Goal: Information Seeking & Learning: Learn about a topic

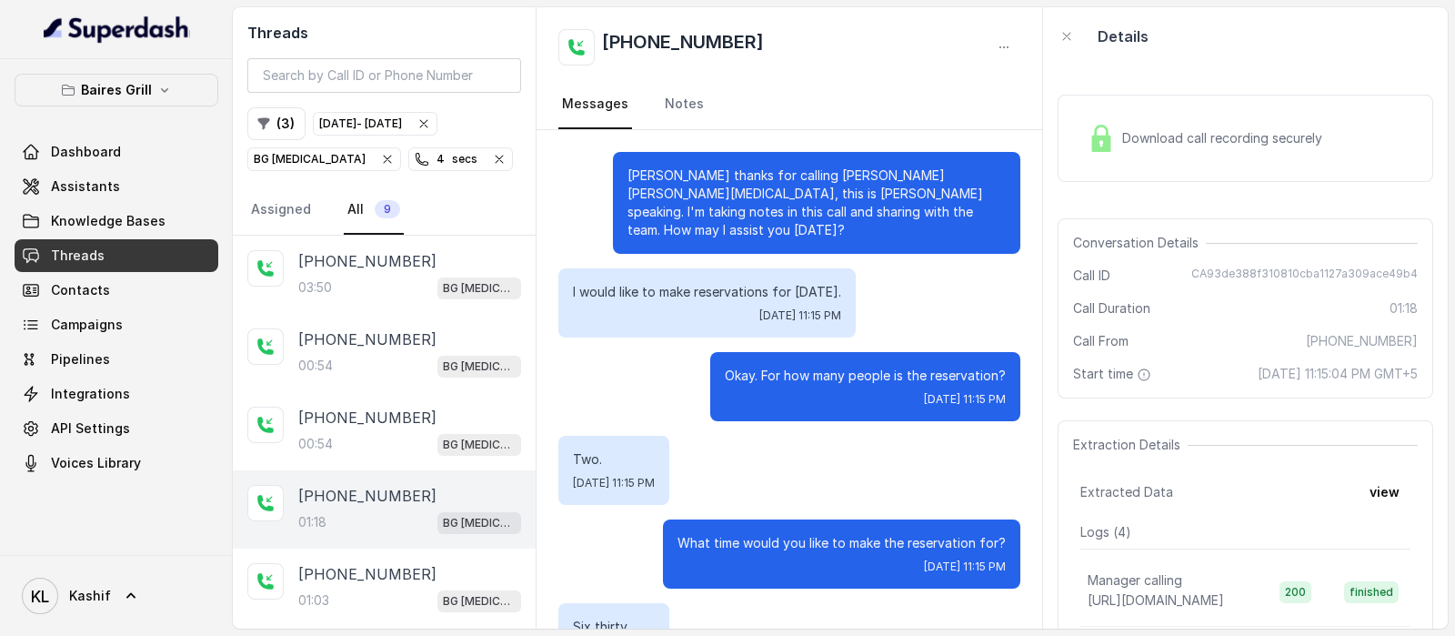
scroll to position [13, 0]
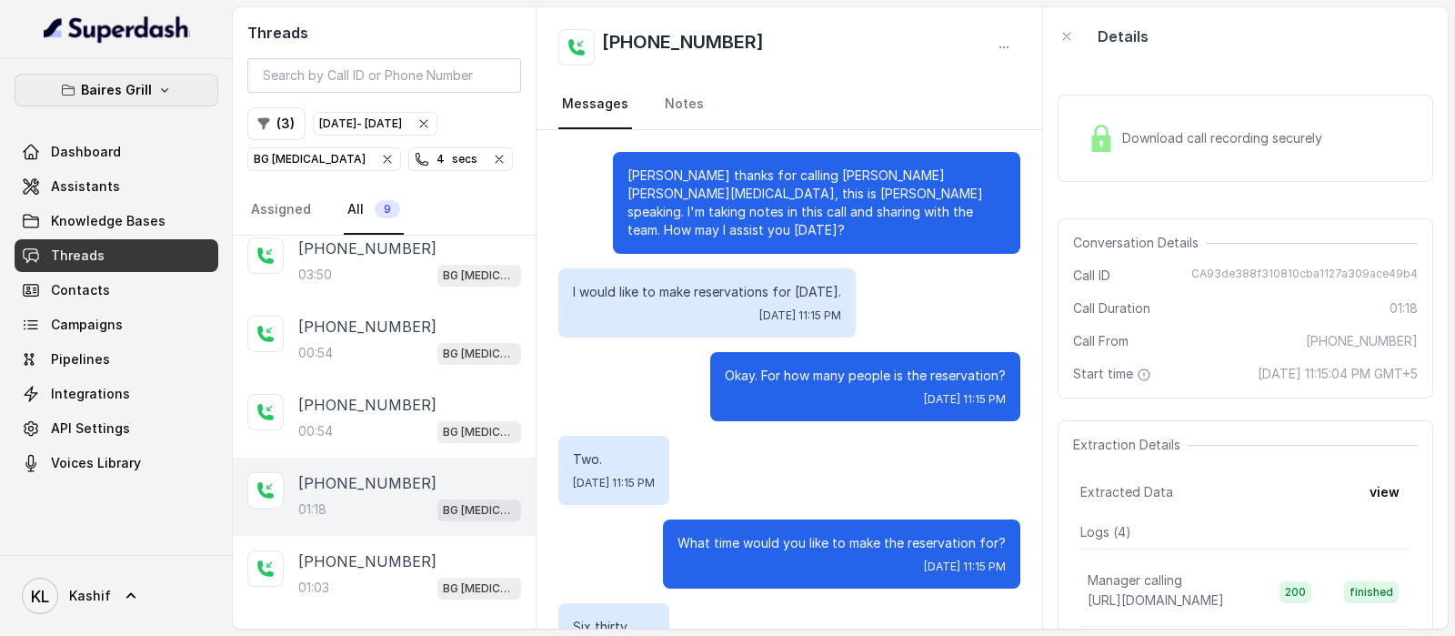
click at [150, 87] on button "Baires Grill" at bounding box center [117, 90] width 204 height 33
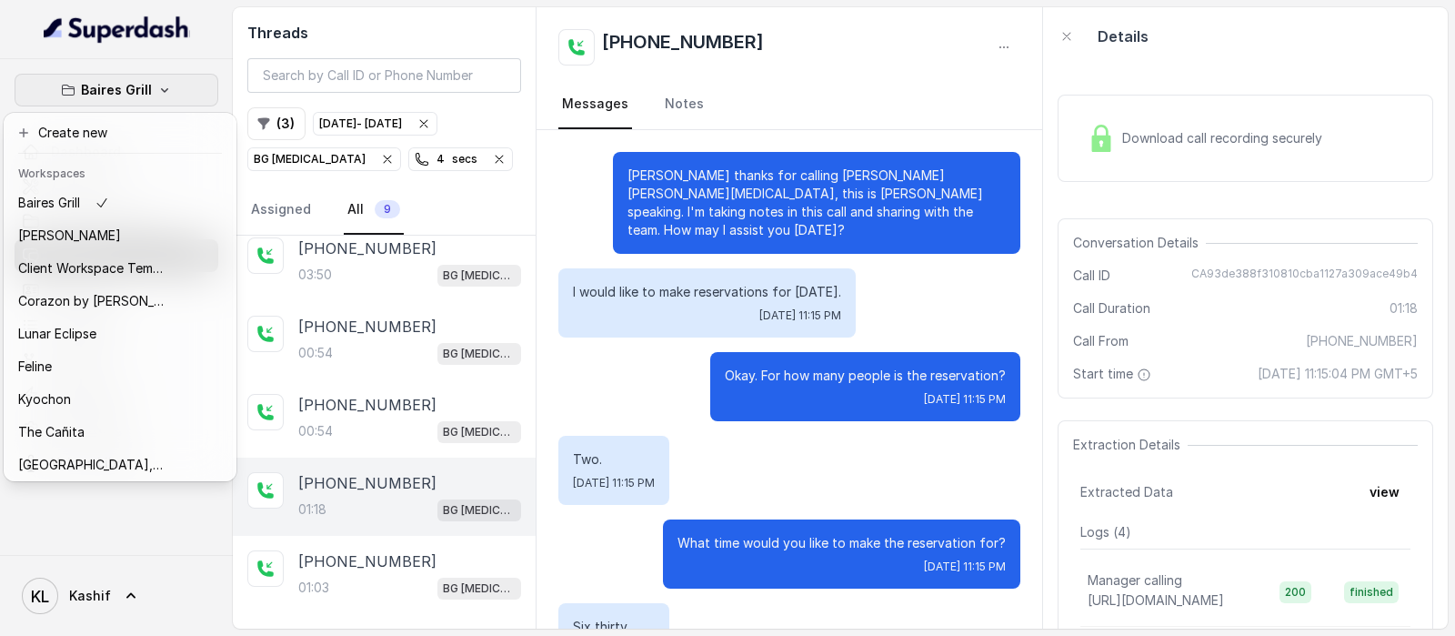
scroll to position [238, 0]
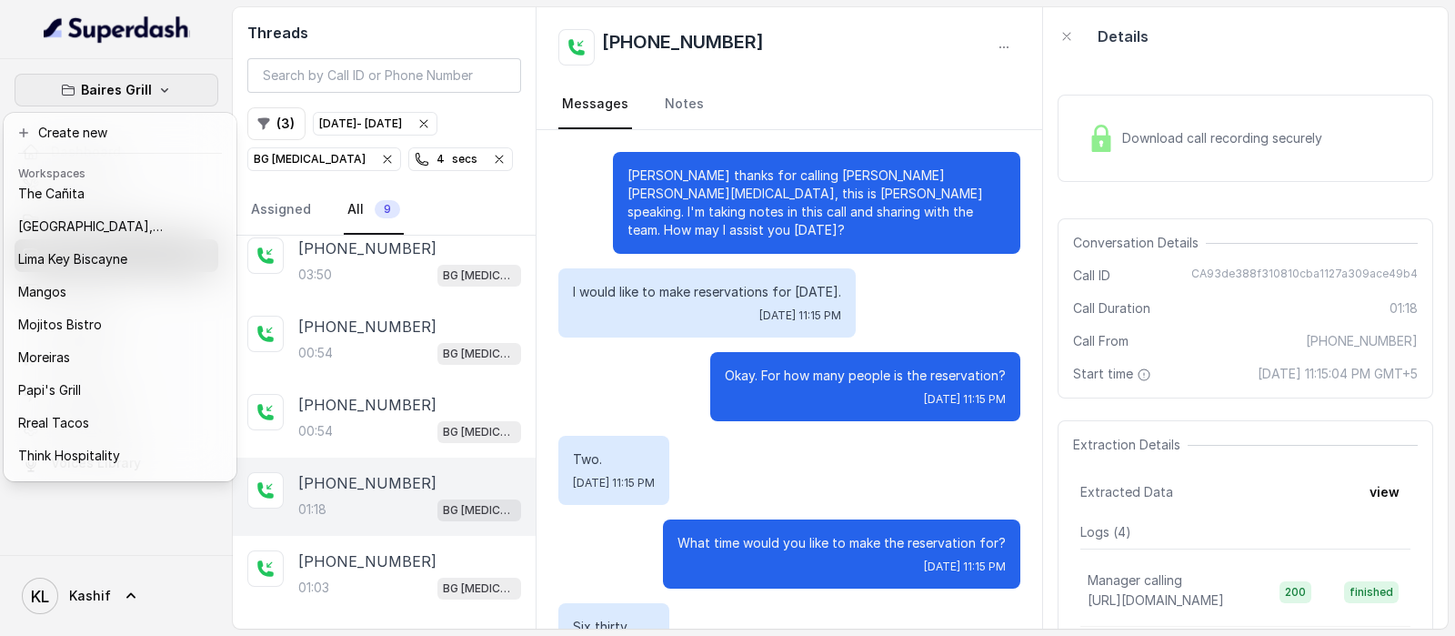
drag, startPoint x: 213, startPoint y: 390, endPoint x: 222, endPoint y: 434, distance: 44.6
click at [222, 434] on div "[PERSON_NAME] Grill Chelsea Corner Client Workspace Template Corazon by [PERSON…" at bounding box center [120, 331] width 226 height 291
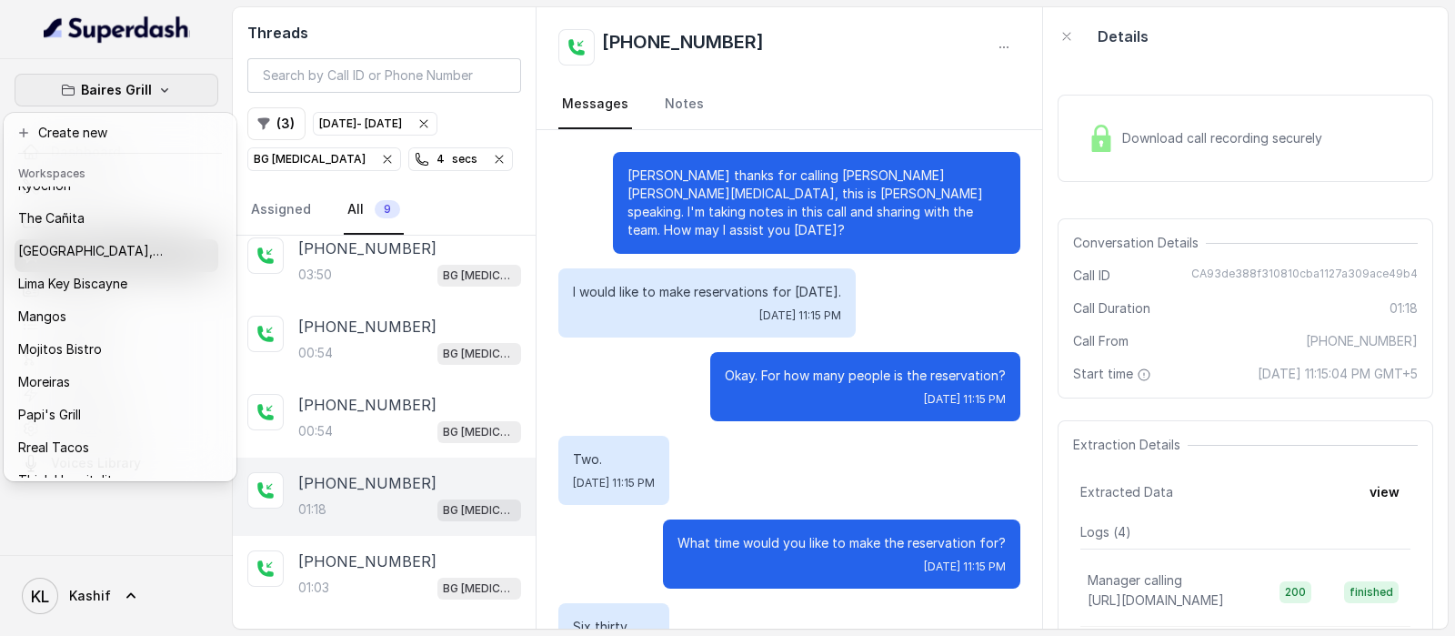
scroll to position [282, 0]
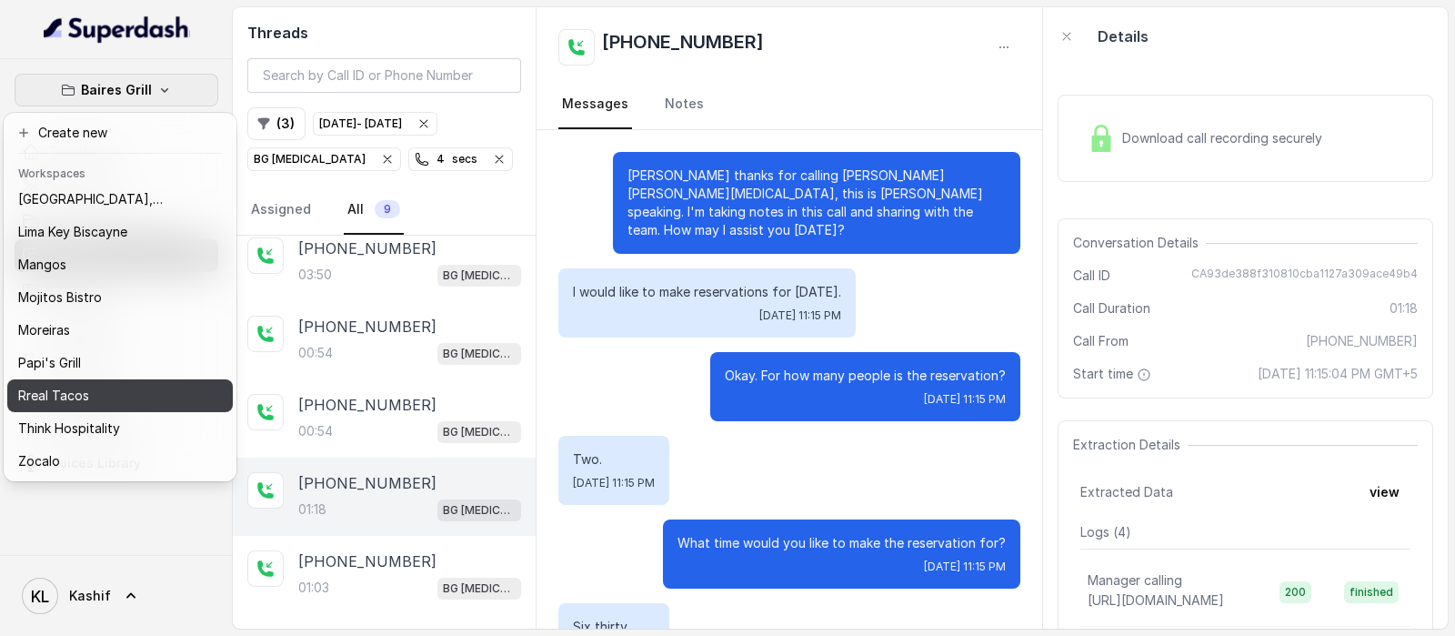
click at [145, 385] on div "Rreal Tacos" at bounding box center [90, 396] width 145 height 22
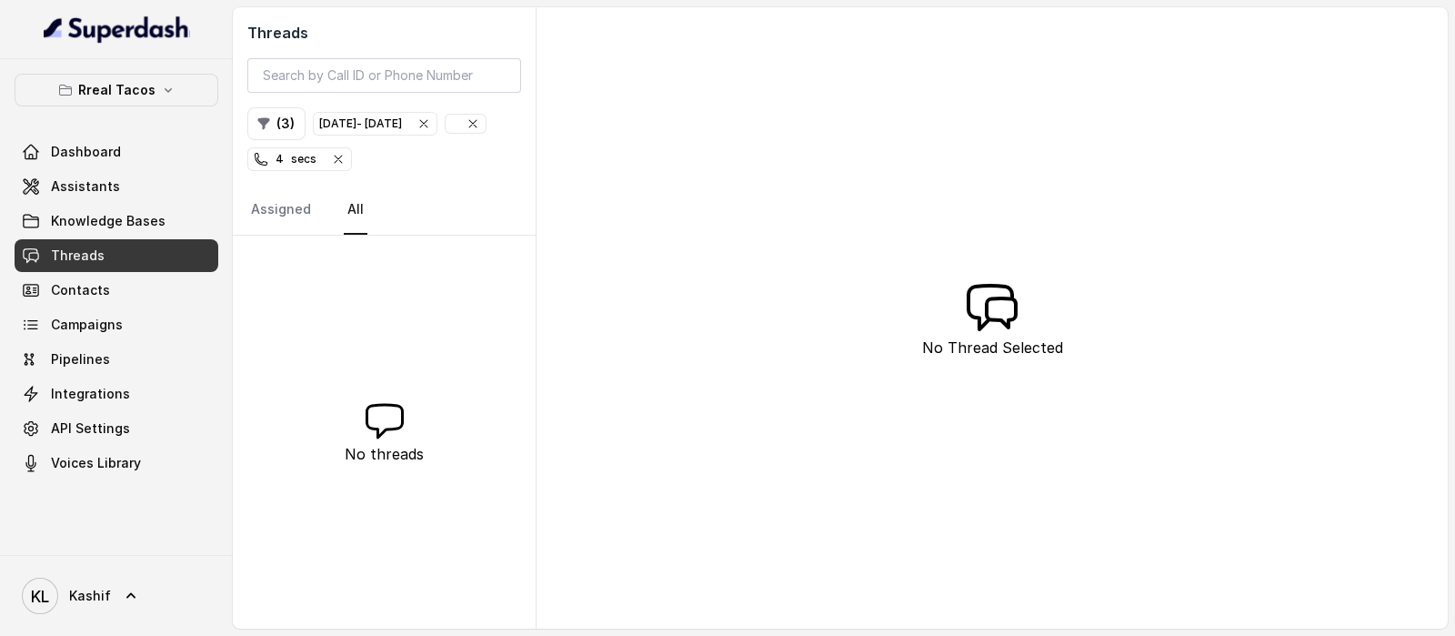
click at [342, 155] on icon "button" at bounding box center [338, 158] width 7 height 7
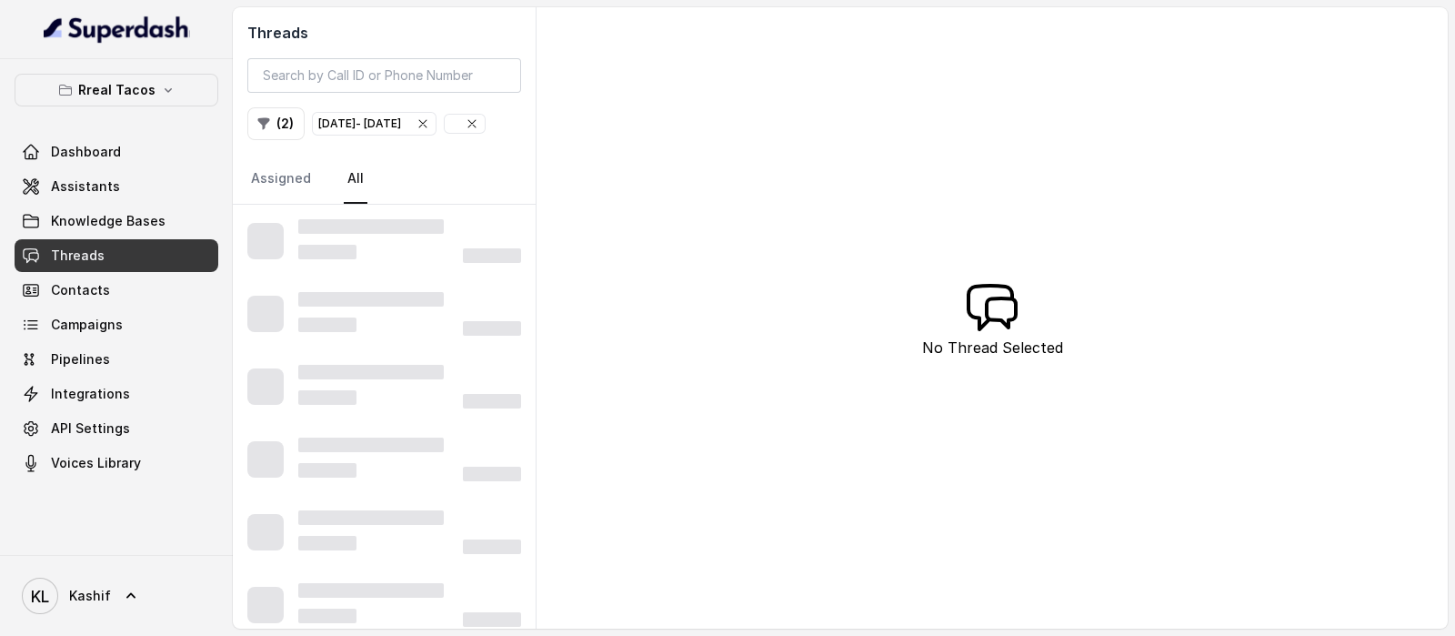
click at [436, 121] on span "[DATE] - [DATE]" at bounding box center [374, 124] width 123 height 22
click at [264, 118] on icon "button" at bounding box center [264, 124] width 12 height 12
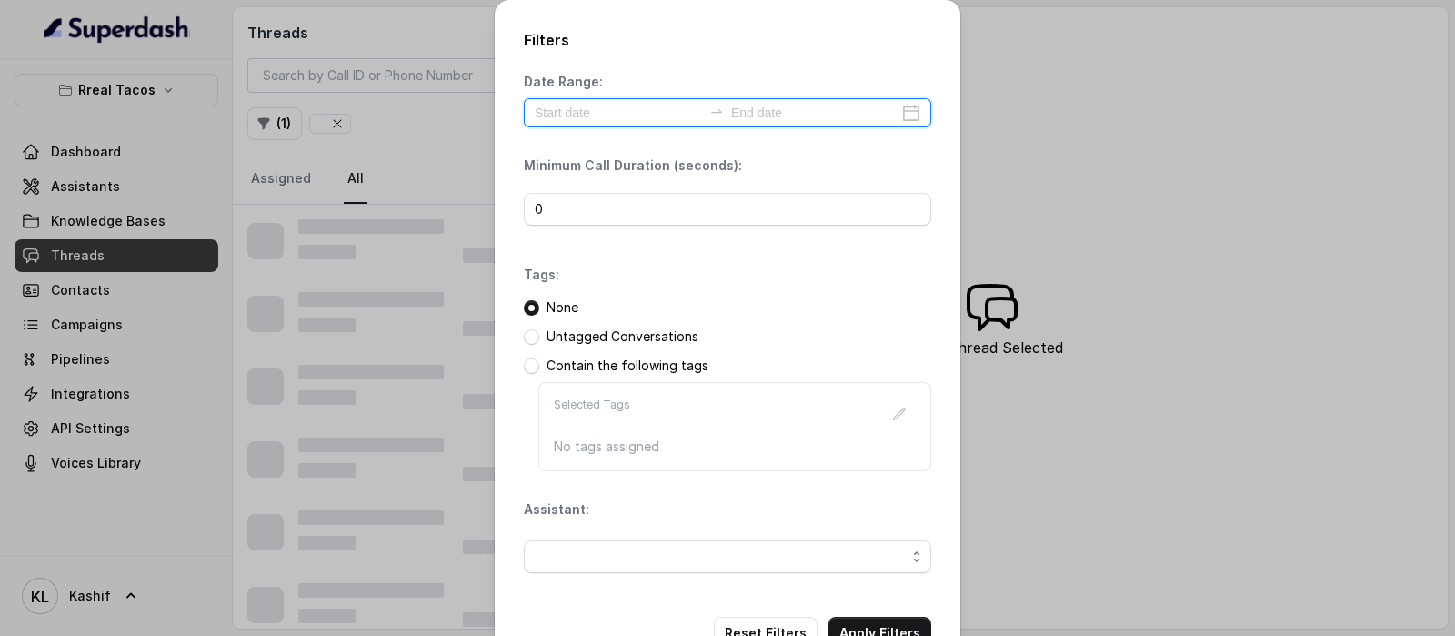
click at [598, 115] on input at bounding box center [618, 113] width 167 height 20
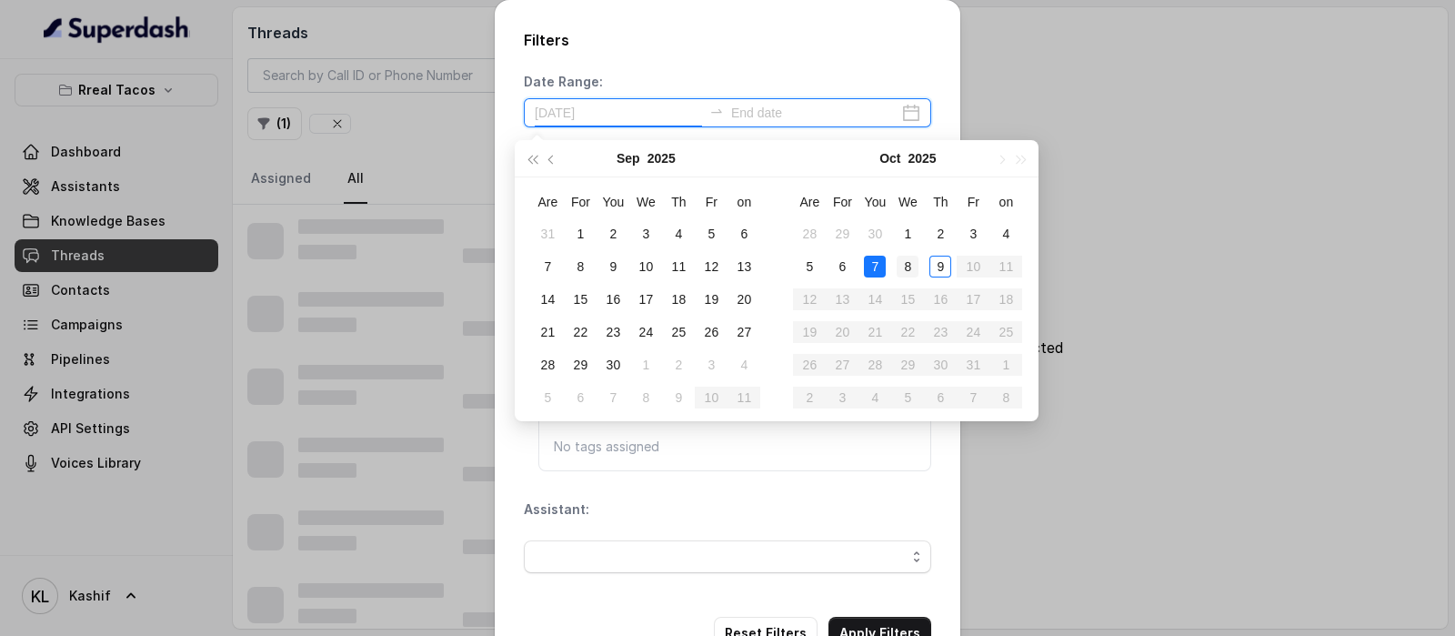
type input "[DATE]"
click at [913, 268] on div "8" at bounding box center [908, 267] width 22 height 22
type input "[DATE]"
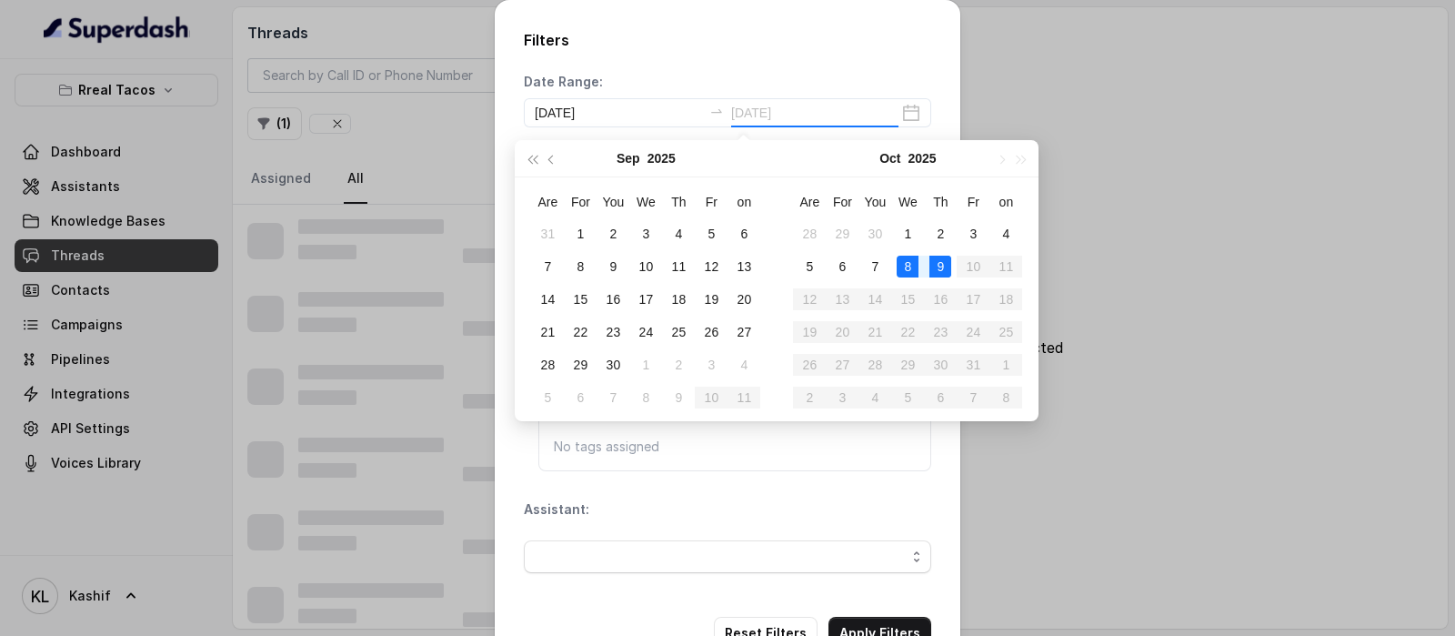
click at [935, 267] on div "9" at bounding box center [940, 267] width 22 height 22
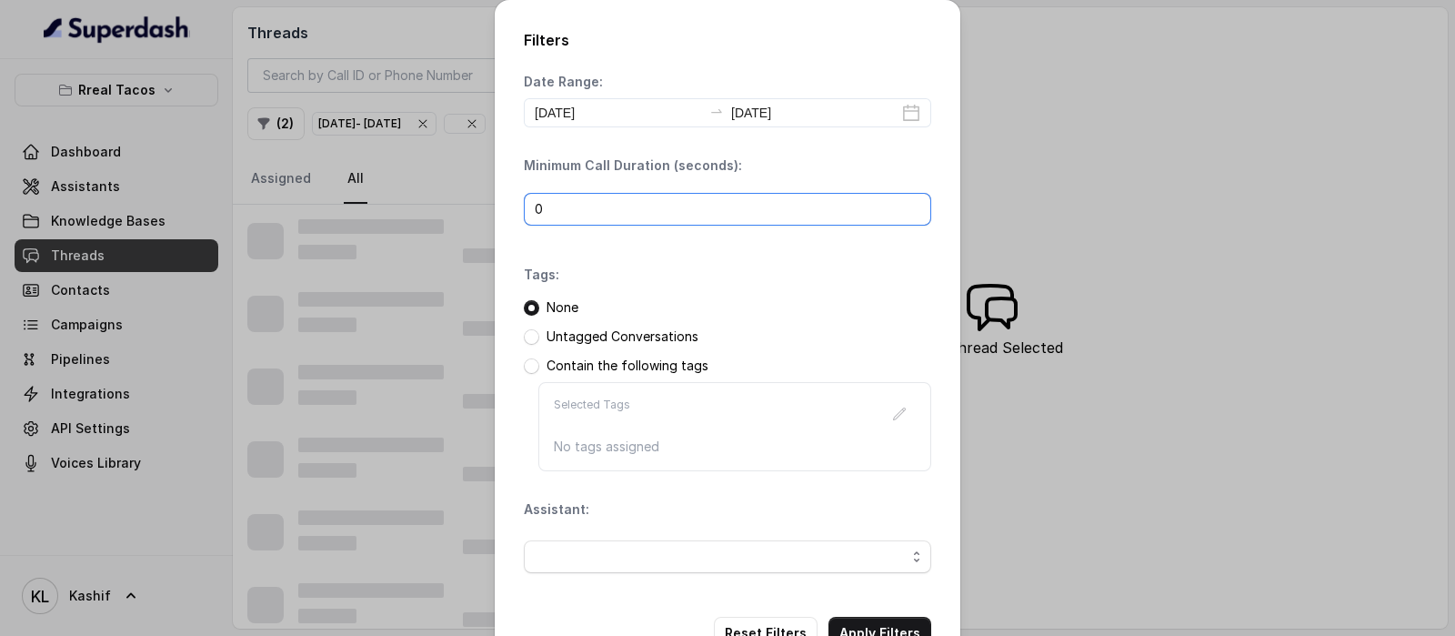
click at [777, 203] on input "0" at bounding box center [727, 209] width 407 height 33
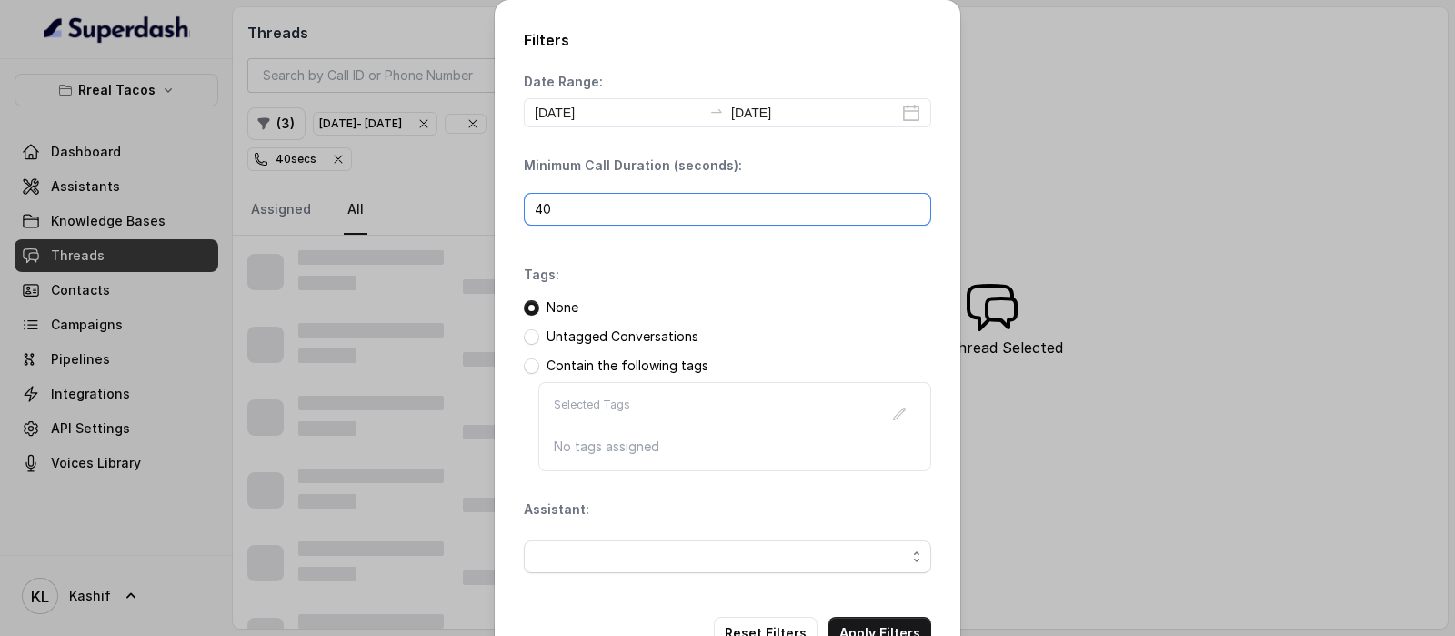
scroll to position [55, 0]
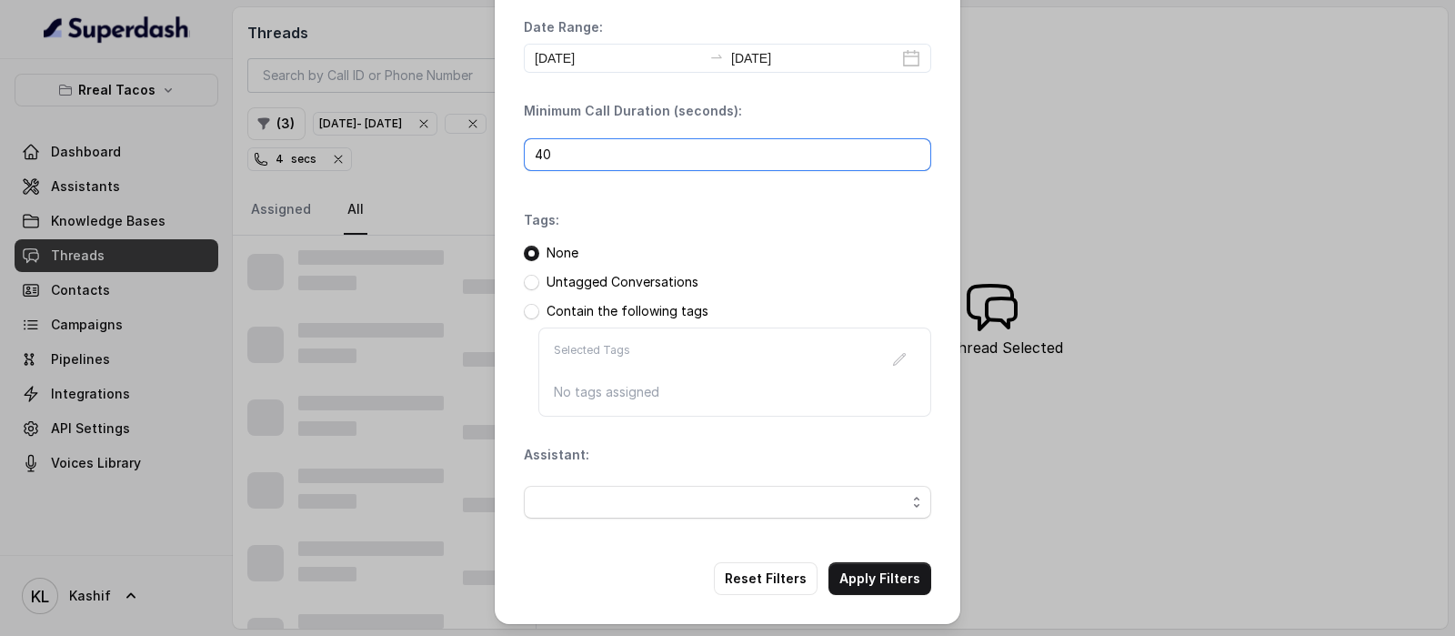
type input "40"
click at [730, 513] on span "button" at bounding box center [727, 502] width 407 height 33
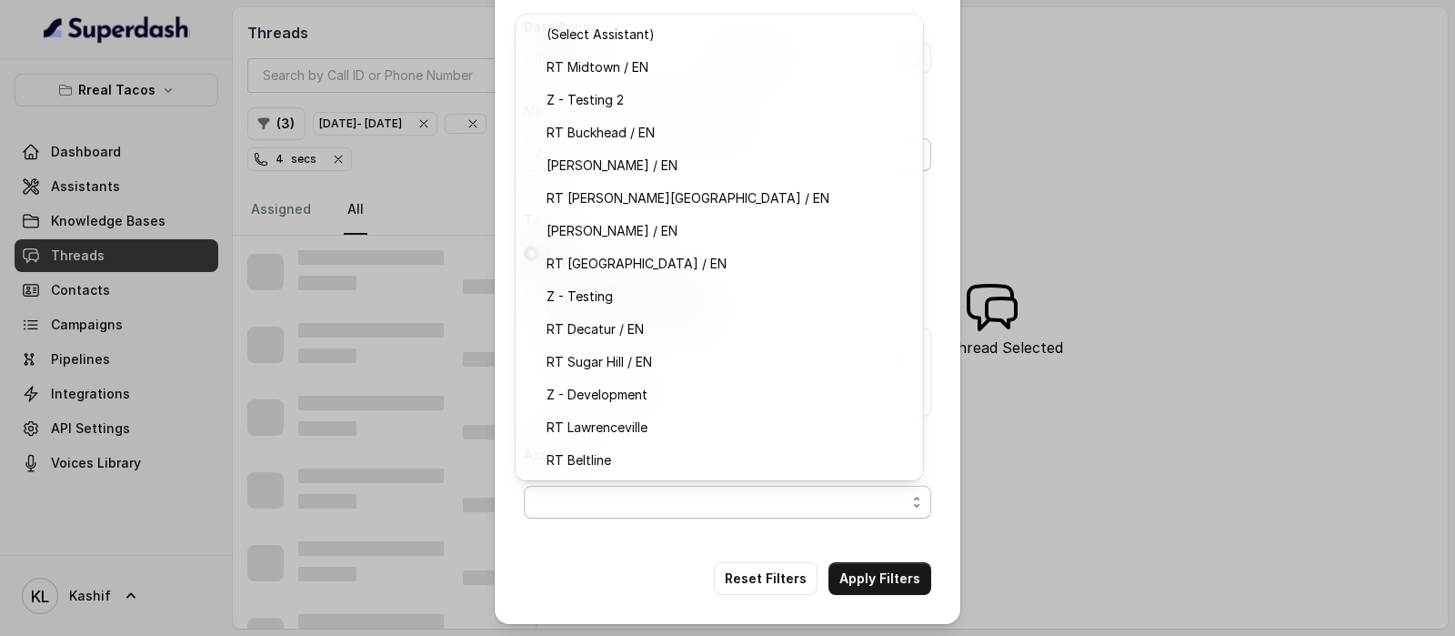
click at [757, 136] on span "RT Buckhead / EN" at bounding box center [727, 133] width 362 height 22
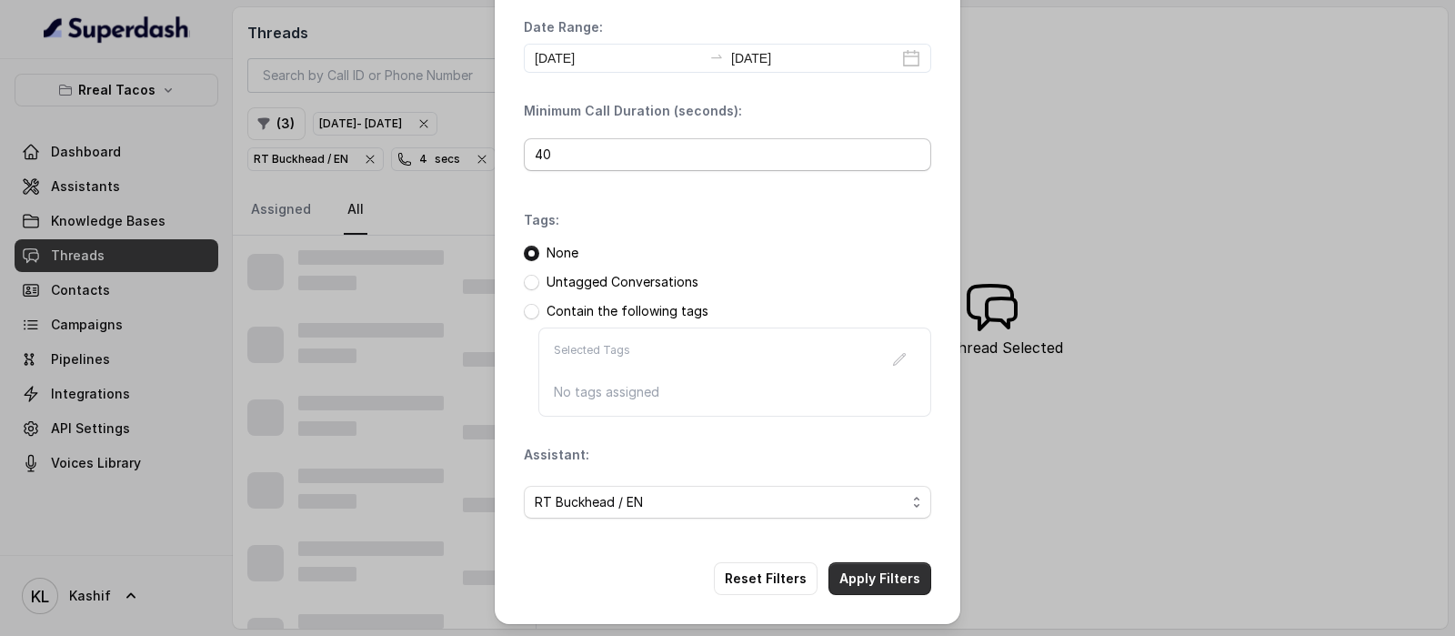
click at [881, 570] on font "Apply Filters" at bounding box center [879, 577] width 81 height 15
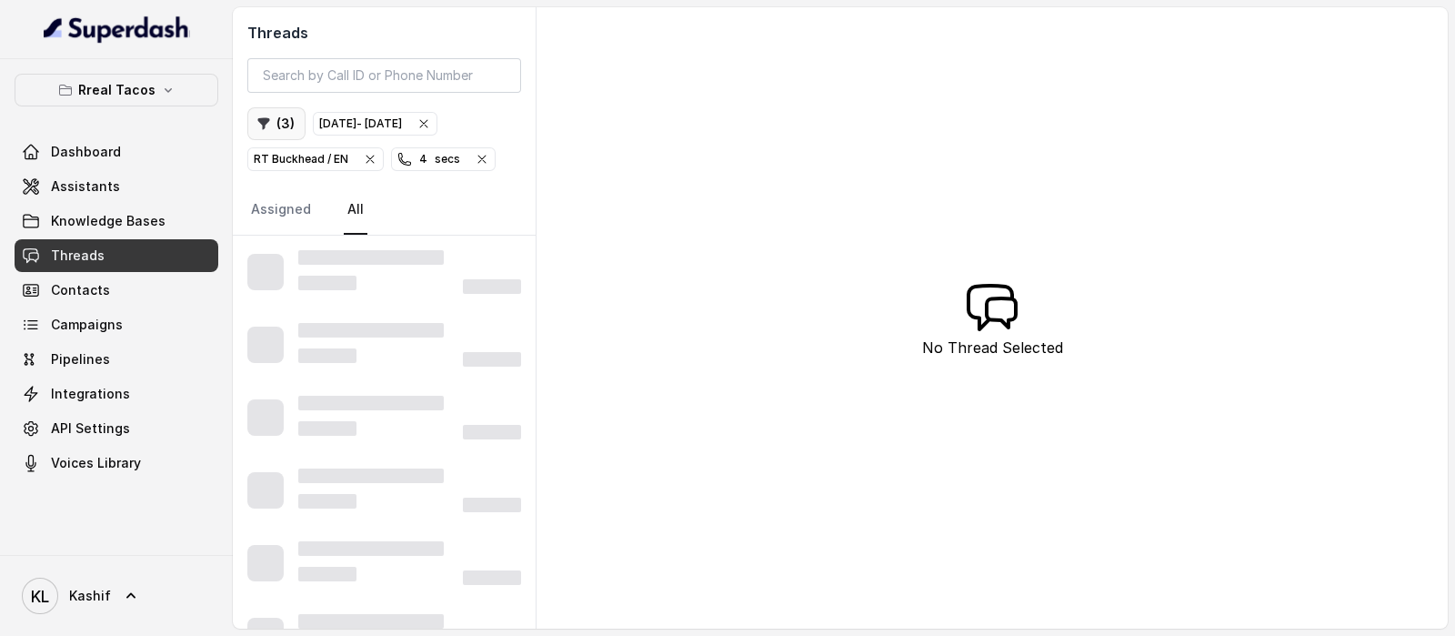
click at [259, 117] on icon "button" at bounding box center [263, 123] width 15 height 15
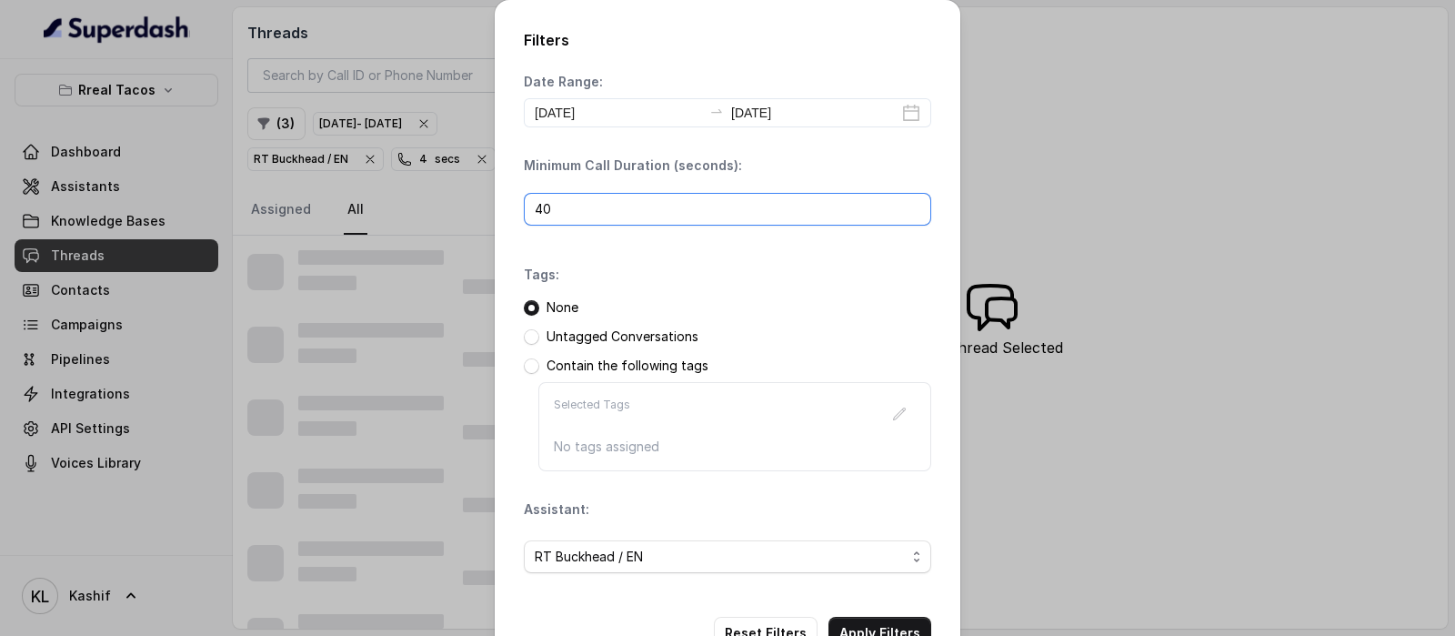
click at [584, 214] on input "40" at bounding box center [727, 209] width 407 height 33
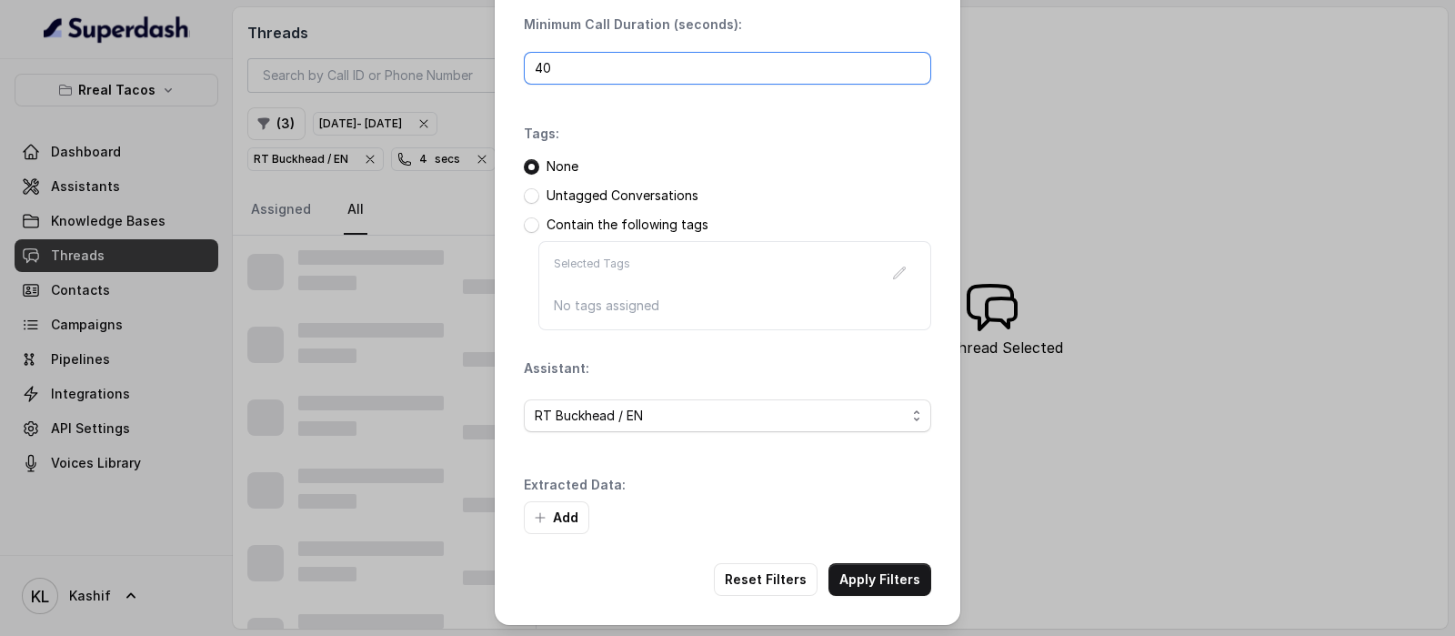
scroll to position [142, 0]
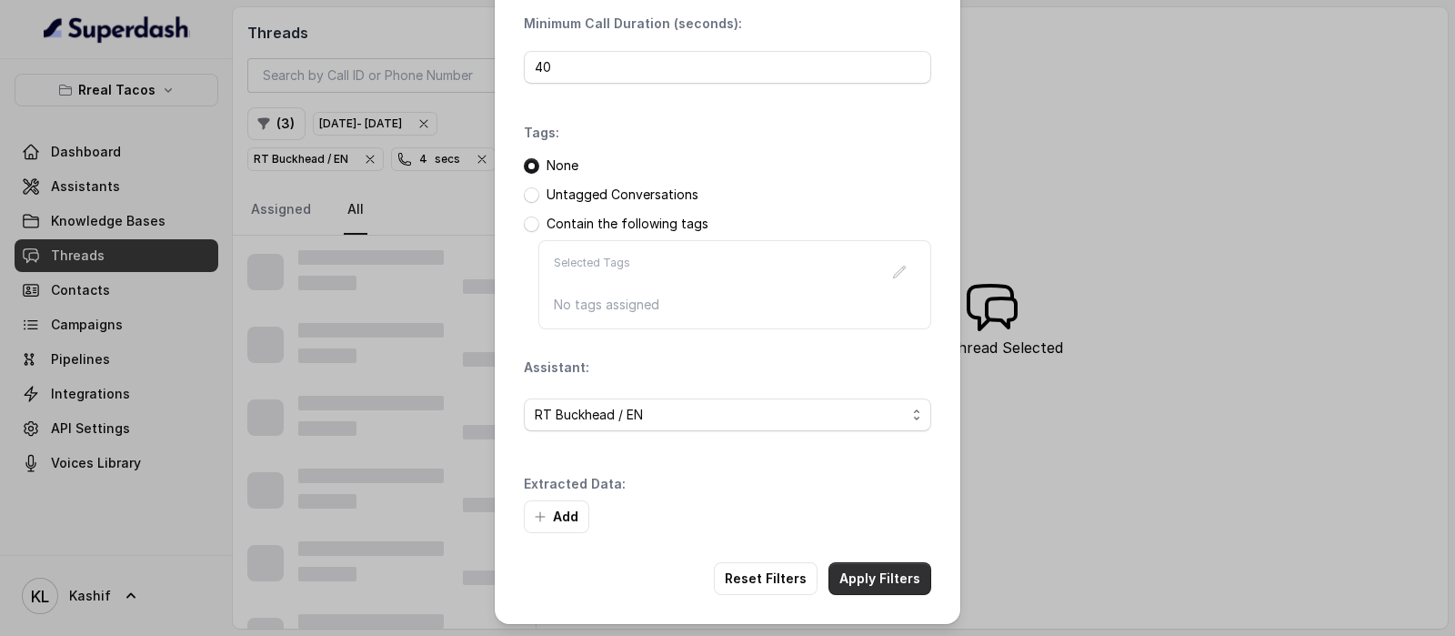
click at [892, 576] on font "Apply Filters" at bounding box center [879, 577] width 81 height 15
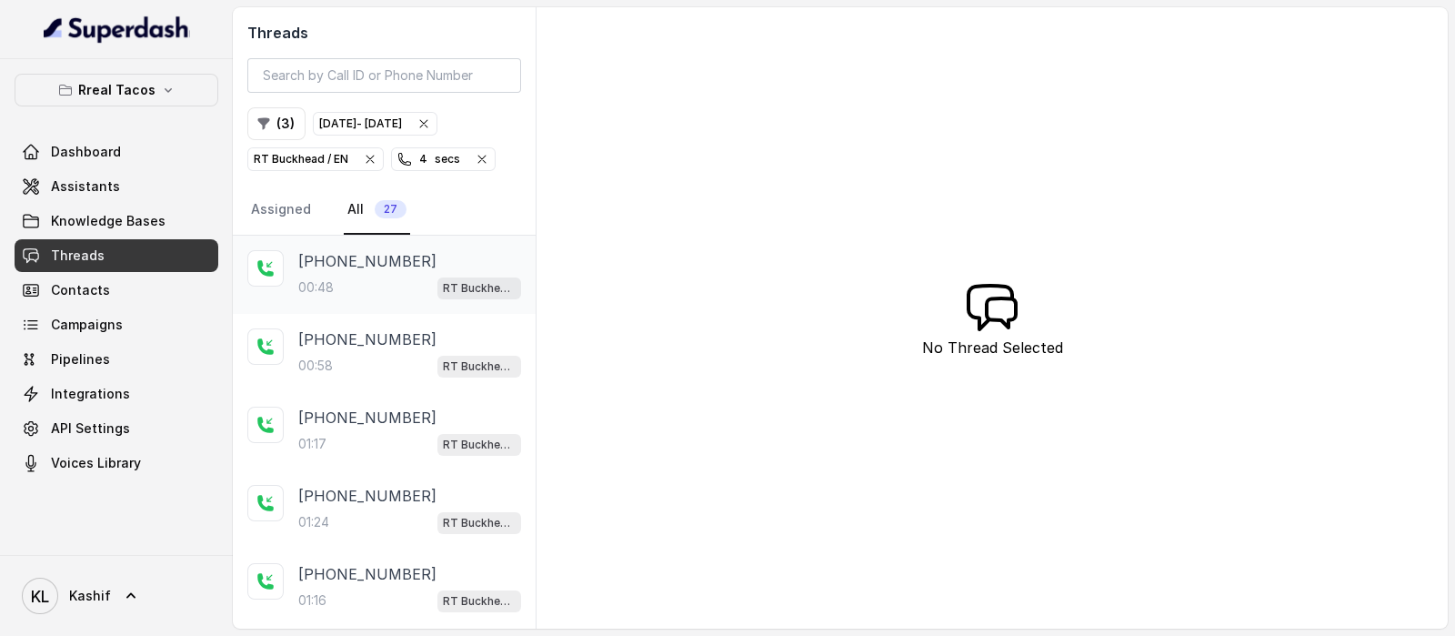
click at [375, 252] on p "[PHONE_NUMBER]" at bounding box center [367, 261] width 138 height 22
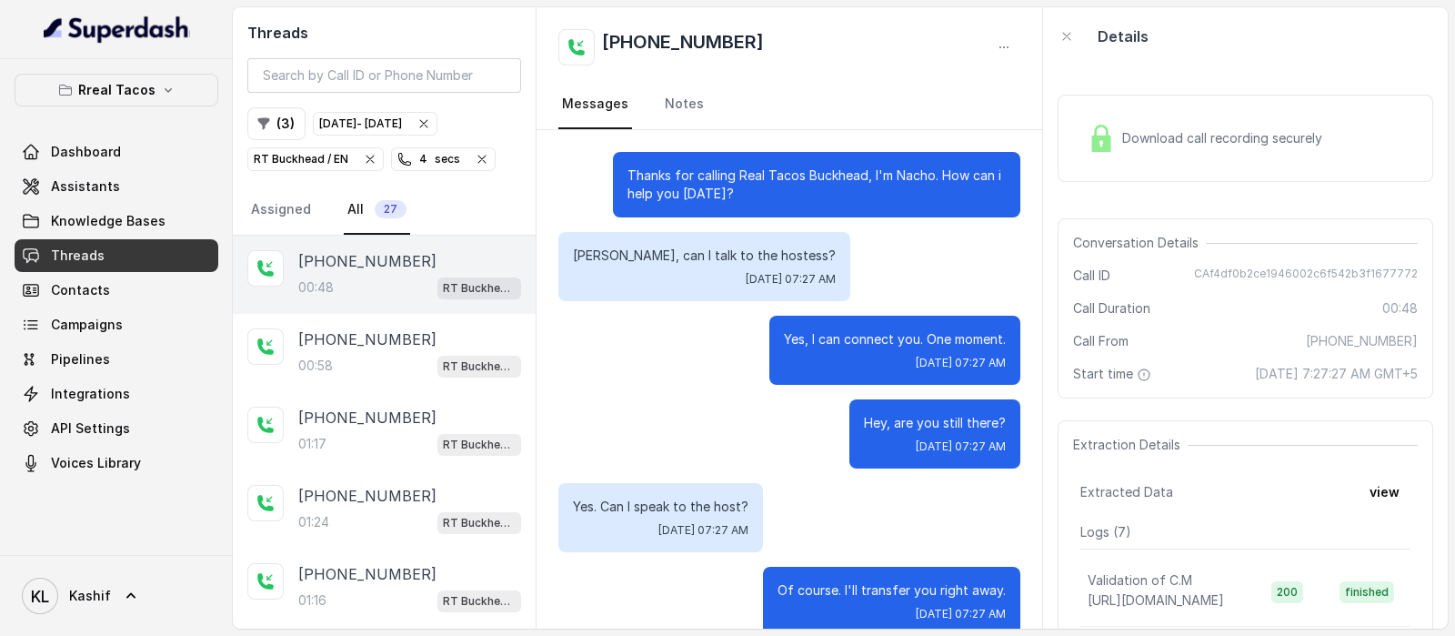
scroll to position [195, 0]
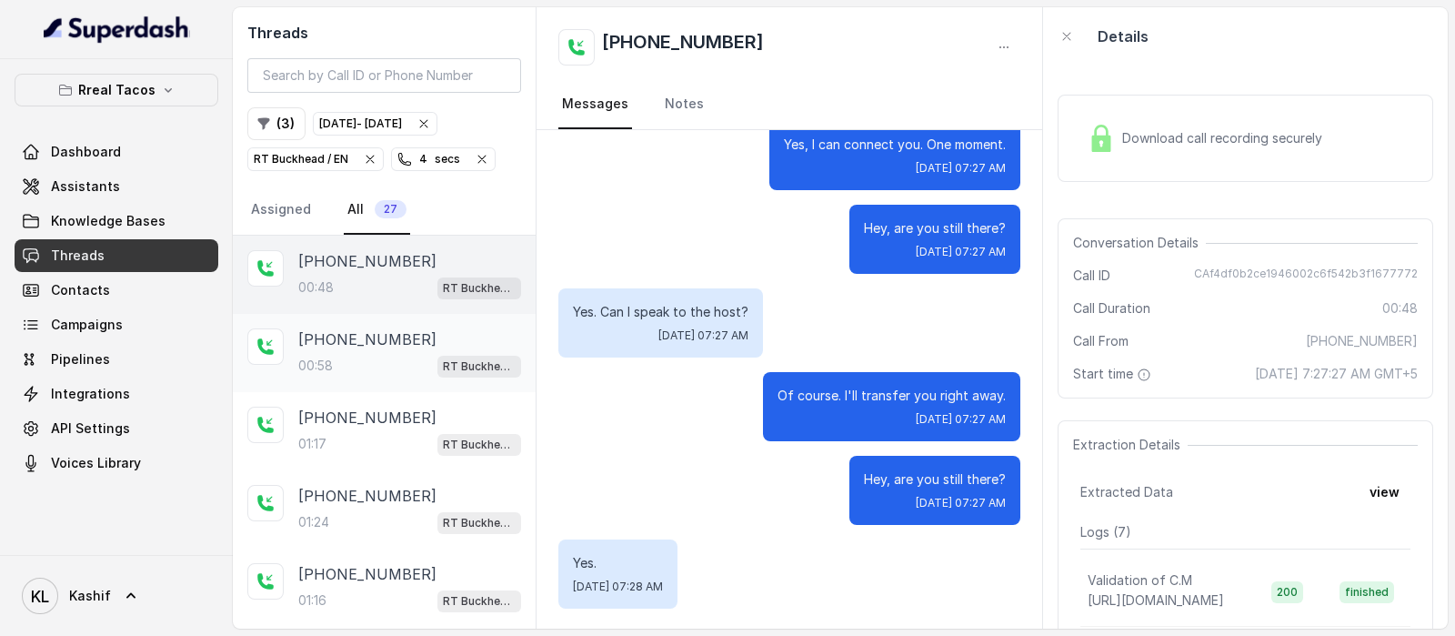
click at [354, 359] on div "00:58 RT Buckhead / EN" at bounding box center [409, 366] width 223 height 24
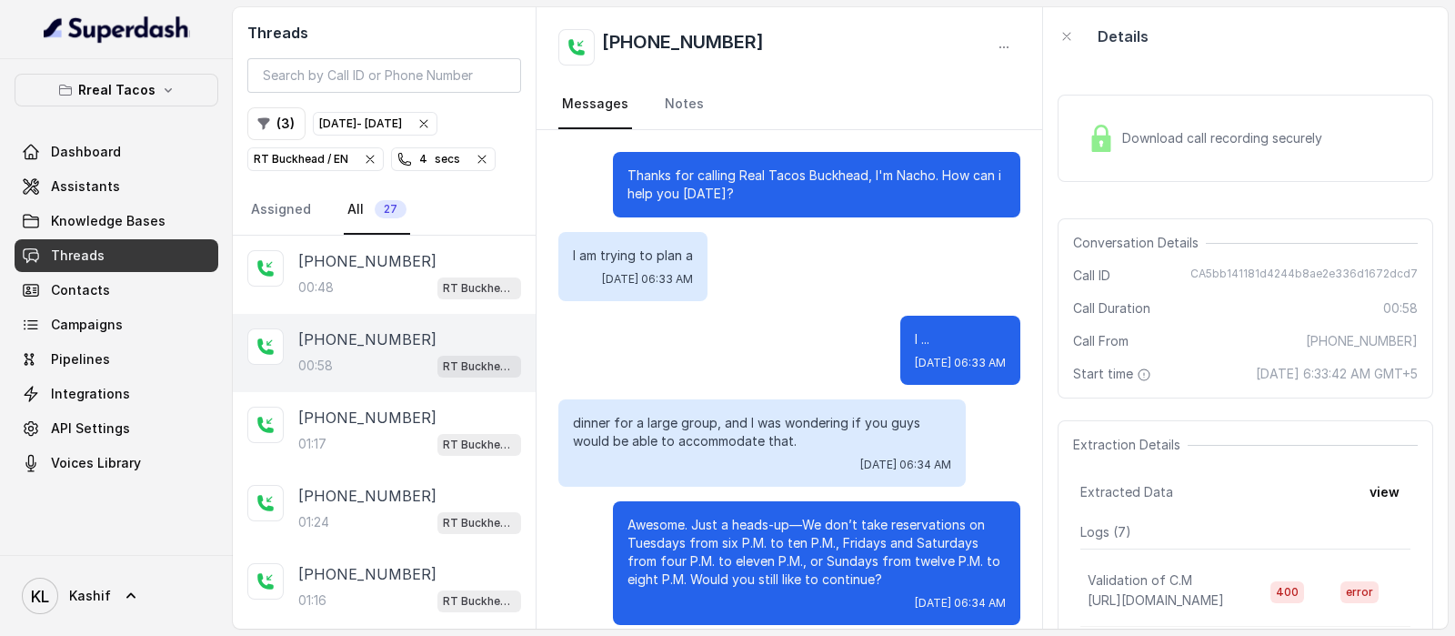
scroll to position [537, 0]
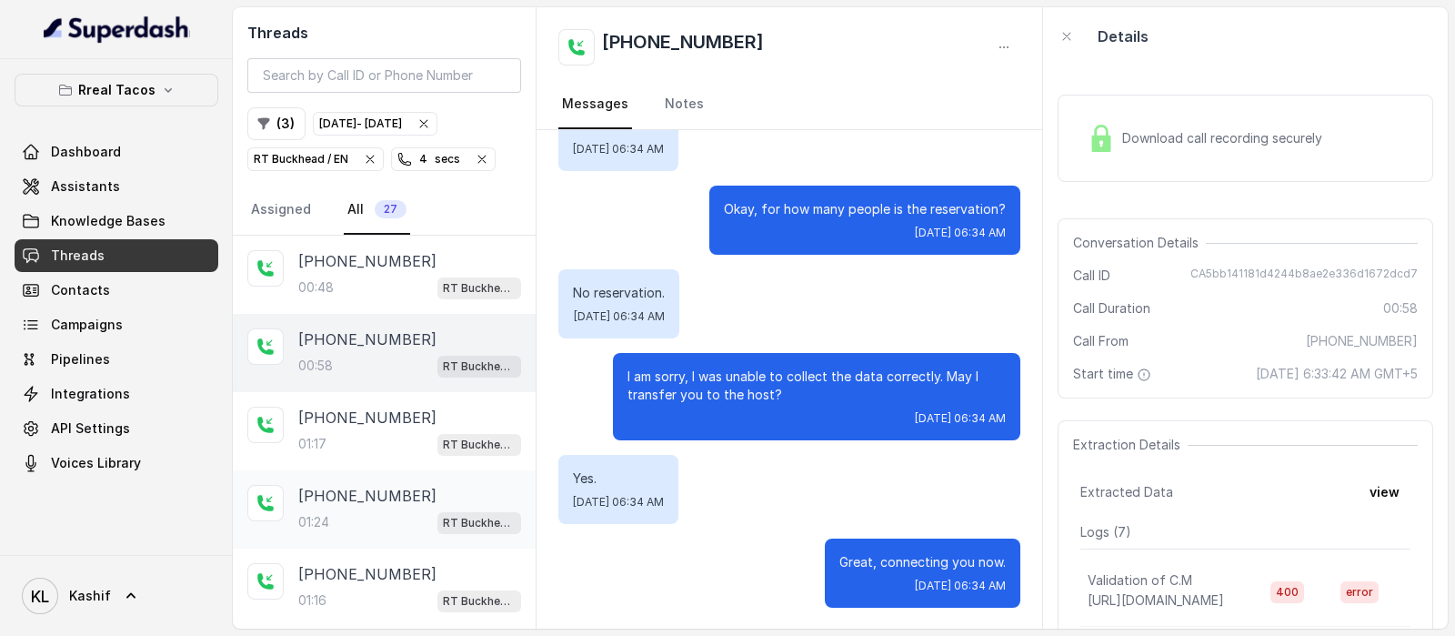
click at [332, 531] on div "[PHONE_NUMBER]:24 RT Buckhead / EN" at bounding box center [384, 509] width 303 height 78
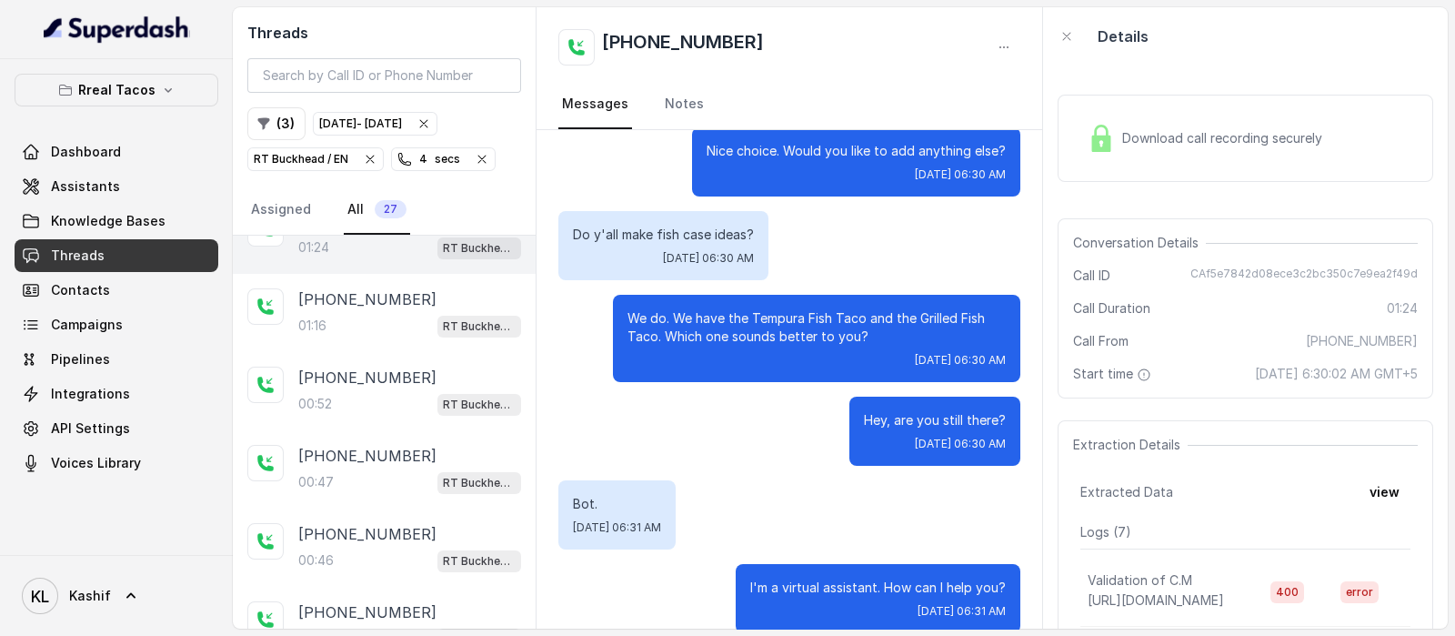
scroll to position [431, 0]
click at [361, 524] on p "[PHONE_NUMBER]" at bounding box center [367, 534] width 138 height 22
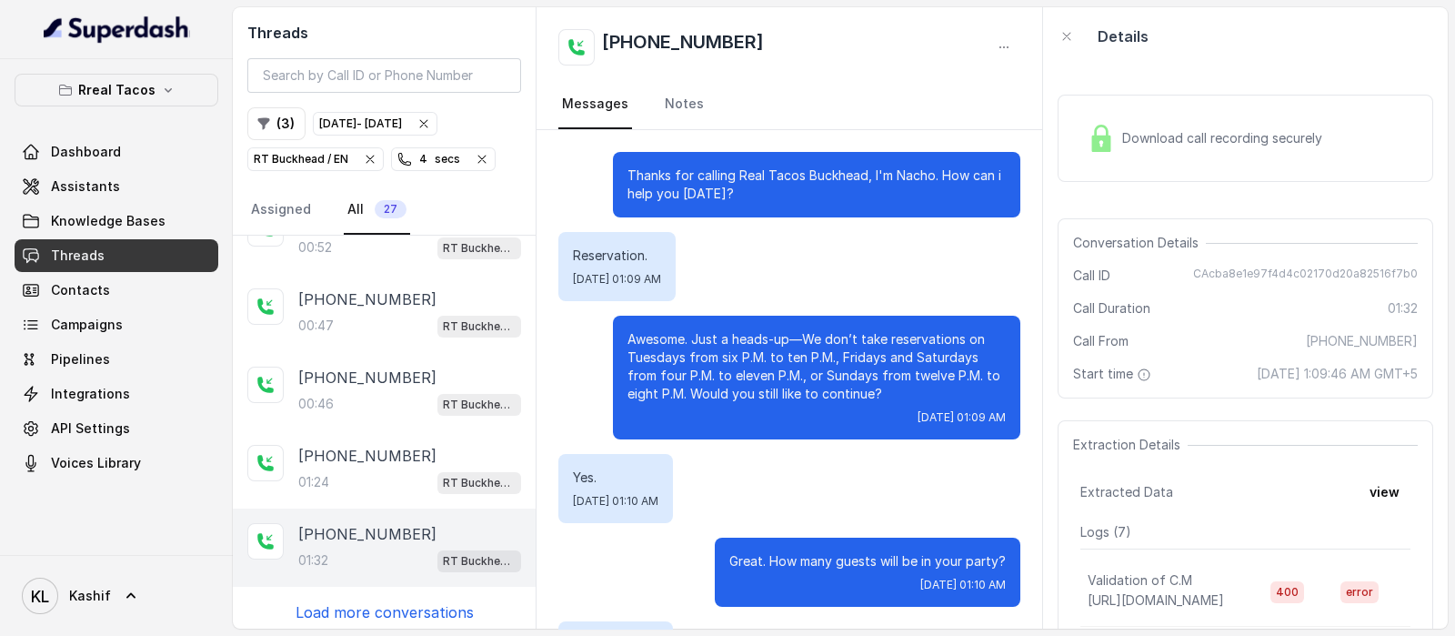
scroll to position [1260, 0]
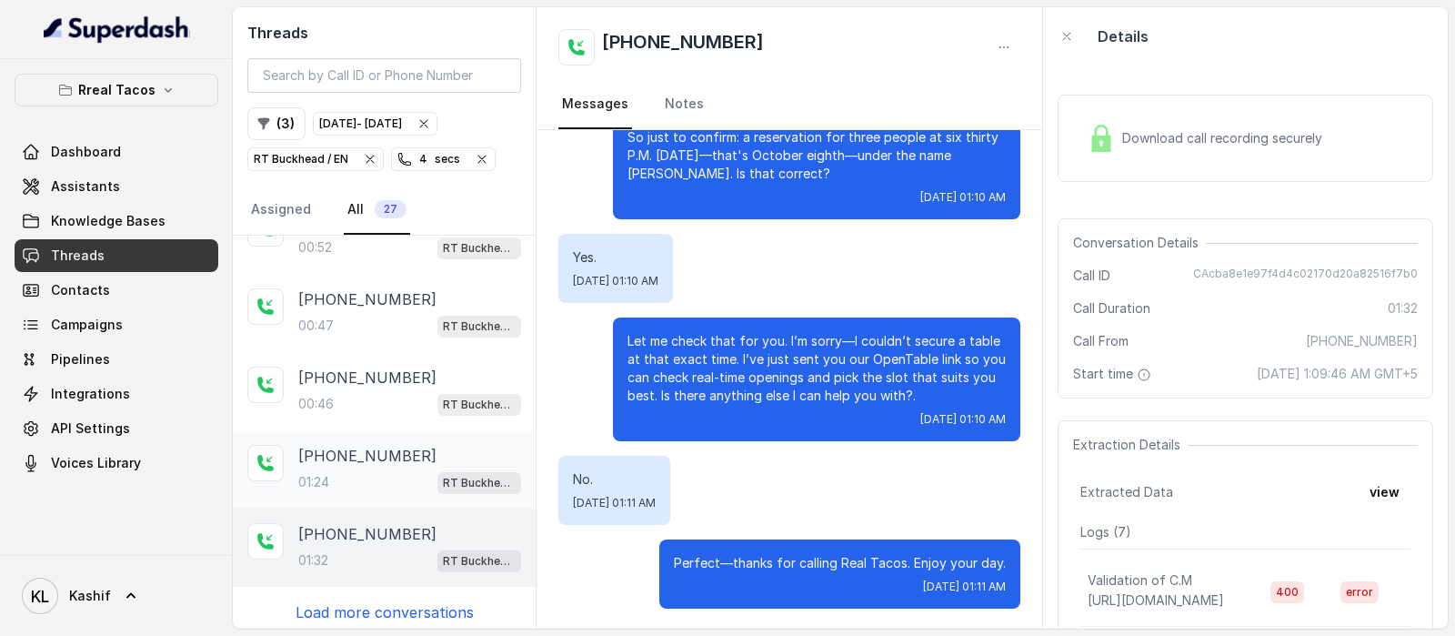
click at [378, 493] on div "[PHONE_NUMBER]:24 RT Buckhead / EN" at bounding box center [384, 469] width 303 height 78
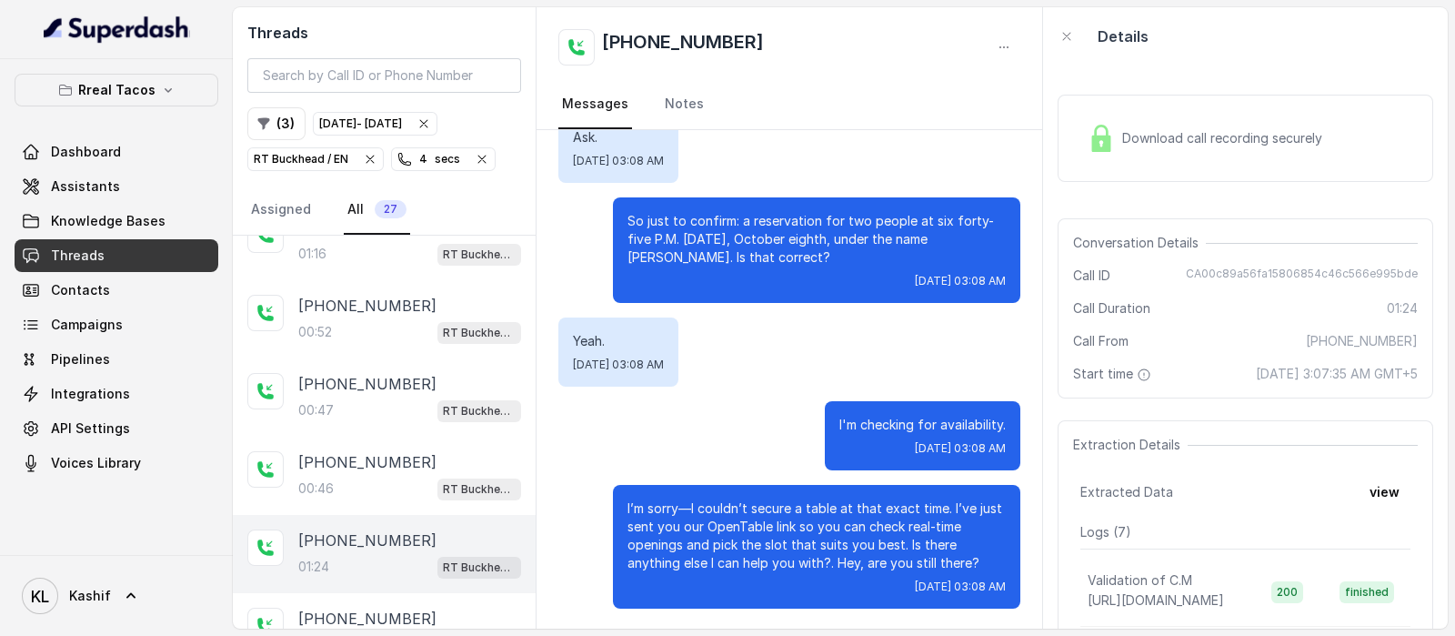
scroll to position [349, 0]
click at [366, 437] on div "[PHONE_NUMBER]:46 RT Buckhead / EN" at bounding box center [384, 473] width 303 height 78
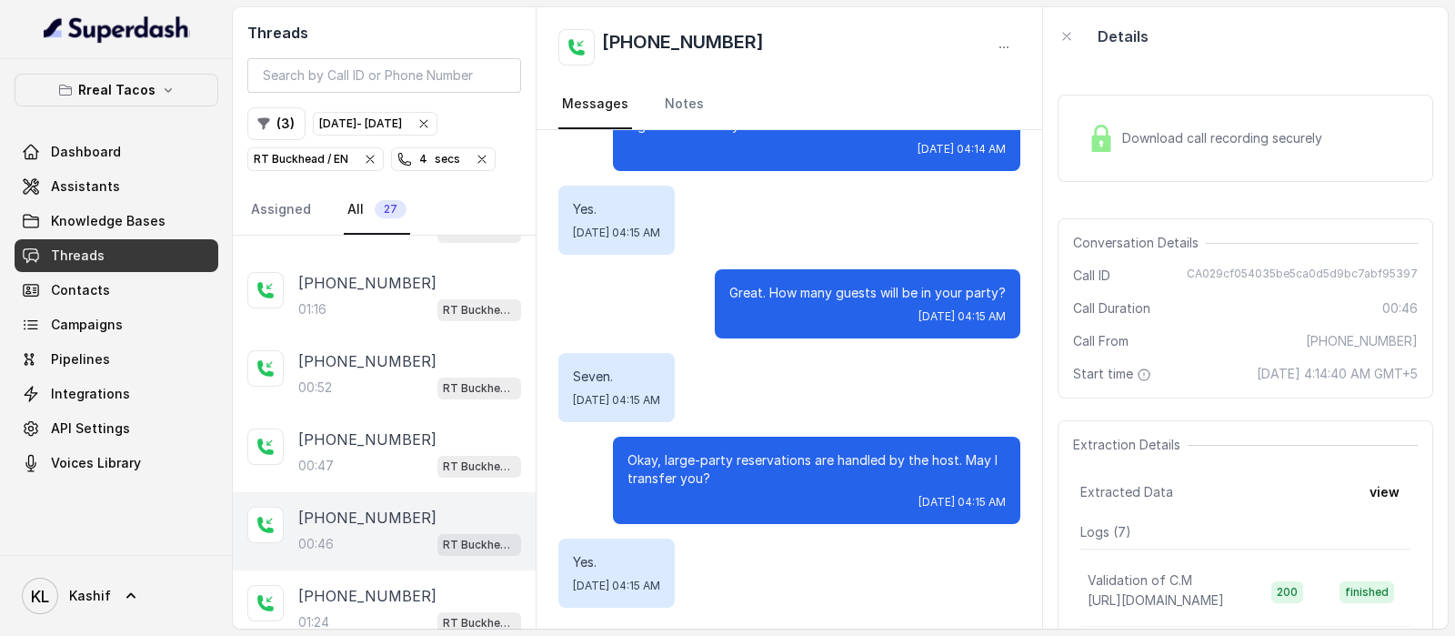
scroll to position [289, 0]
click at [364, 442] on p "[PHONE_NUMBER]" at bounding box center [367, 441] width 138 height 22
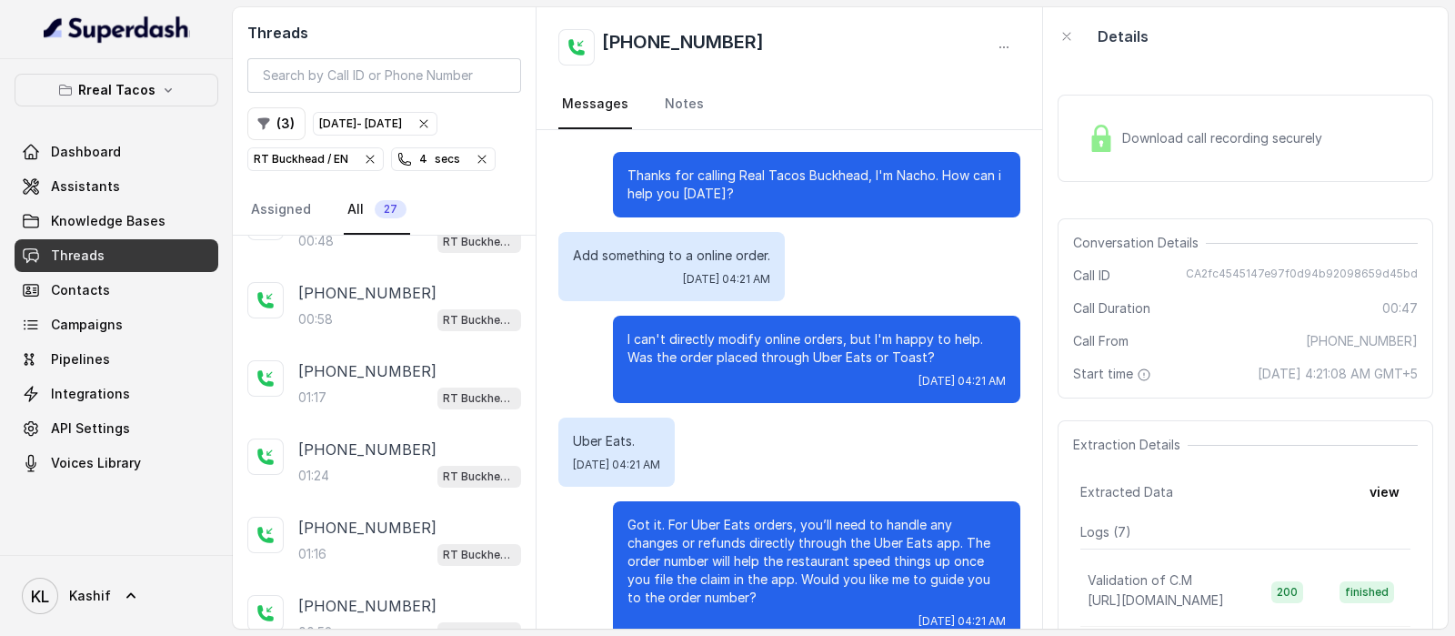
scroll to position [45, 0]
click at [355, 377] on p "[PHONE_NUMBER]" at bounding box center [367, 373] width 138 height 22
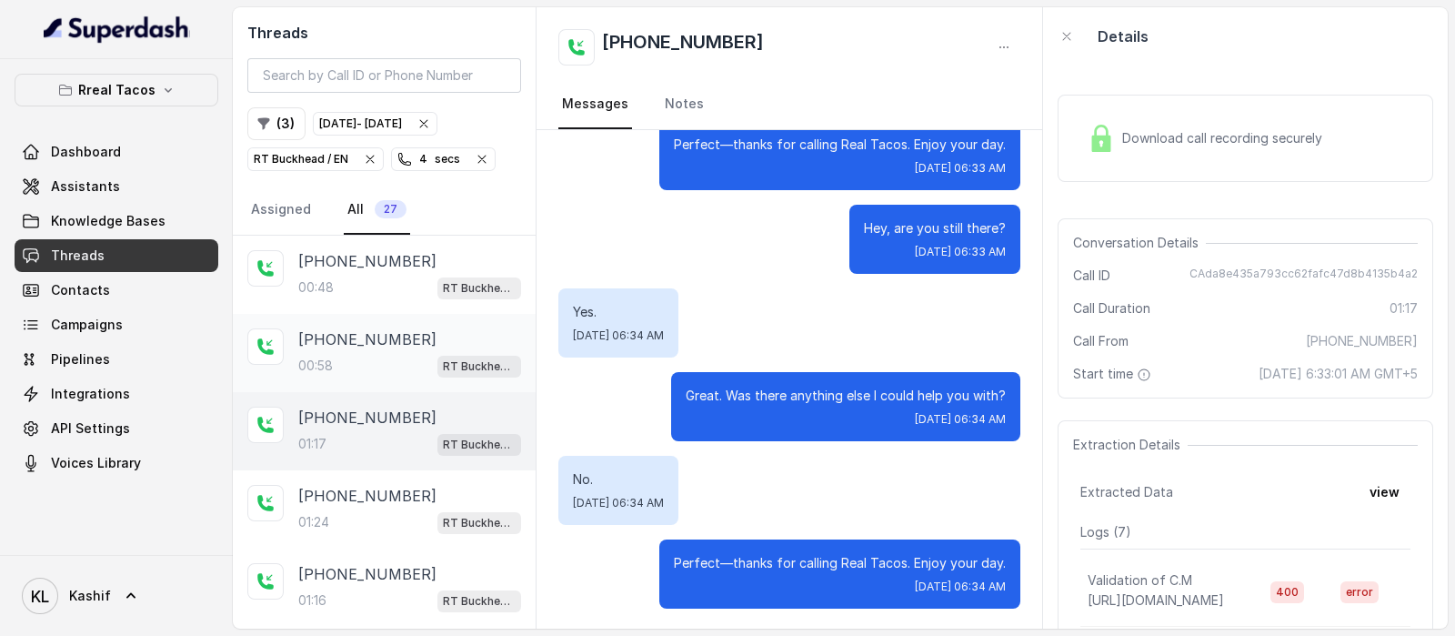
click at [348, 336] on p "[PHONE_NUMBER]" at bounding box center [367, 339] width 138 height 22
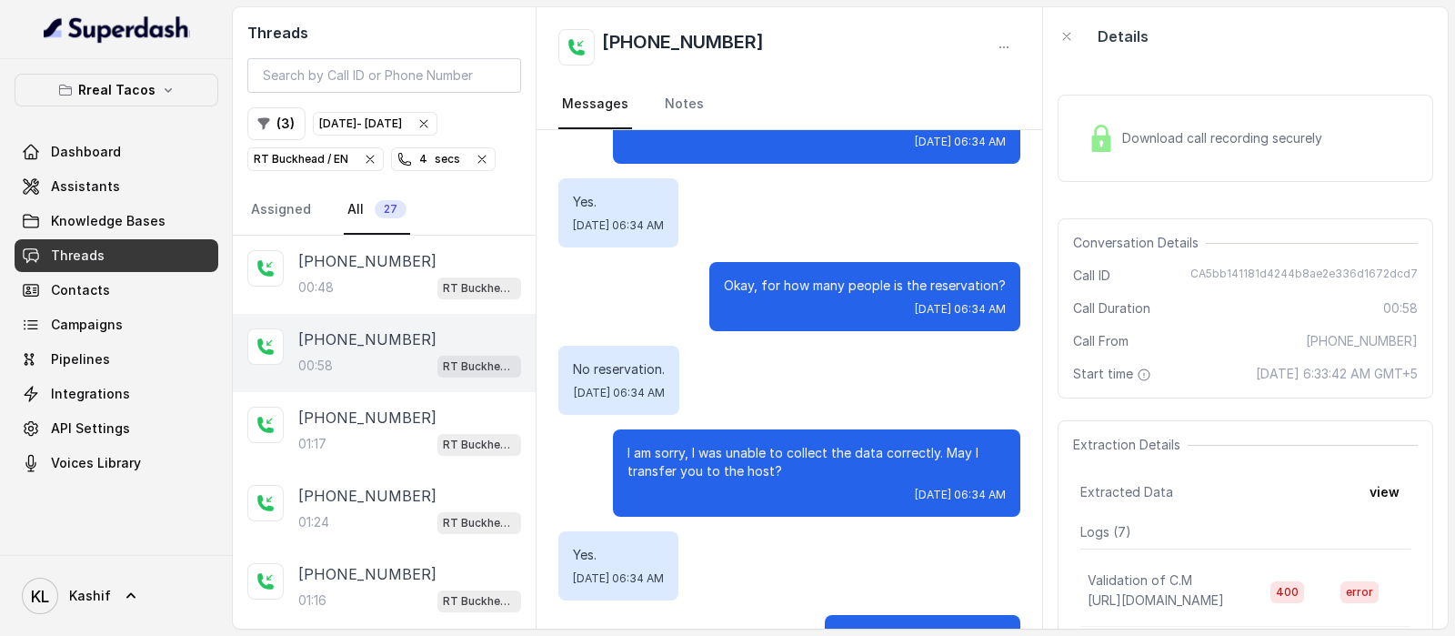
scroll to position [463, 0]
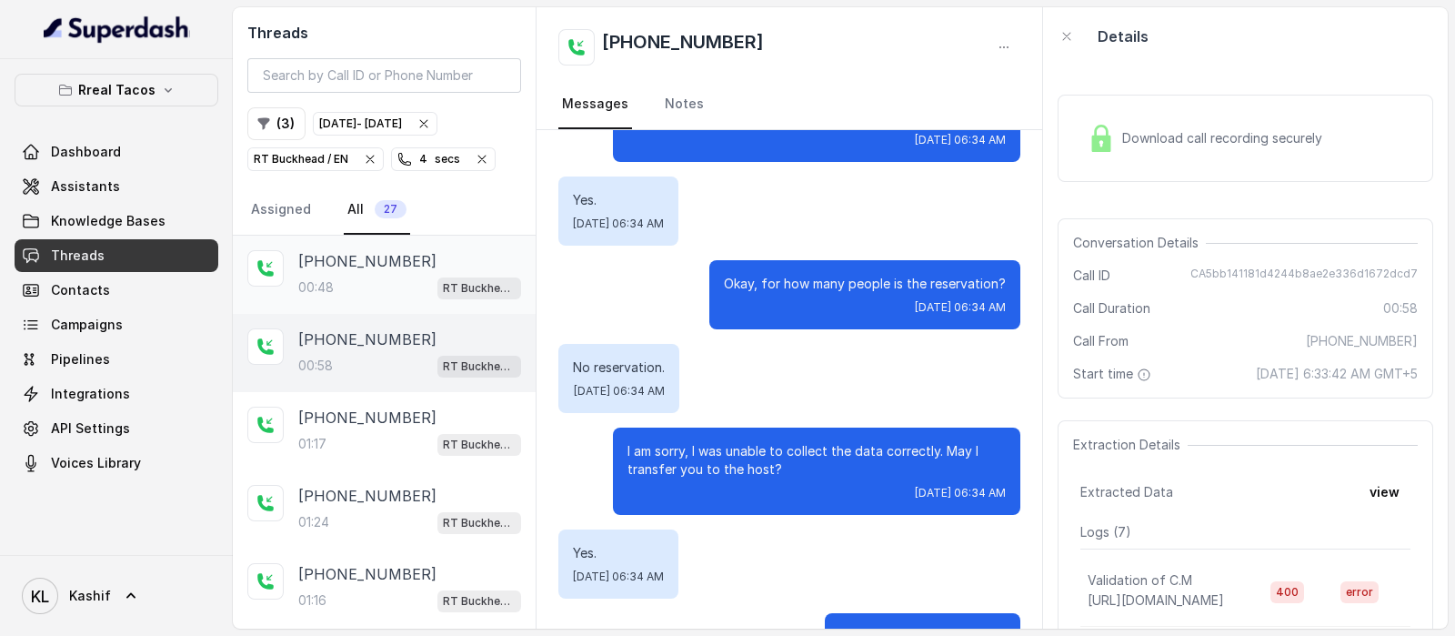
click at [368, 294] on div "00:48 RT Buckhead / EN" at bounding box center [409, 288] width 223 height 24
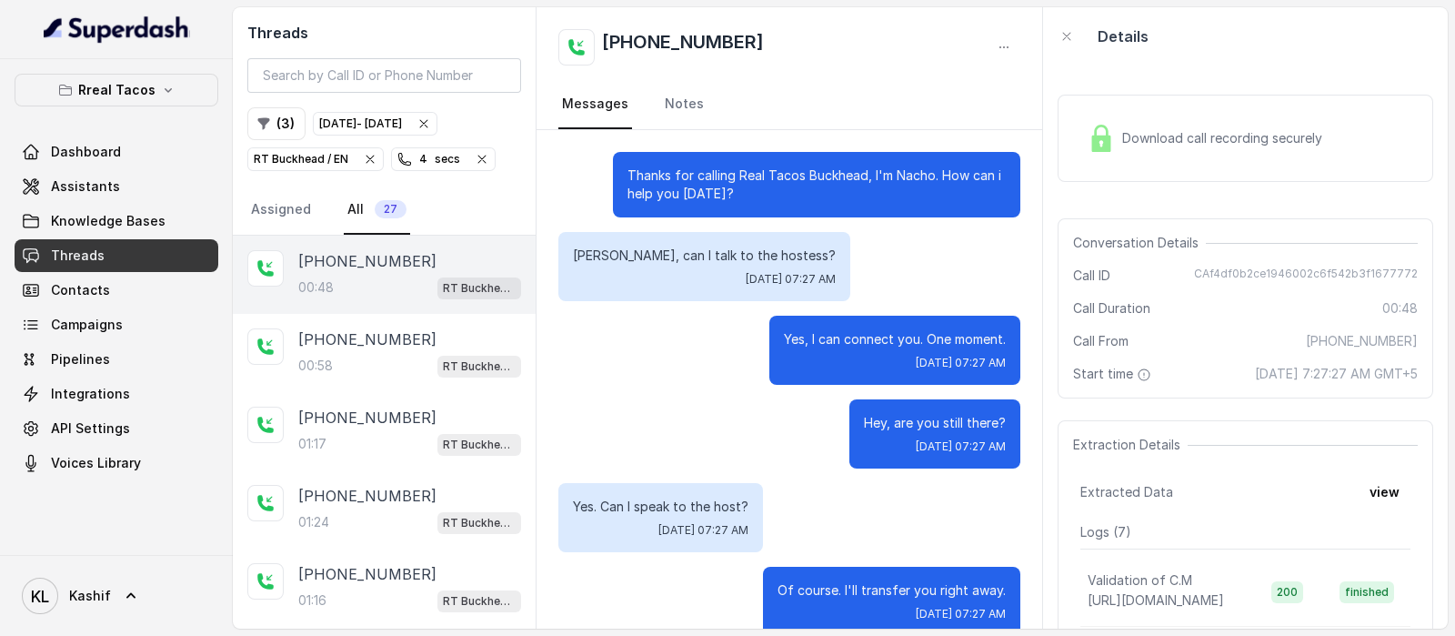
scroll to position [195, 0]
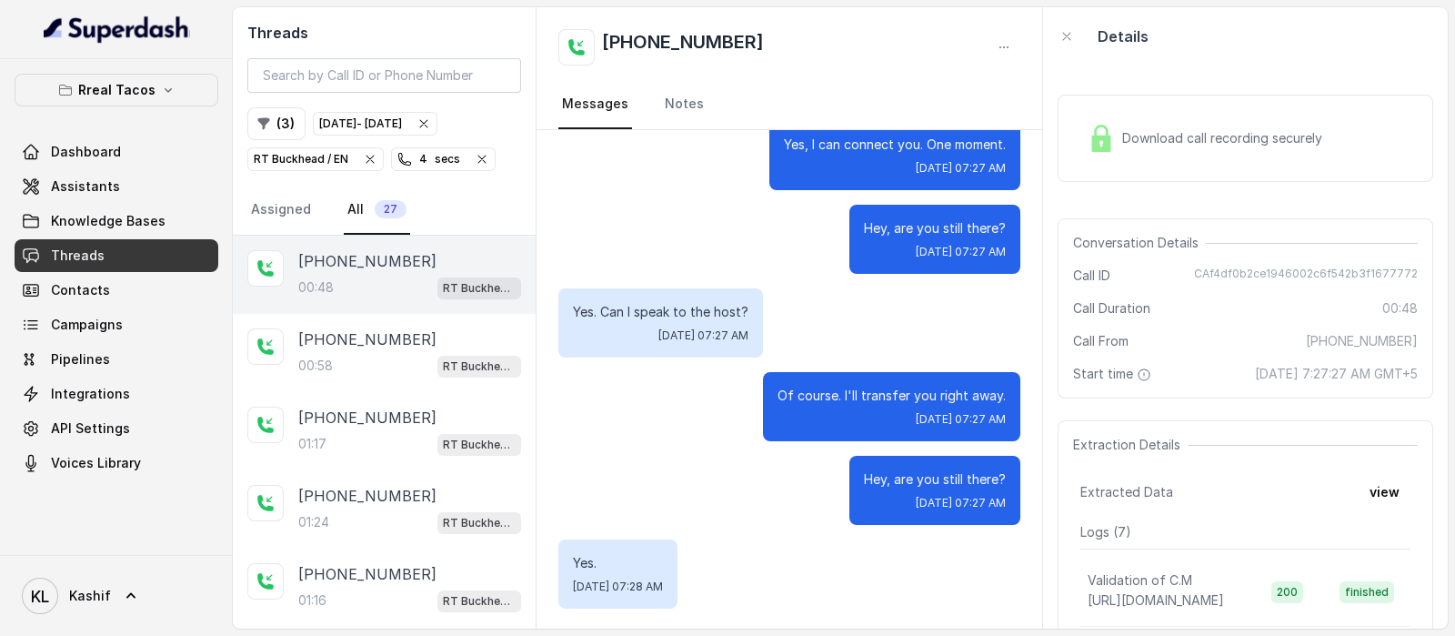
click at [364, 296] on div "00:48 RT Buckhead / EN" at bounding box center [409, 288] width 223 height 24
click at [1170, 153] on div "Download call recording securely" at bounding box center [1204, 138] width 249 height 42
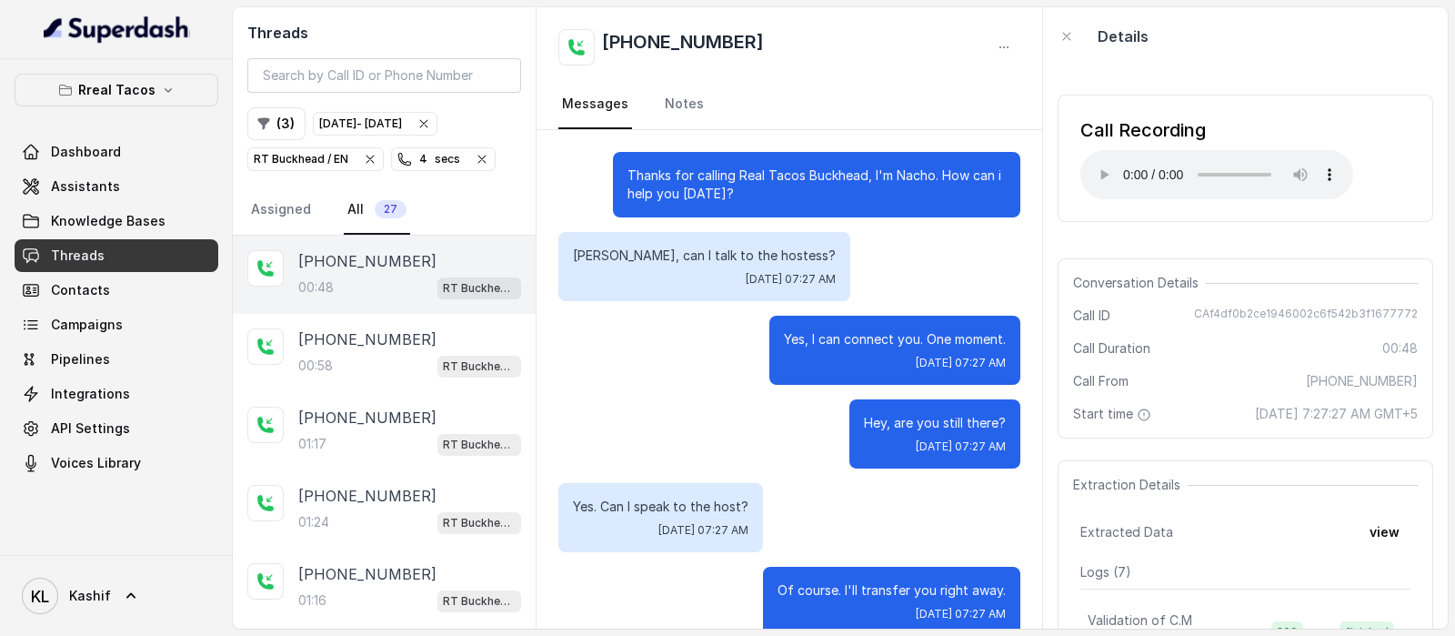
scroll to position [195, 0]
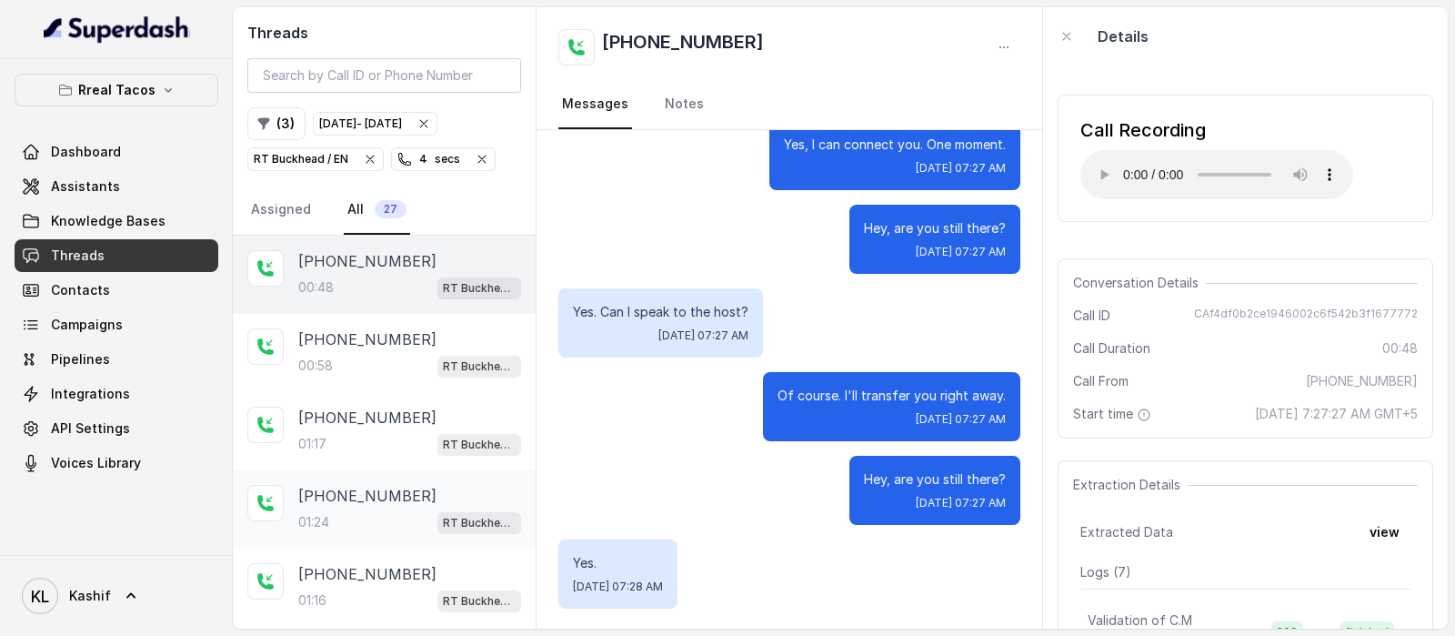
click at [378, 514] on div "01:24 RT Buckhead / EN" at bounding box center [409, 522] width 223 height 24
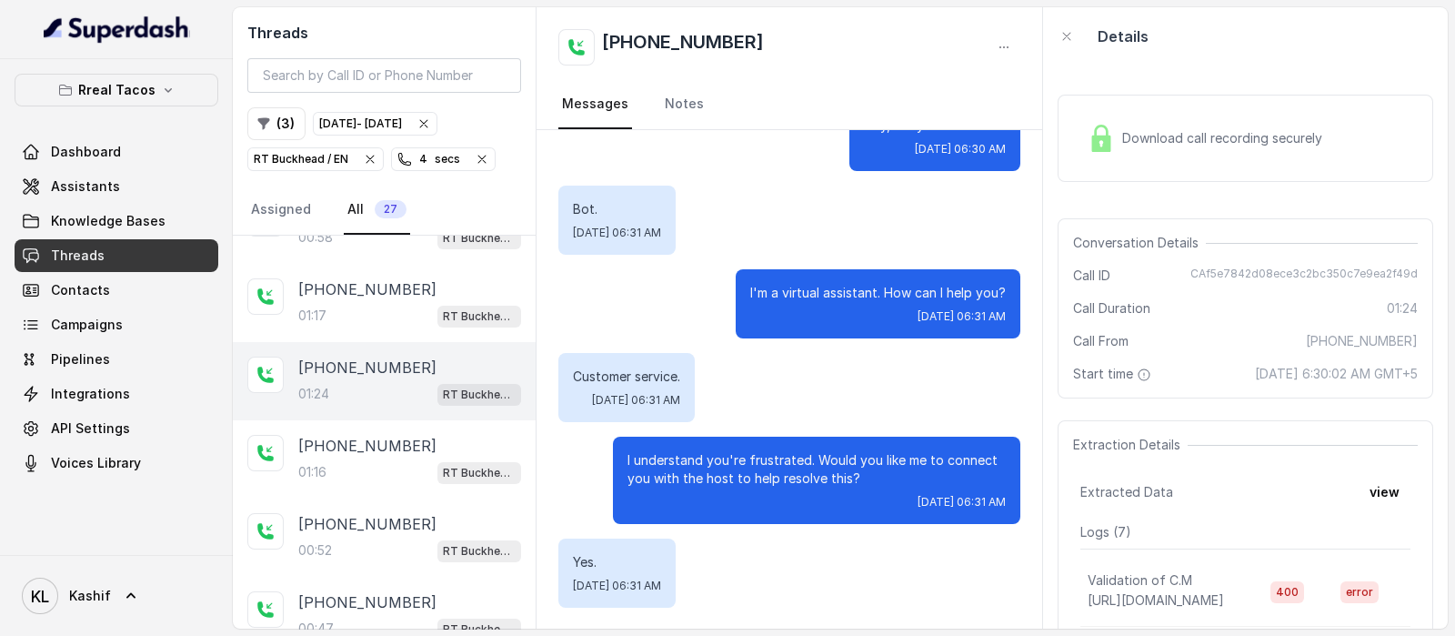
scroll to position [132, 0]
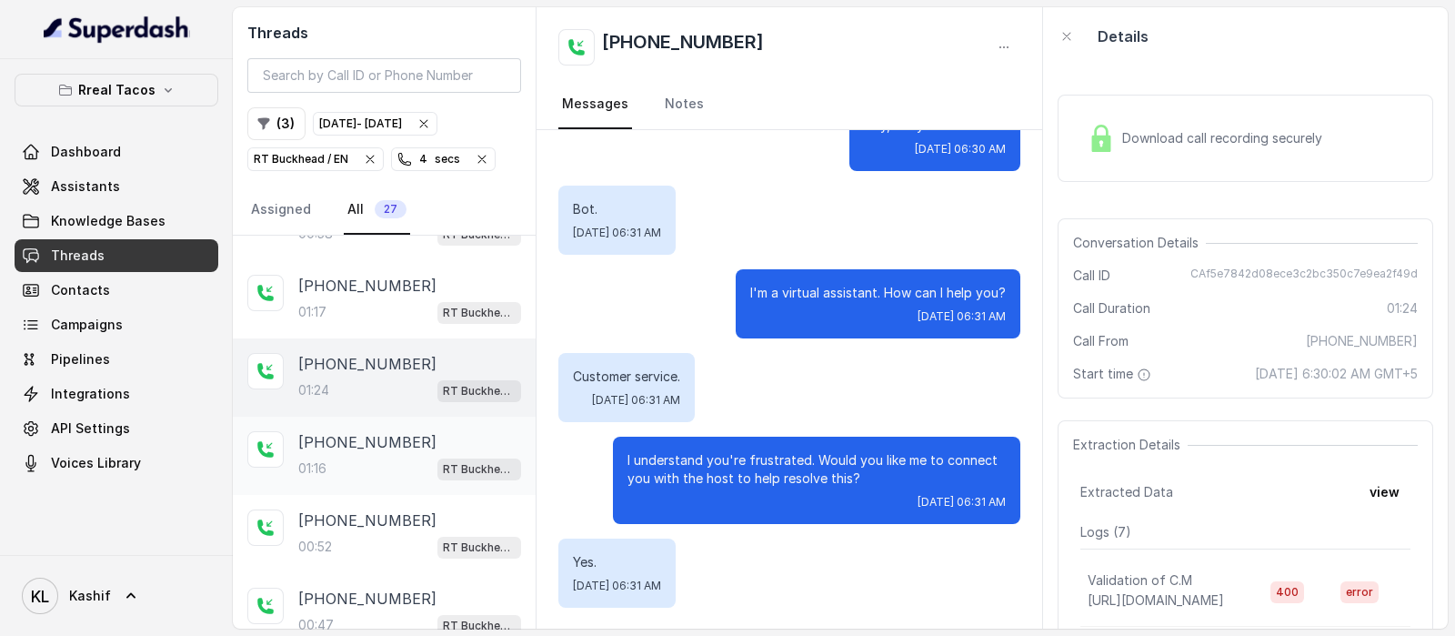
click at [373, 441] on p "[PHONE_NUMBER]" at bounding box center [367, 442] width 138 height 22
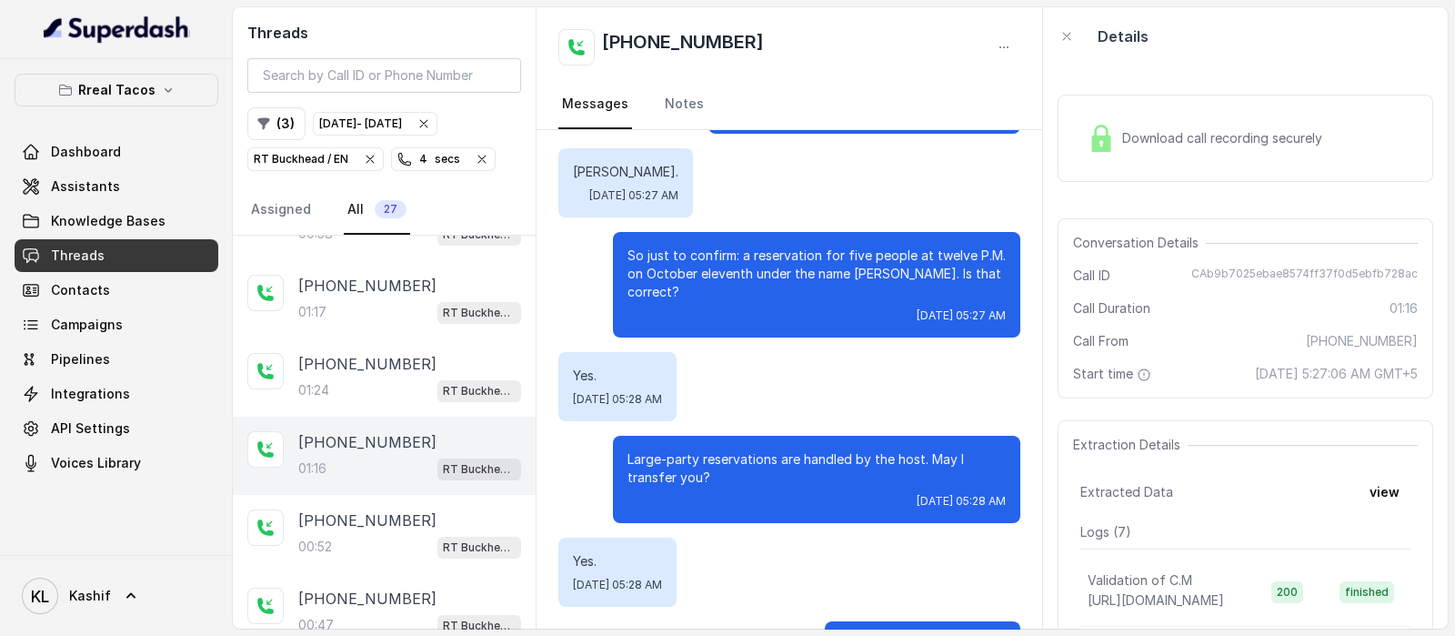
scroll to position [808, 0]
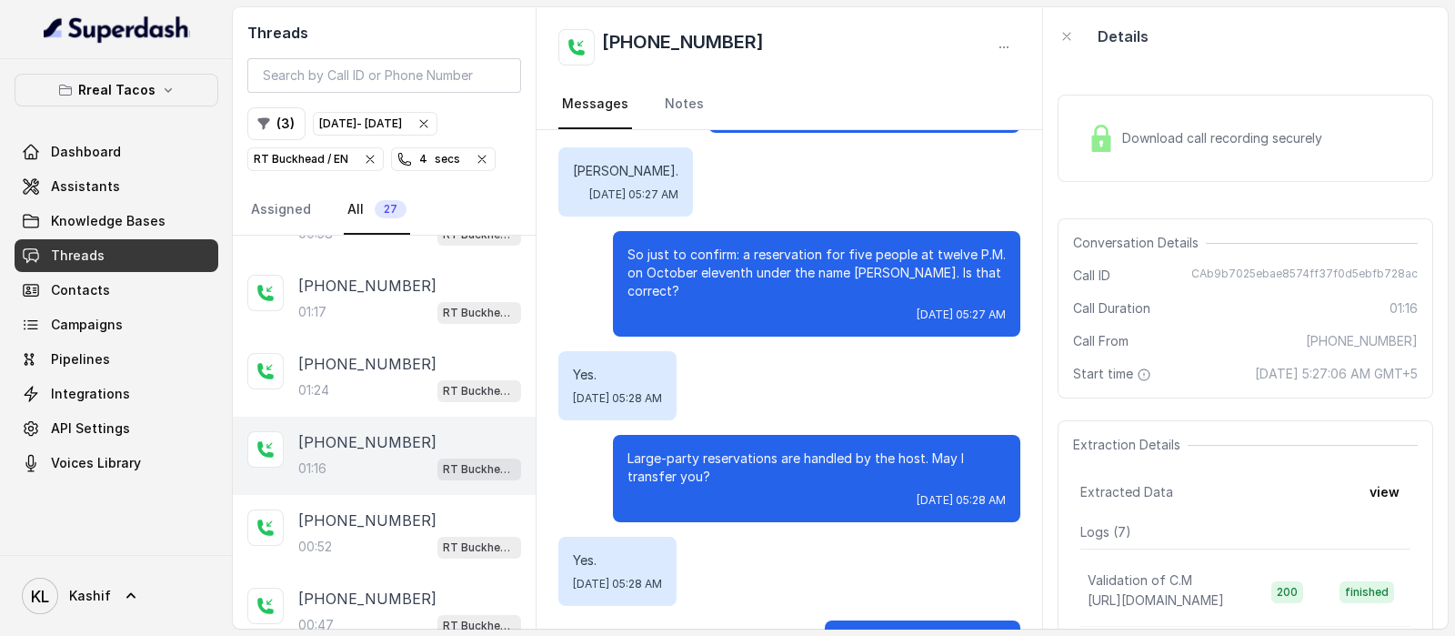
click at [1271, 266] on span "CAb9b7025ebae8574ff37f0d5ebfb728ac" at bounding box center [1304, 275] width 226 height 18
copy span "CAb9b7025ebae8574ff37f0d5ebfb728ac"
drag, startPoint x: 608, startPoint y: 440, endPoint x: 691, endPoint y: 464, distance: 86.1
click at [691, 464] on div "Large-party reservations are handled by the host. May I transfer you? [DATE] 05…" at bounding box center [816, 478] width 407 height 87
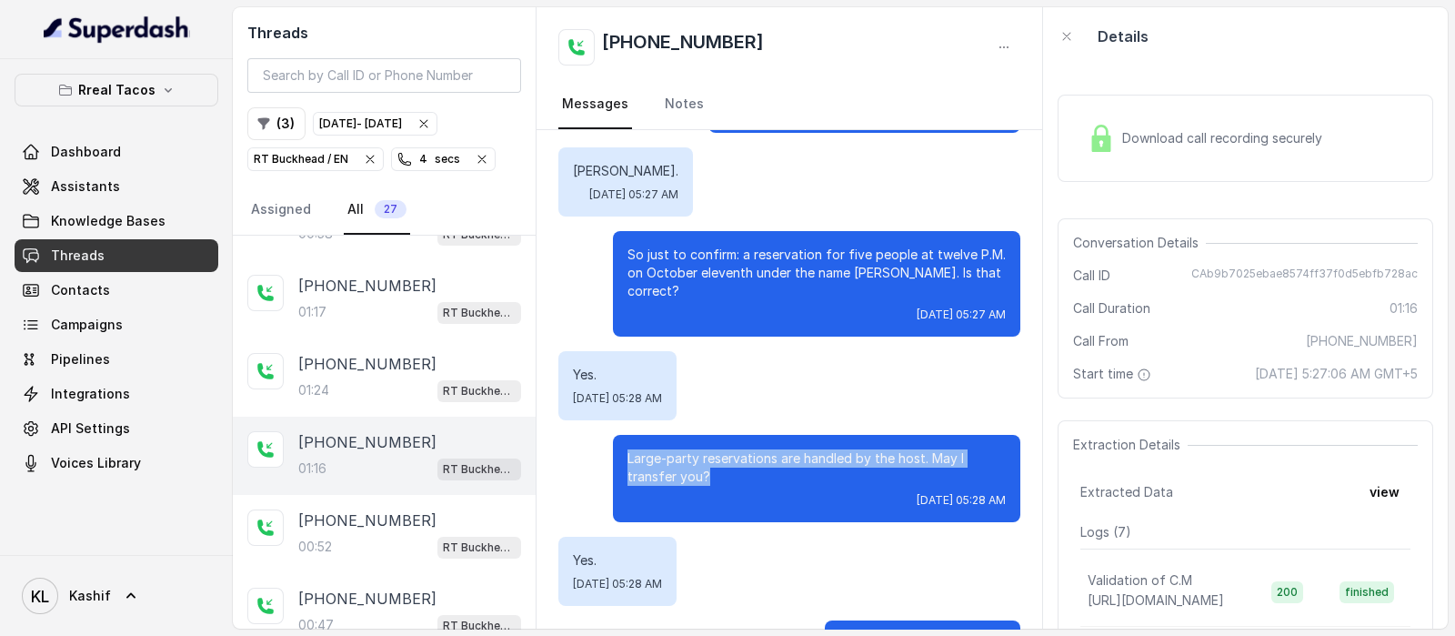
copy p "Large-party reservations are handled by the host. May I transfer you?"
click at [265, 118] on icon "button" at bounding box center [264, 124] width 12 height 12
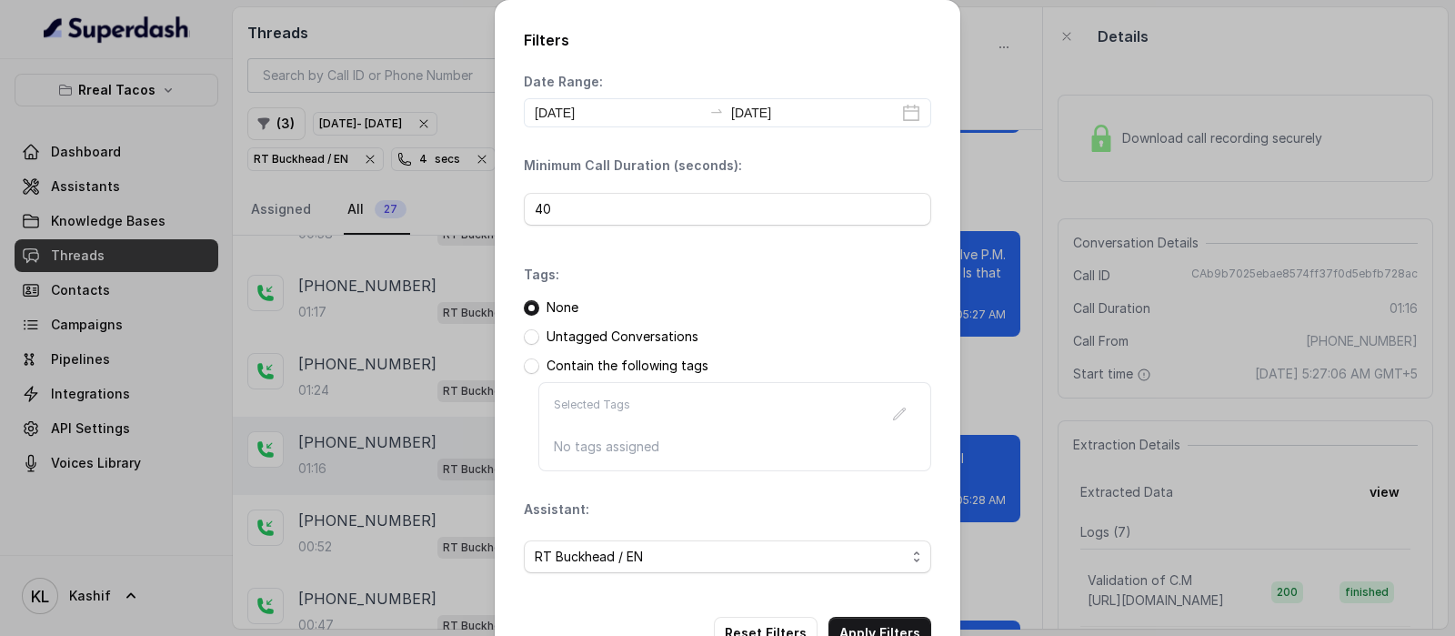
click at [710, 67] on div "Filters Date Range: [DATE] [DATE] Minimum Call Duration (seconds): 40 Tags: Non…" at bounding box center [728, 339] width 466 height 678
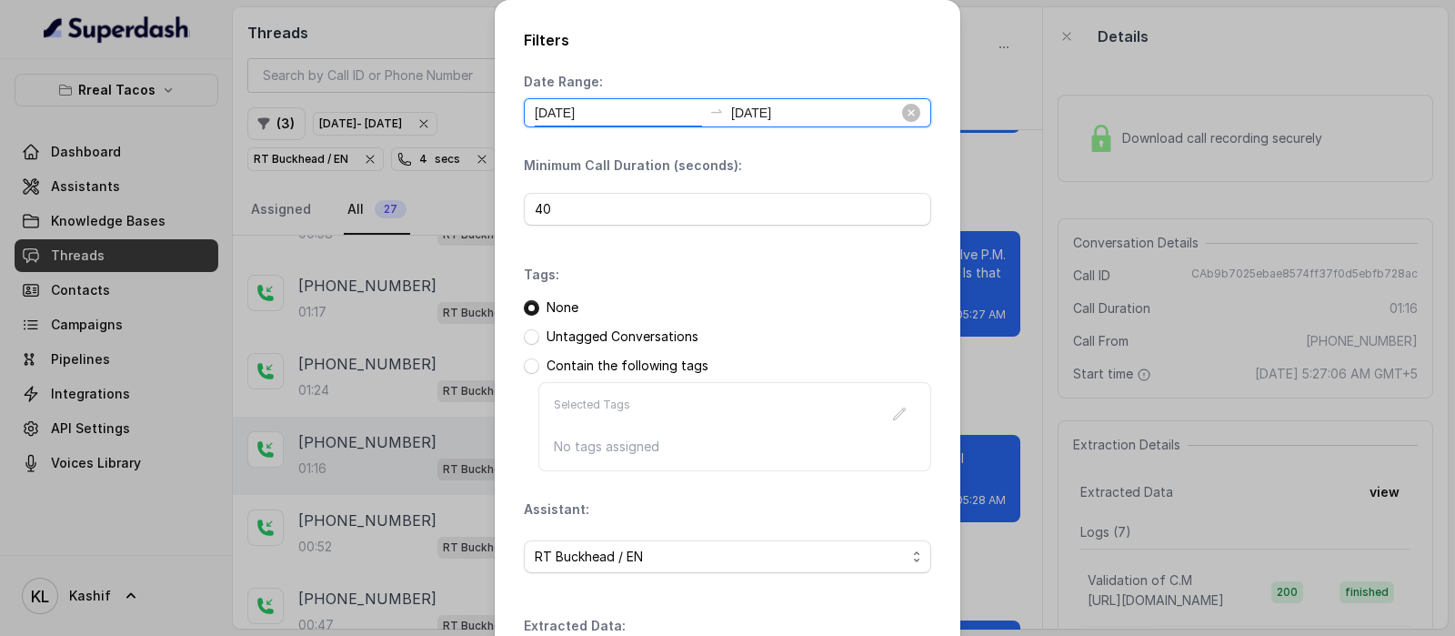
click at [655, 111] on input "[DATE]" at bounding box center [618, 113] width 167 height 20
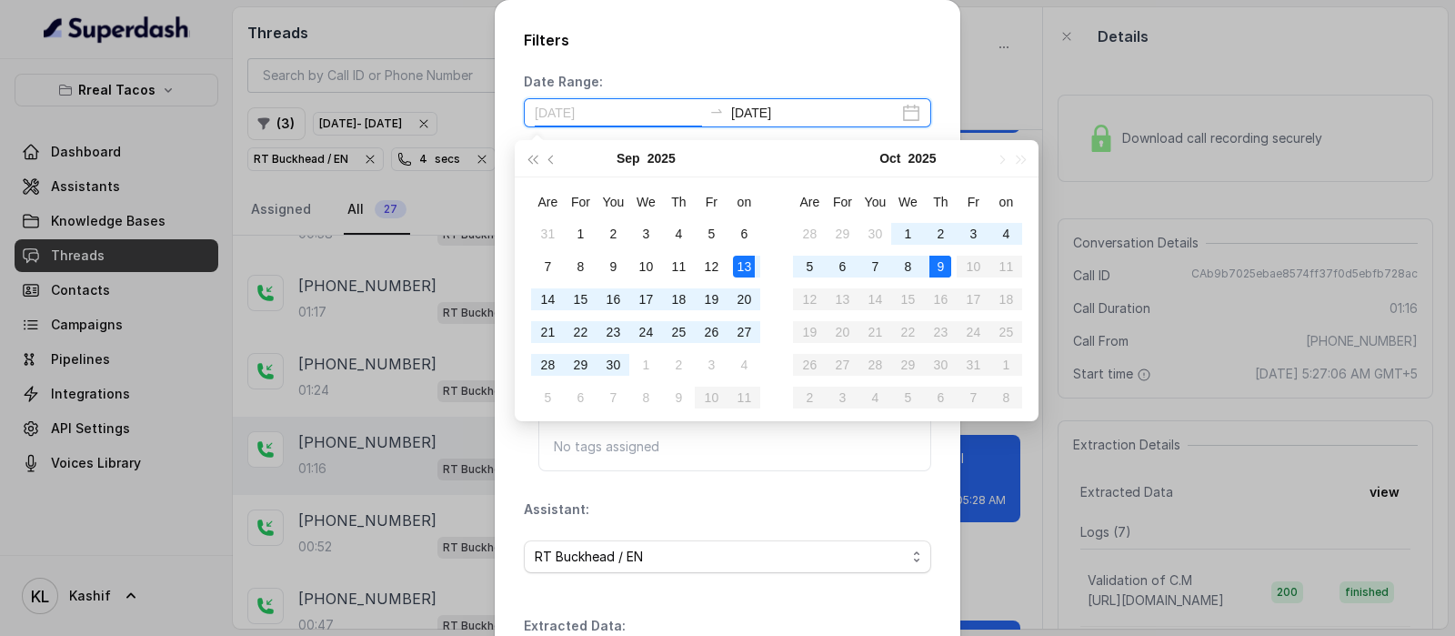
type input "[DATE]"
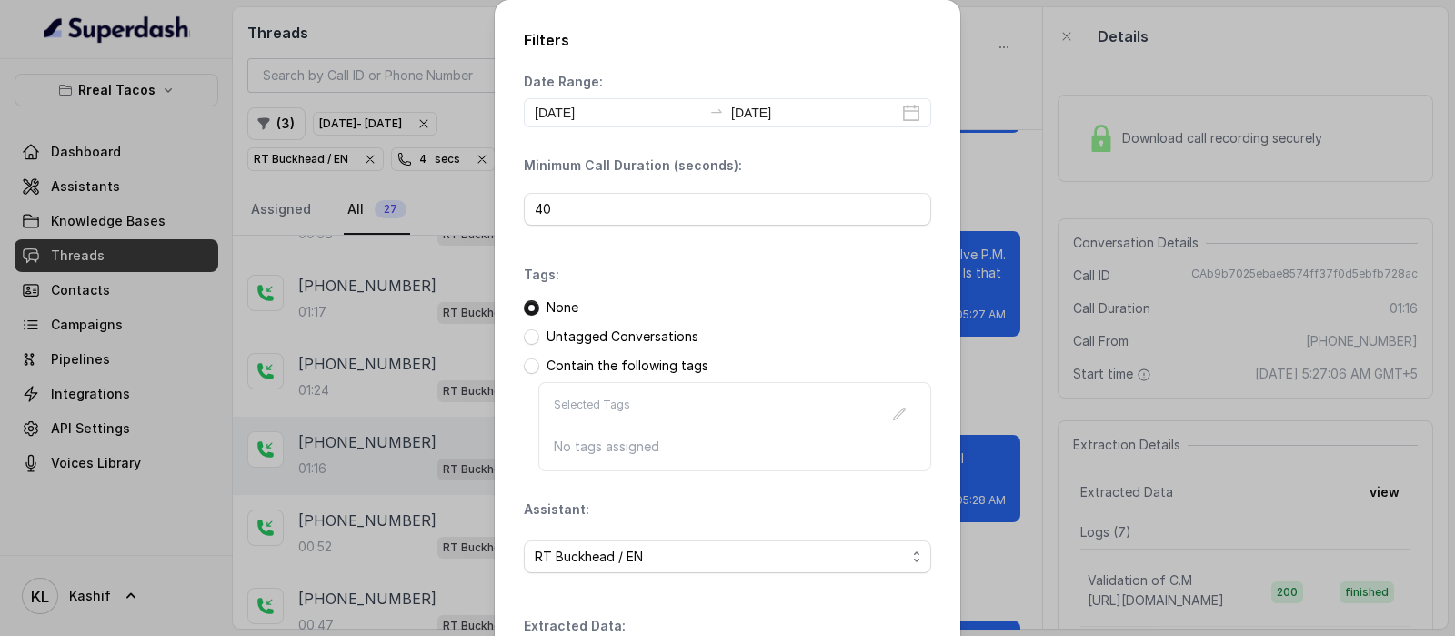
click at [797, 38] on h2 "Filters" at bounding box center [727, 40] width 407 height 22
click at [832, 556] on span "RT Buckhead / EN" at bounding box center [720, 557] width 371 height 22
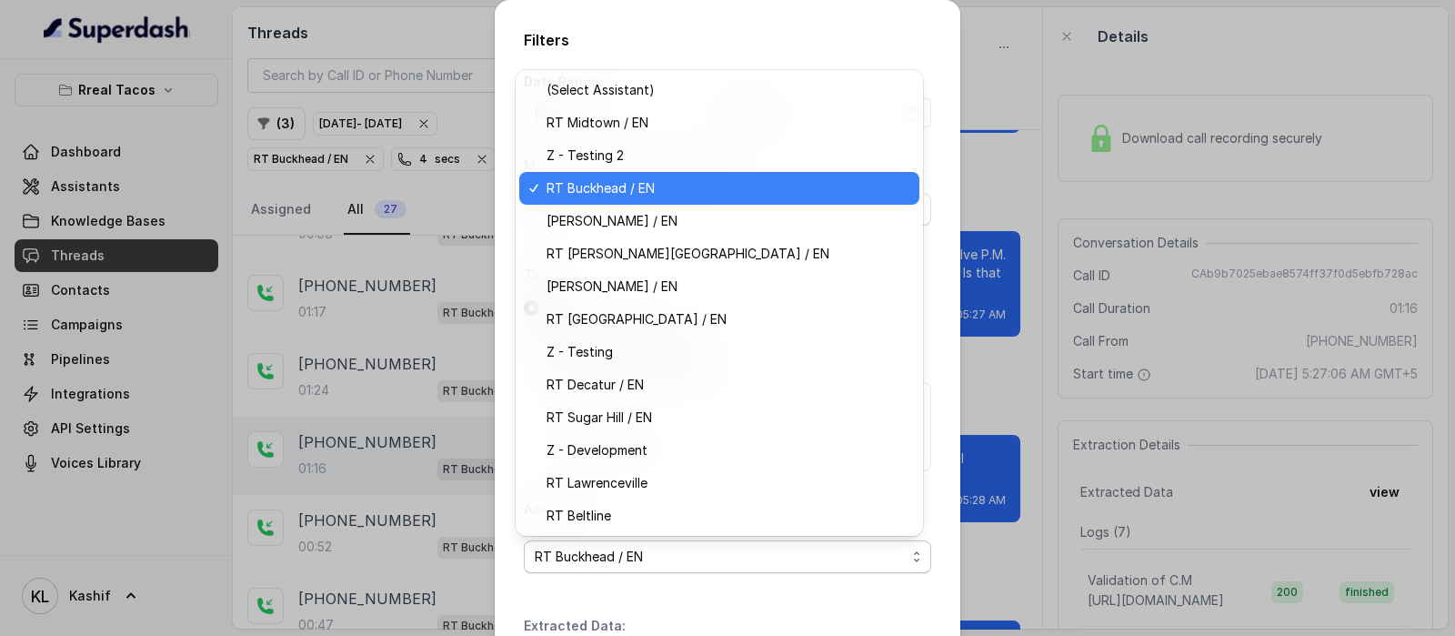
click at [768, 505] on span "RT Beltline" at bounding box center [727, 516] width 362 height 22
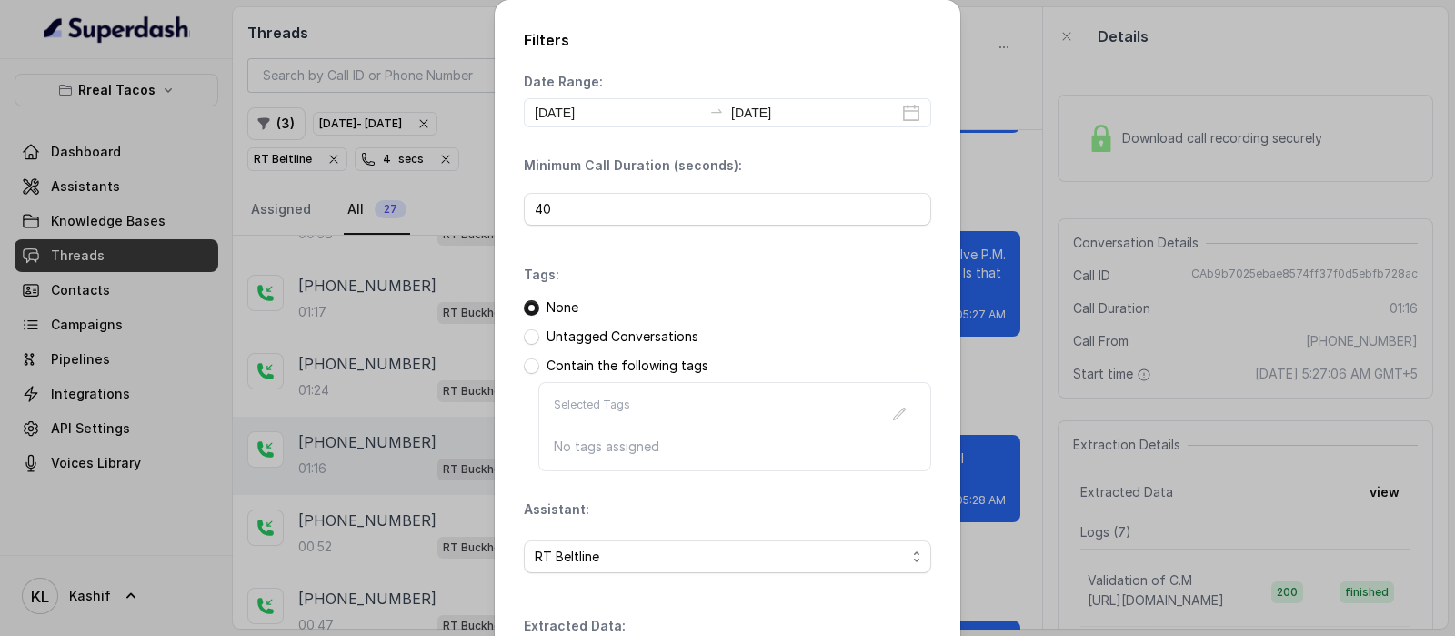
click at [779, 546] on span "RT Beltline" at bounding box center [720, 557] width 371 height 22
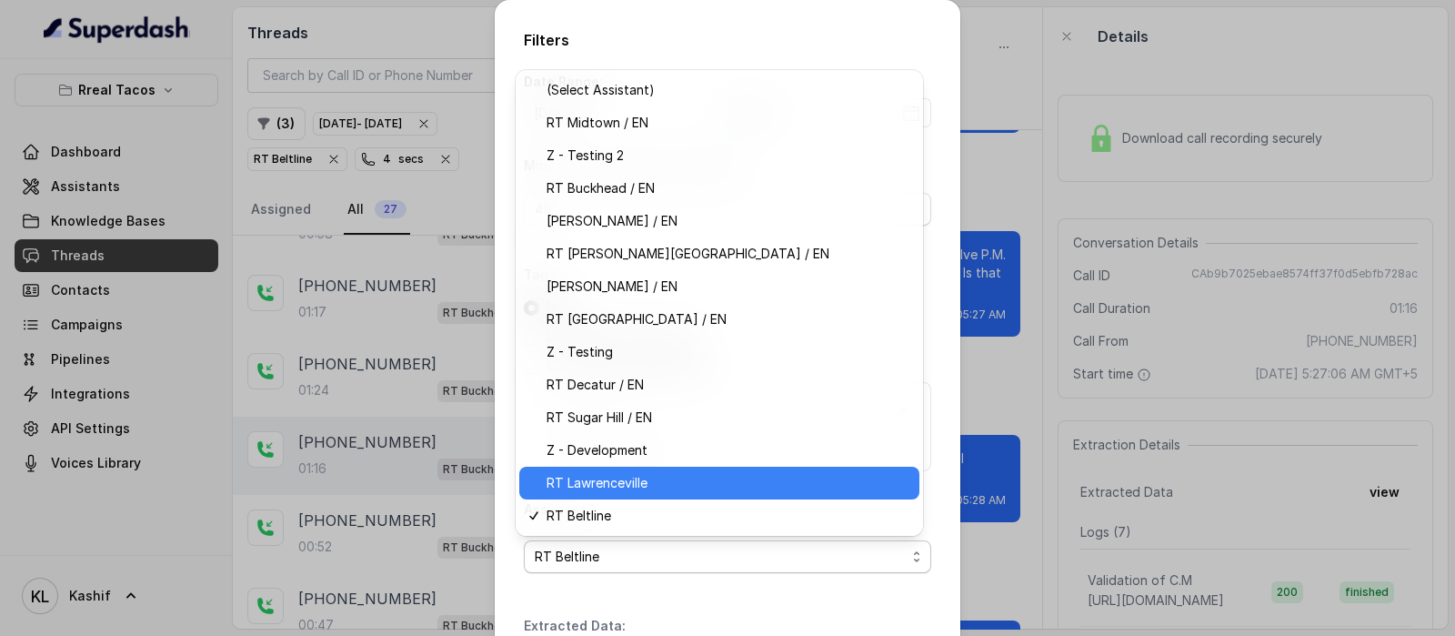
click at [757, 483] on span "RT Lawrenceville" at bounding box center [727, 483] width 362 height 22
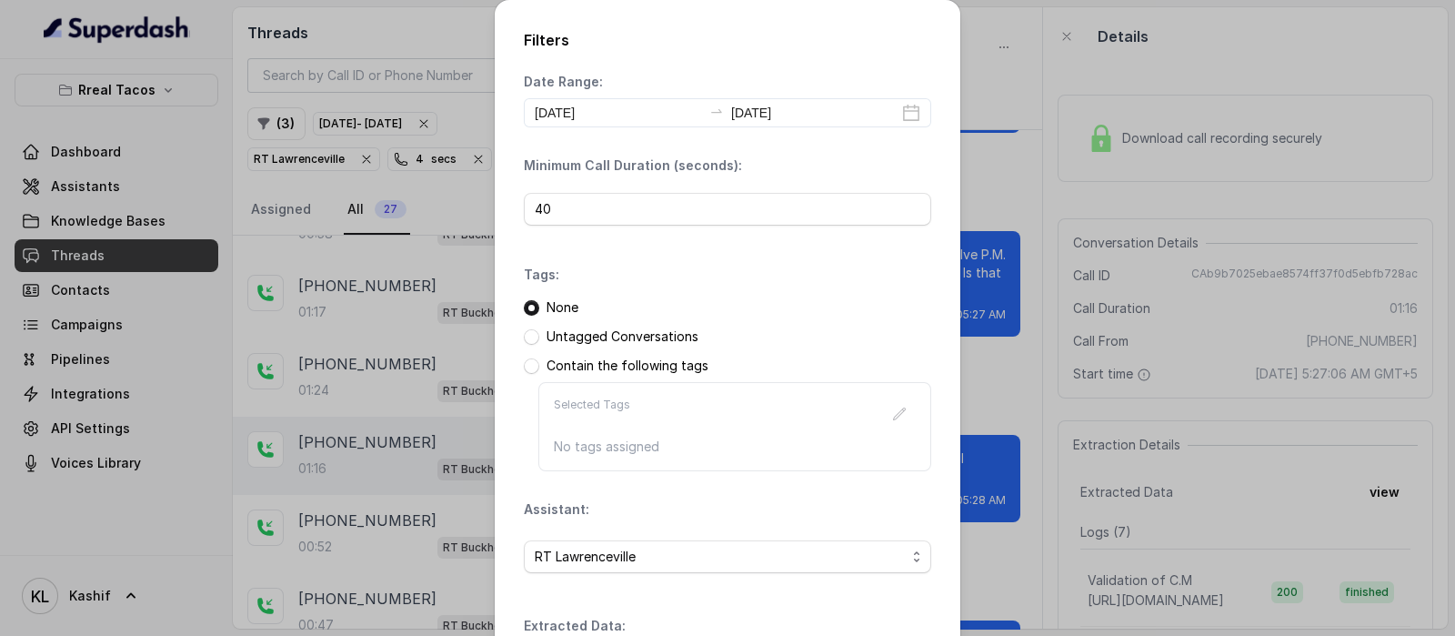
scroll to position [142, 0]
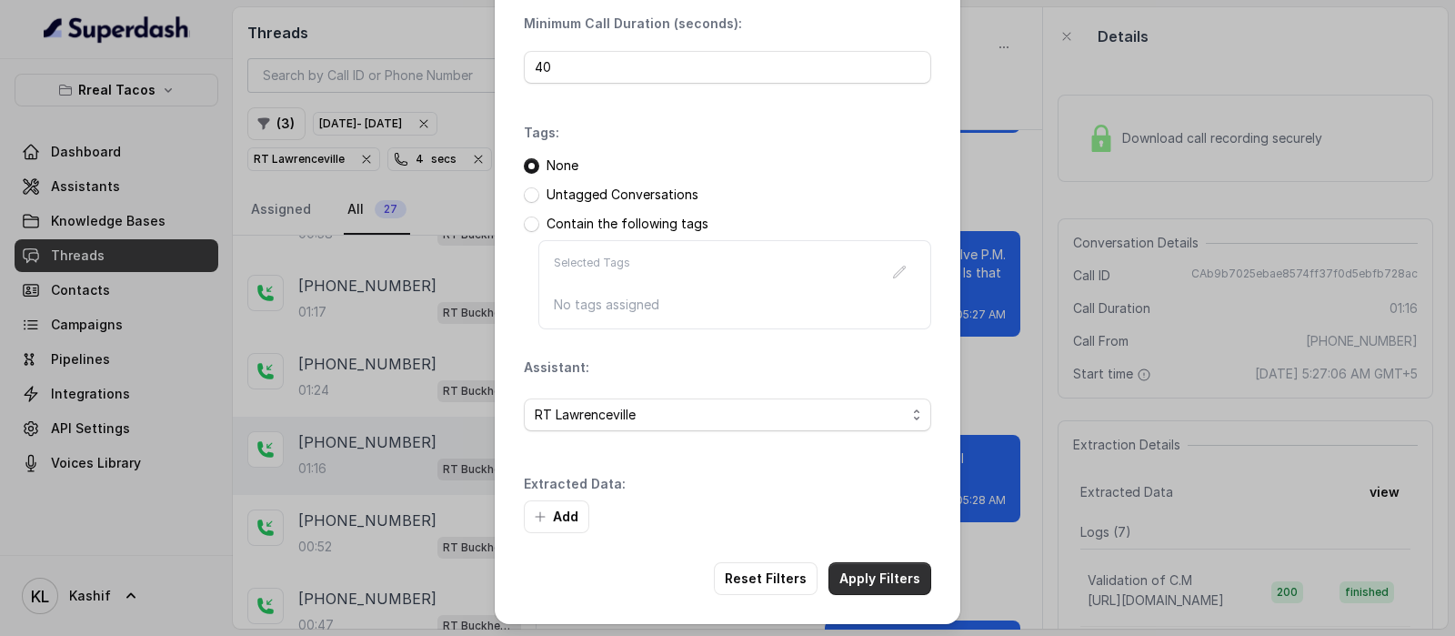
click at [867, 579] on font "Apply Filters" at bounding box center [879, 577] width 81 height 15
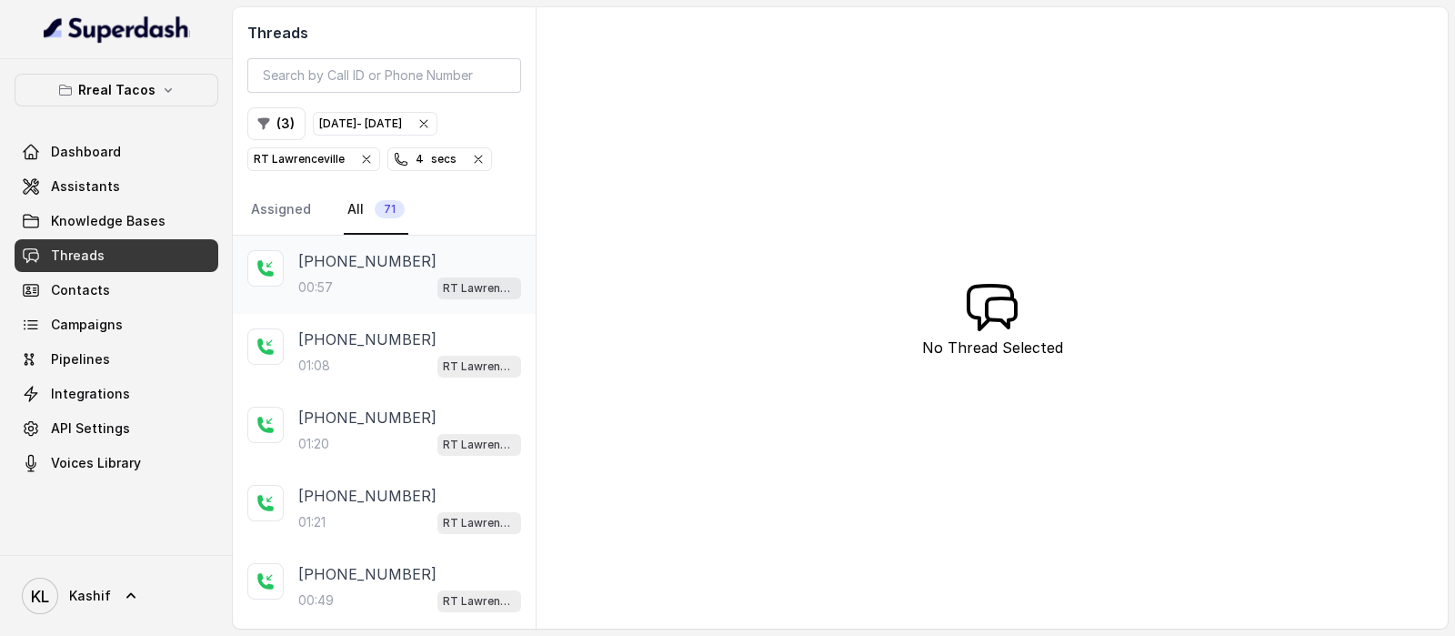
click at [364, 265] on p "[PHONE_NUMBER]" at bounding box center [367, 261] width 138 height 22
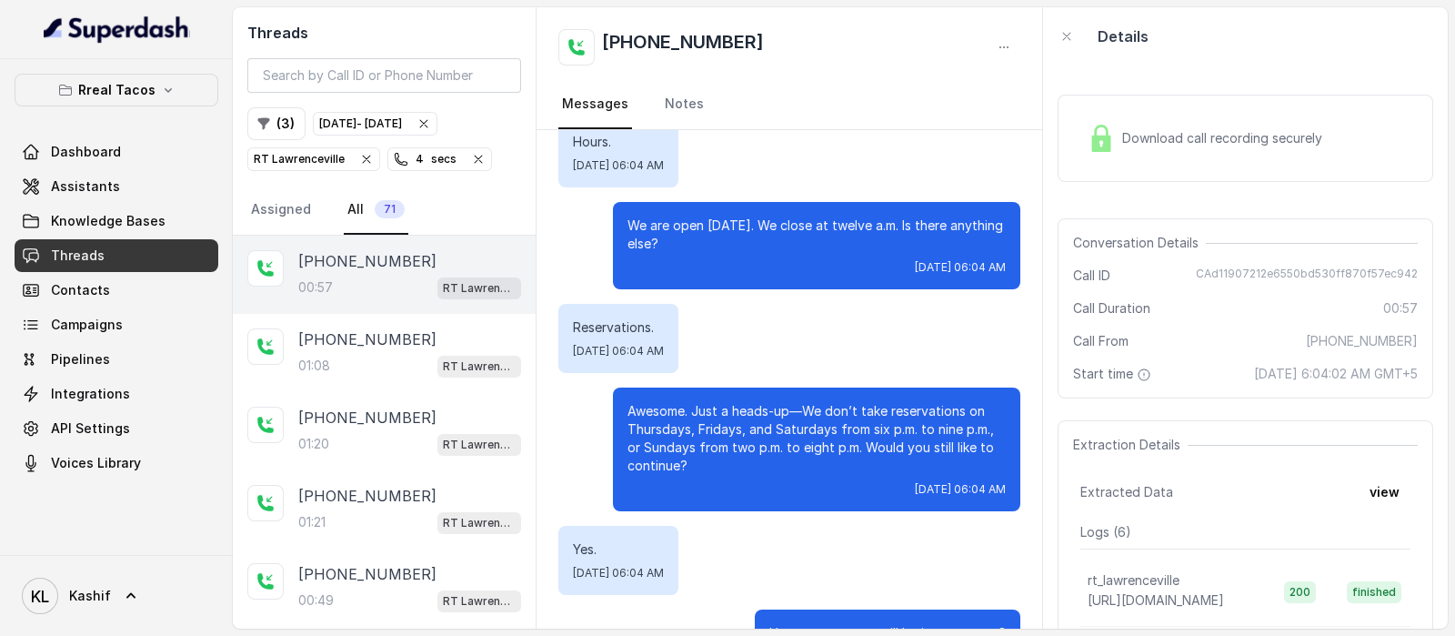
scroll to position [436, 0]
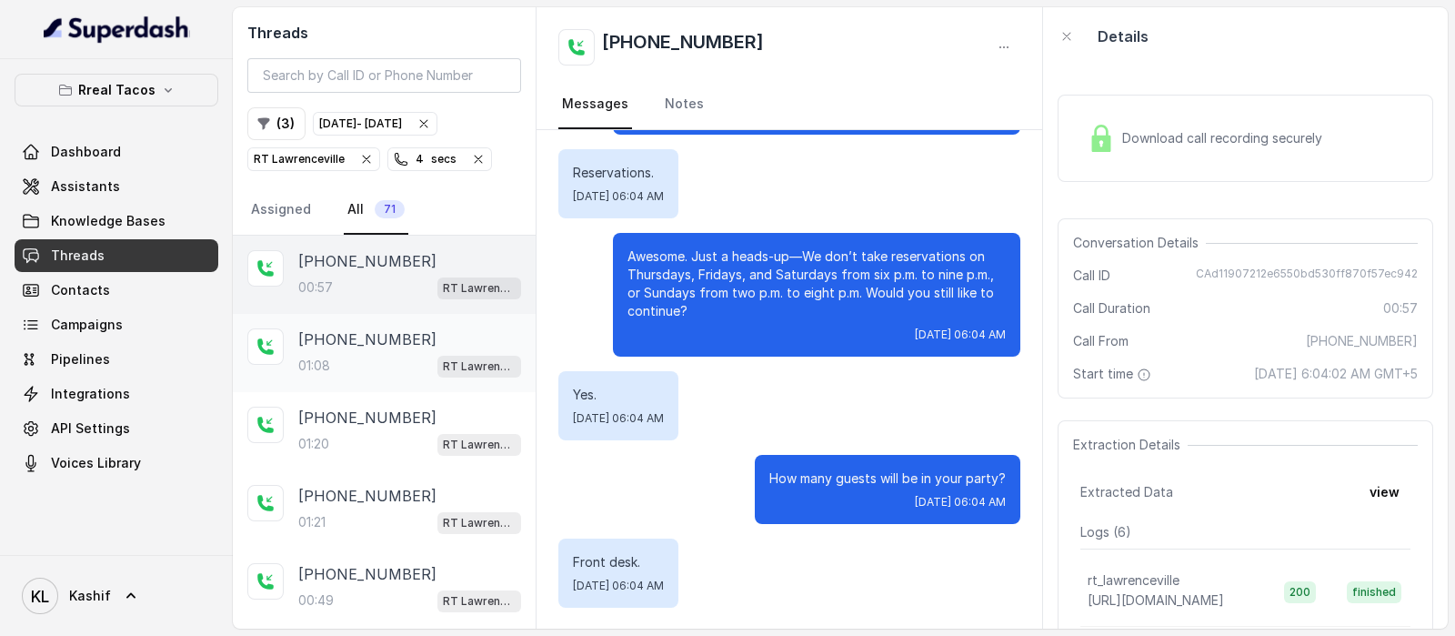
click at [361, 361] on div "01:08 RT Lawrenceville" at bounding box center [409, 366] width 223 height 24
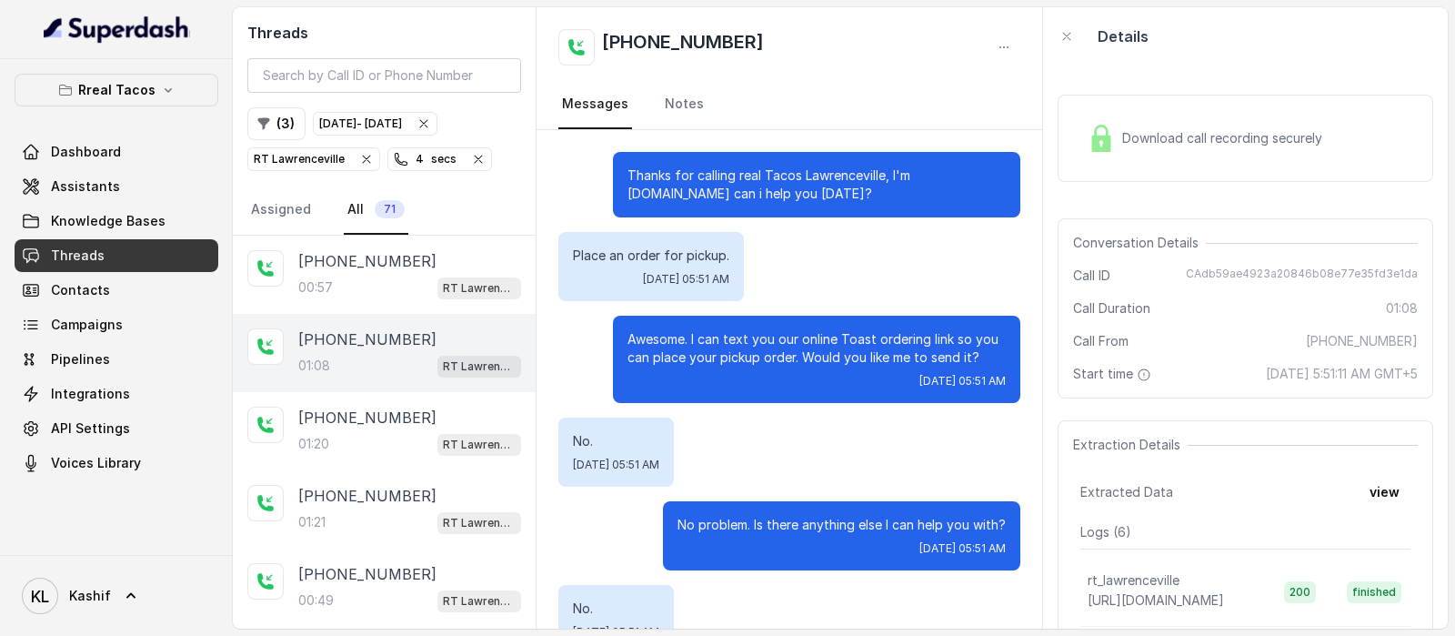
scroll to position [900, 0]
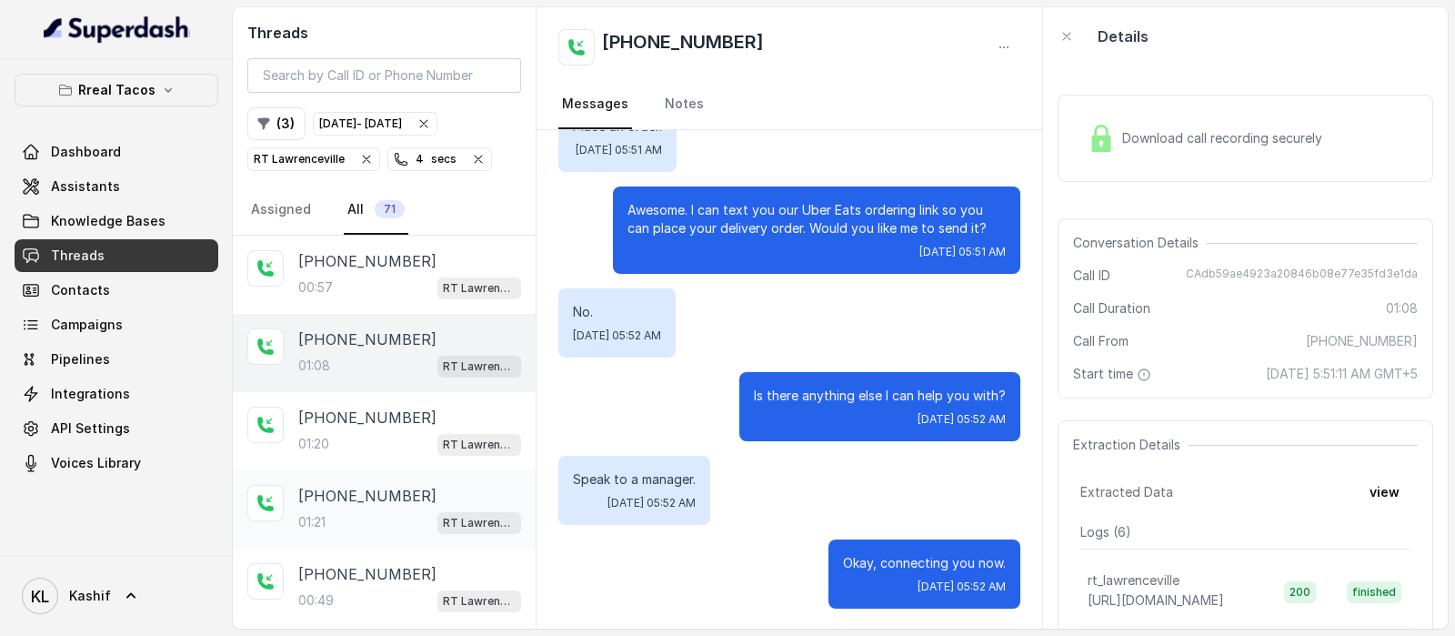
click at [355, 497] on p "[PHONE_NUMBER]" at bounding box center [367, 496] width 138 height 22
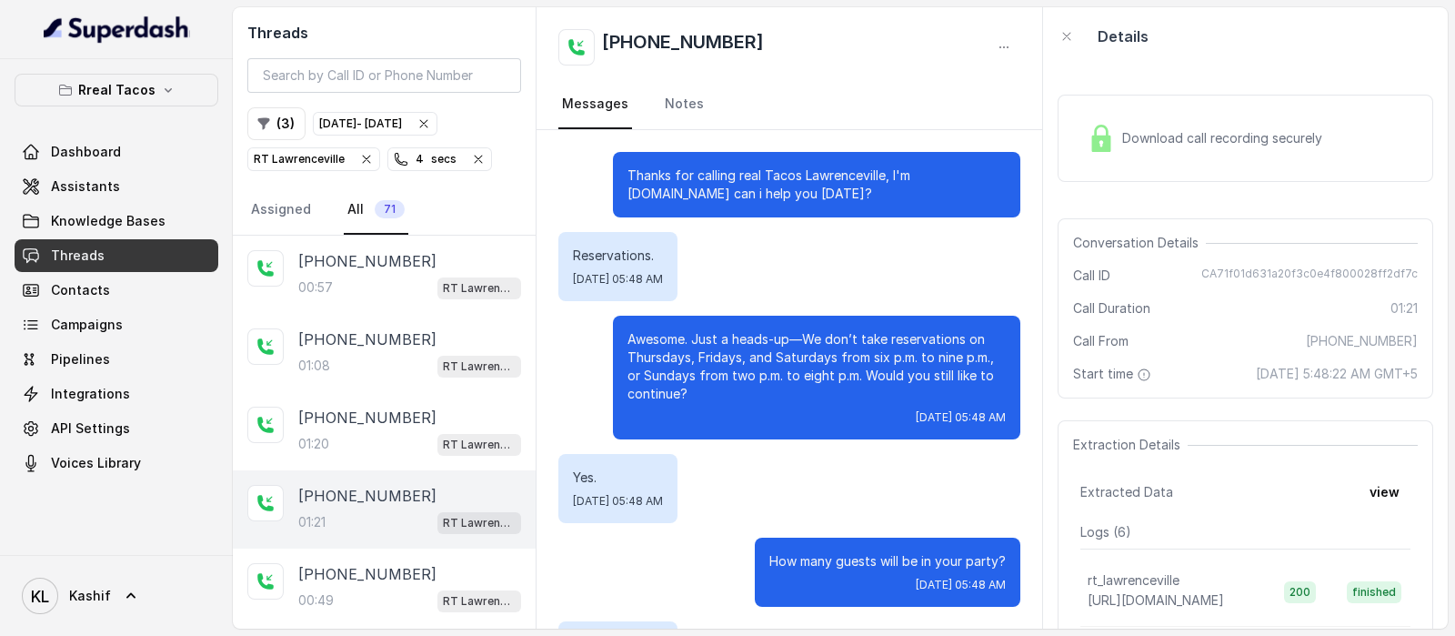
scroll to position [945, 0]
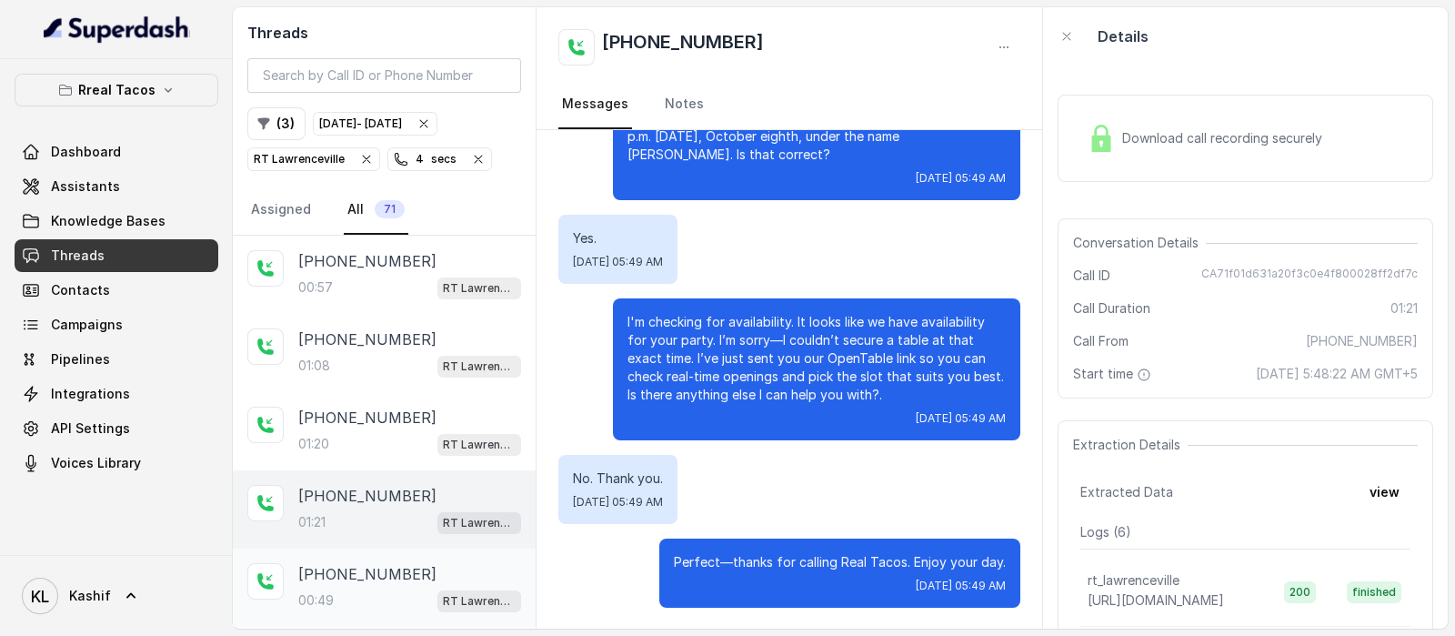
click at [373, 597] on div "00:49 RT Lawrenceville" at bounding box center [409, 600] width 223 height 24
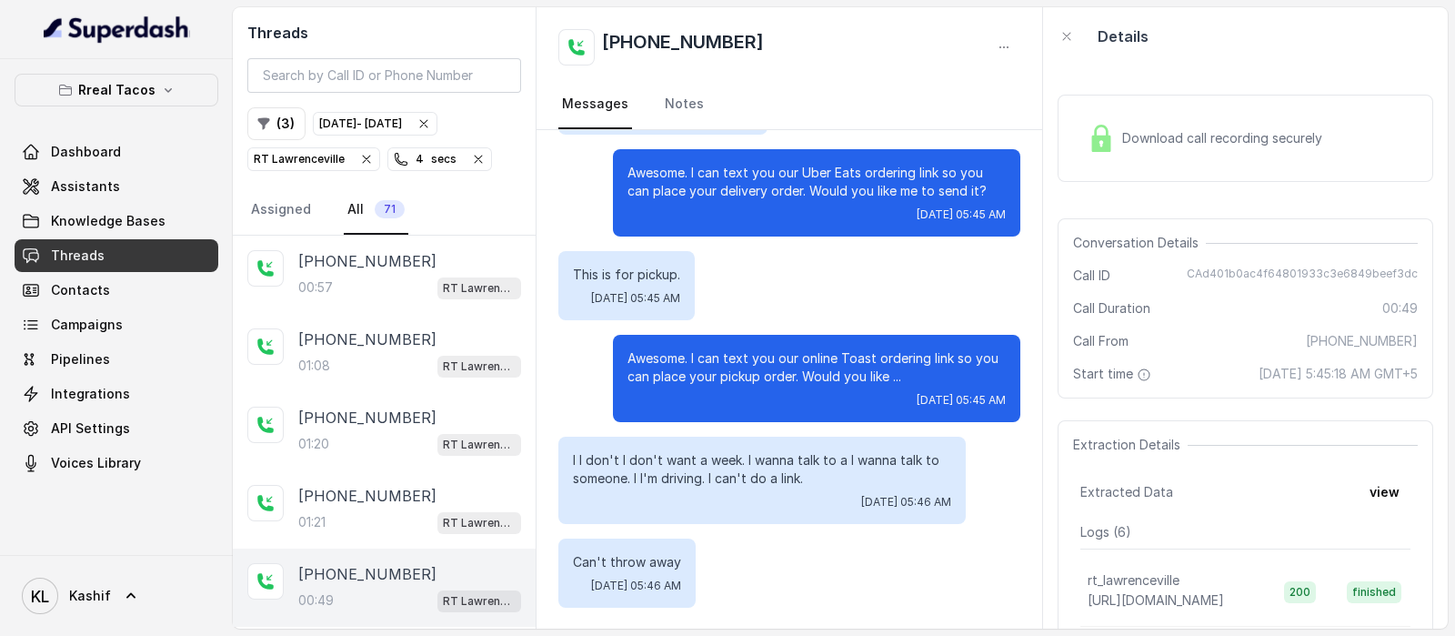
scroll to position [345, 0]
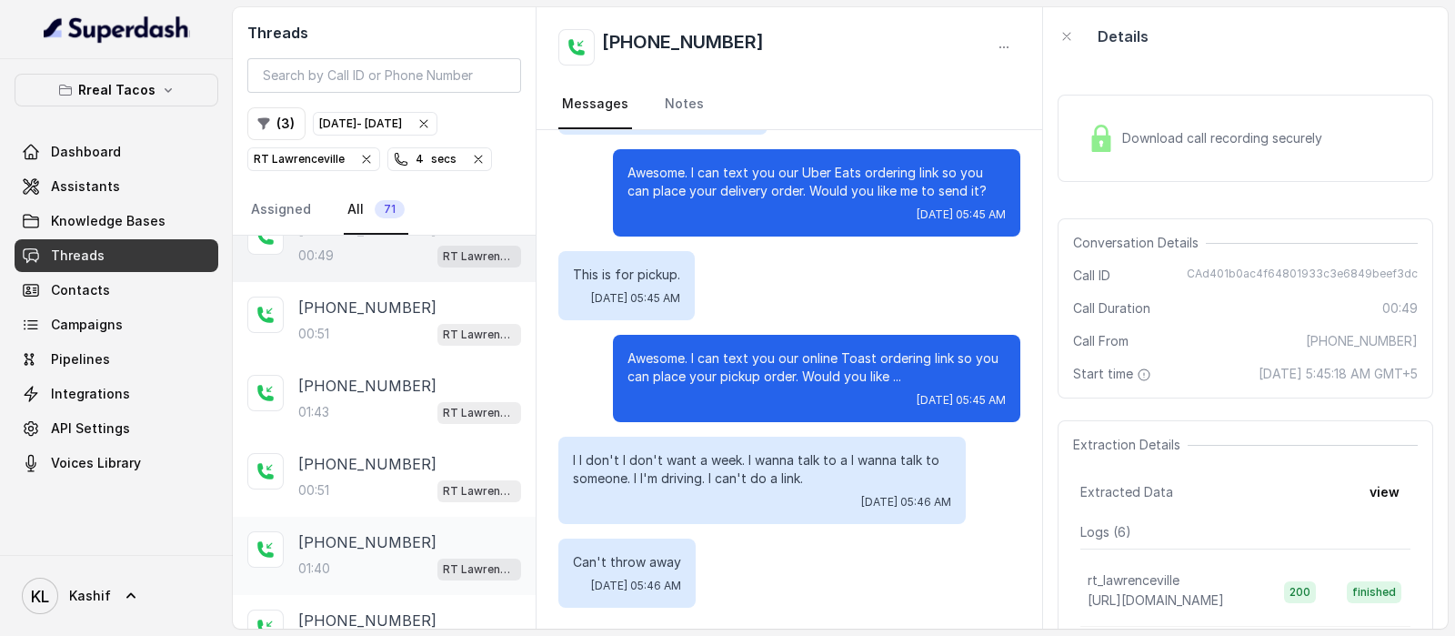
click at [395, 536] on p "[PHONE_NUMBER]" at bounding box center [367, 542] width 138 height 22
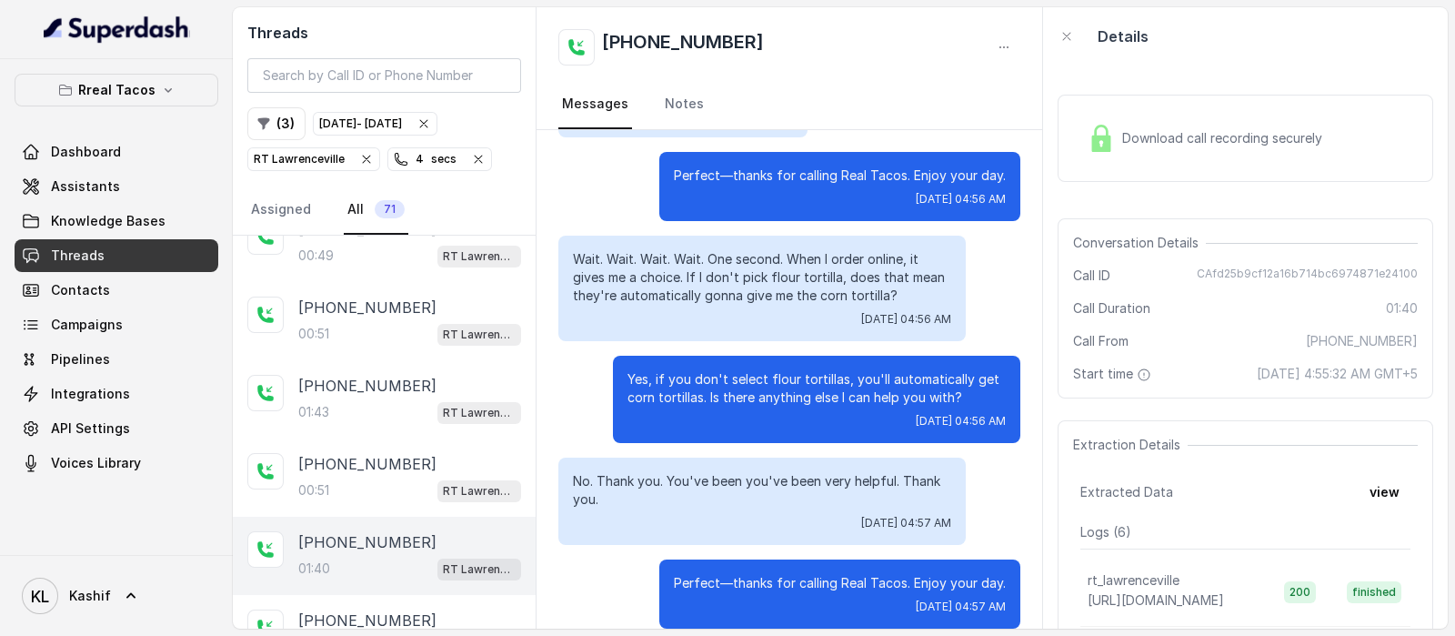
scroll to position [808, 0]
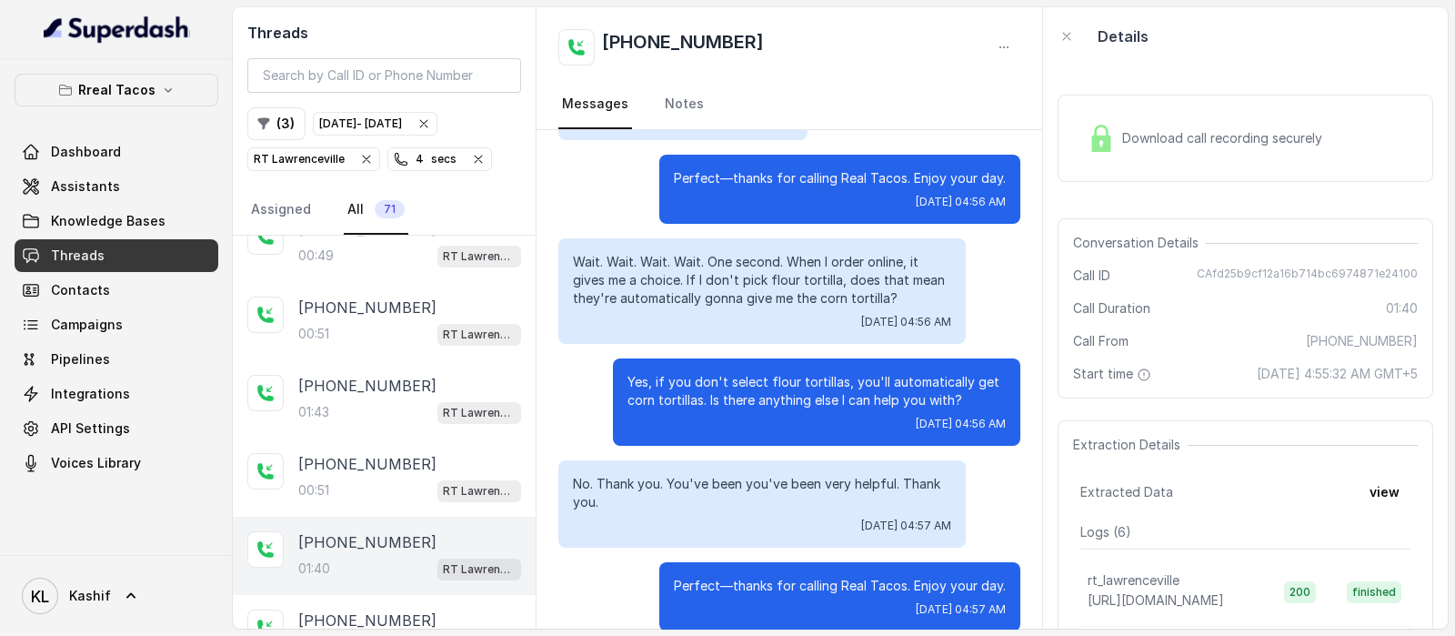
click at [573, 253] on p "Wait. Wait. Wait. Wait. One second. When I order online, it gives me a choice. …" at bounding box center [762, 280] width 378 height 55
drag, startPoint x: 1190, startPoint y: 270, endPoint x: 1411, endPoint y: 277, distance: 221.1
click at [1411, 277] on div "Conversation Details Call ID CAfd25b9cf12a16b714bc6974871e24100 Call Duration 0…" at bounding box center [1246, 308] width 376 height 180
copy span "CAfd25b9cf12a16b714bc6974871e24100"
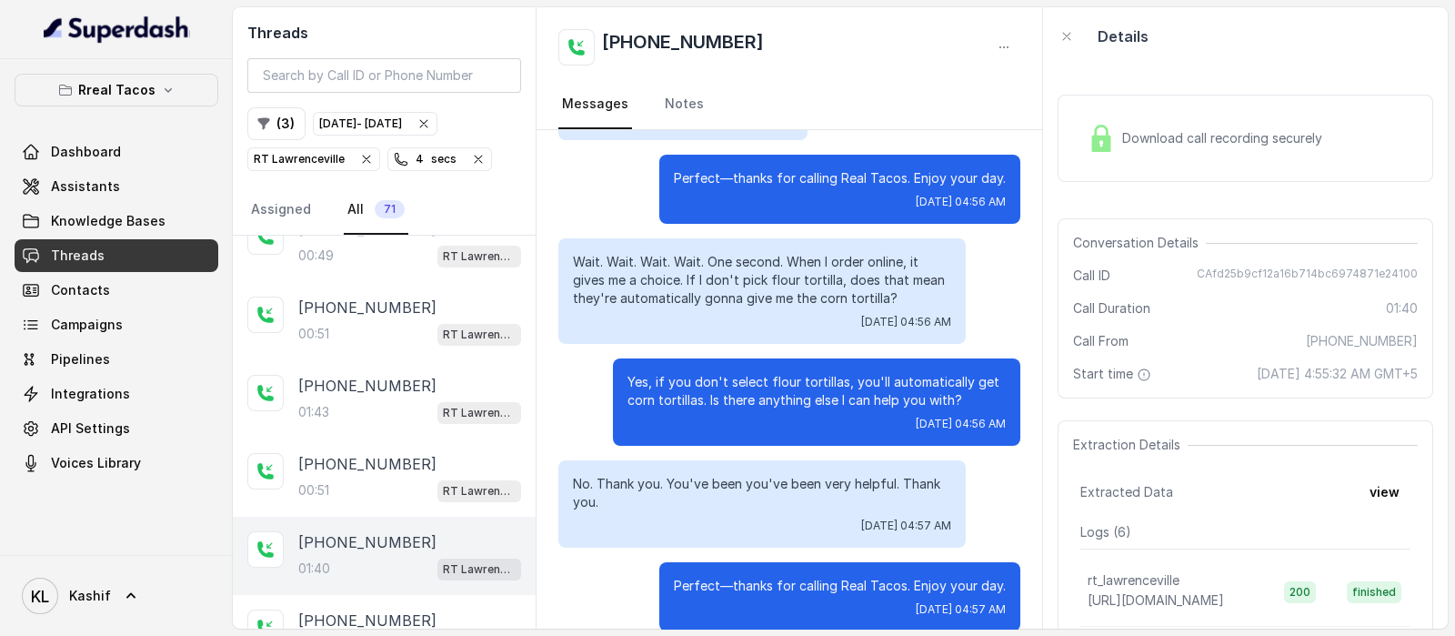
click at [737, 315] on div "[DATE] 04:56 AM" at bounding box center [762, 322] width 378 height 15
click at [575, 253] on p "Wait. Wait. Wait. Wait. One second. When I order online, it gives me a choice. …" at bounding box center [762, 280] width 378 height 55
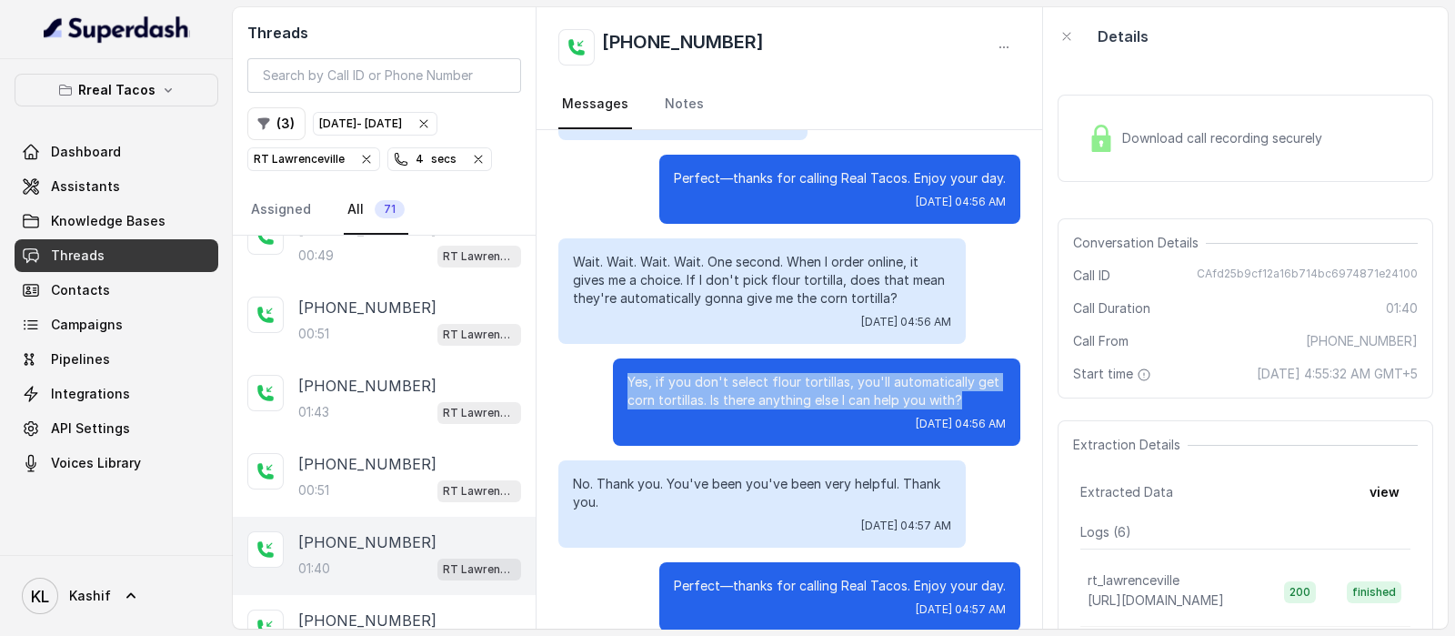
drag, startPoint x: 607, startPoint y: 359, endPoint x: 973, endPoint y: 381, distance: 367.1
click at [973, 381] on div "Yes, if you don't select flour tortillas, you'll automatically get corn tortill…" at bounding box center [816, 401] width 407 height 87
copy p "Yes, if you don't select flour tortillas, you'll automatically get corn tortill…"
click at [325, 154] on font "RT Lawrenceville" at bounding box center [299, 159] width 91 height 14
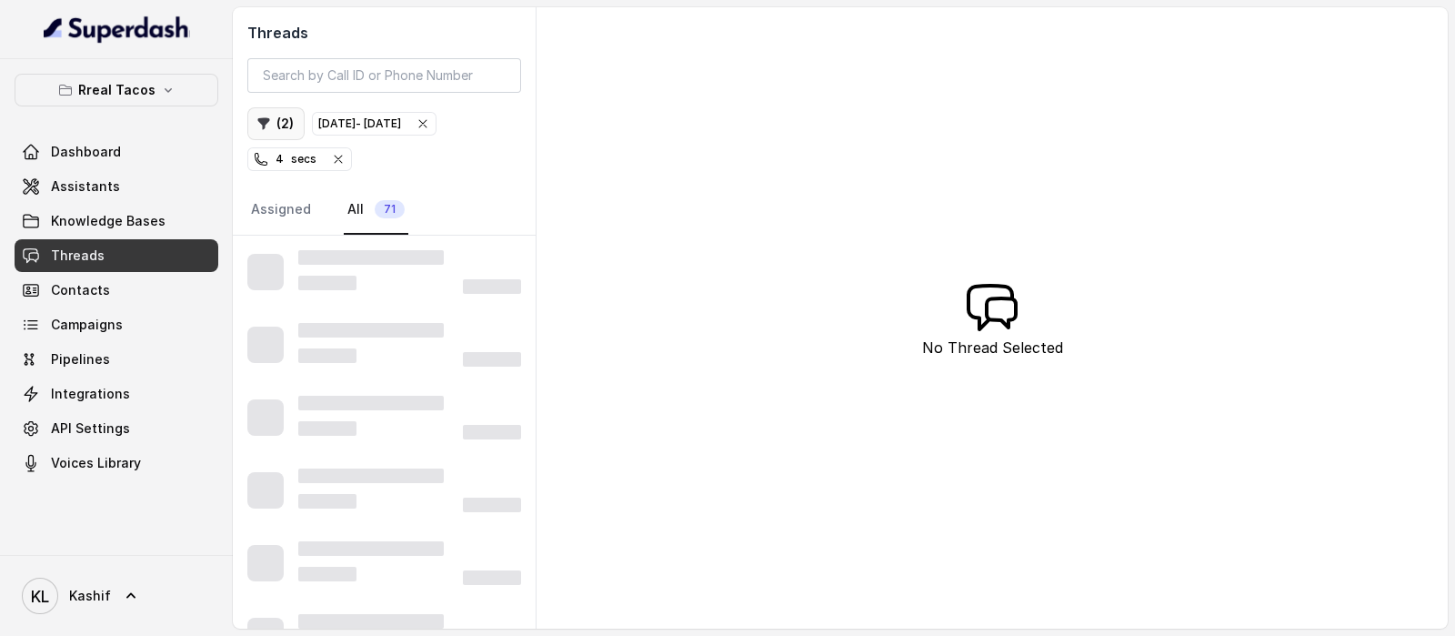
click at [277, 126] on button "( 2 )" at bounding box center [275, 123] width 57 height 33
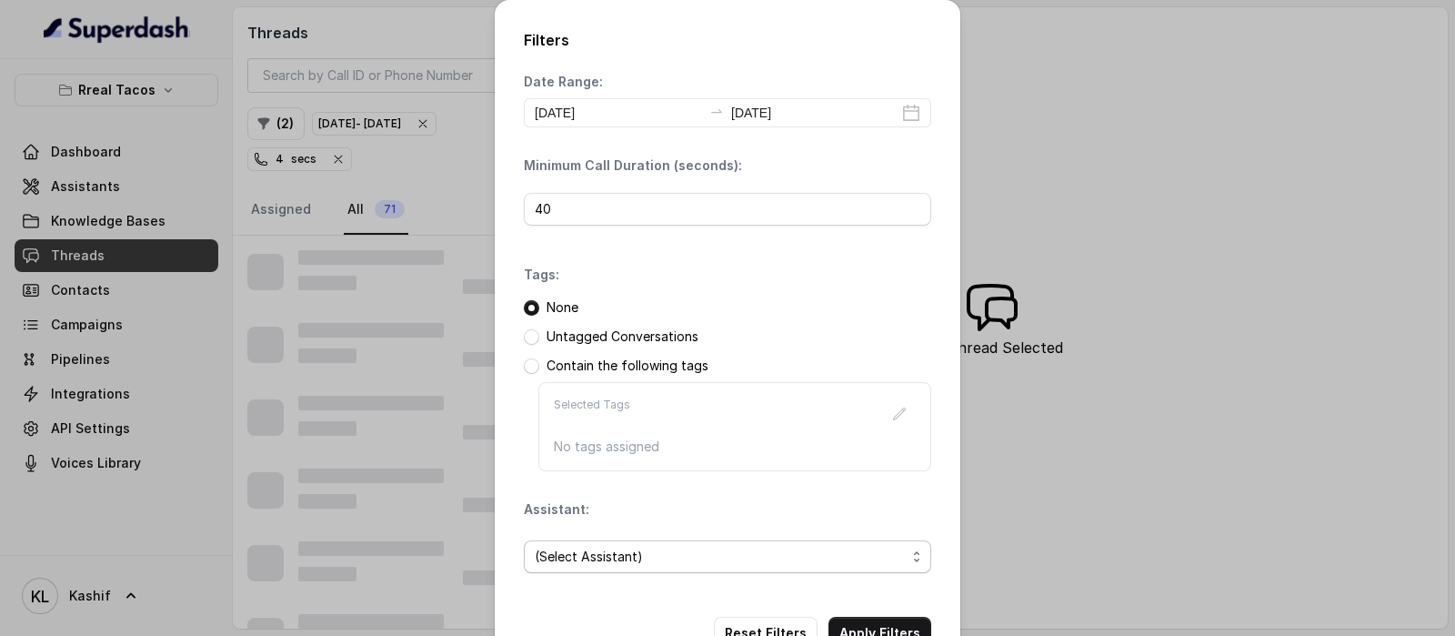
click at [680, 561] on span "(Select Assistant)" at bounding box center [720, 557] width 371 height 22
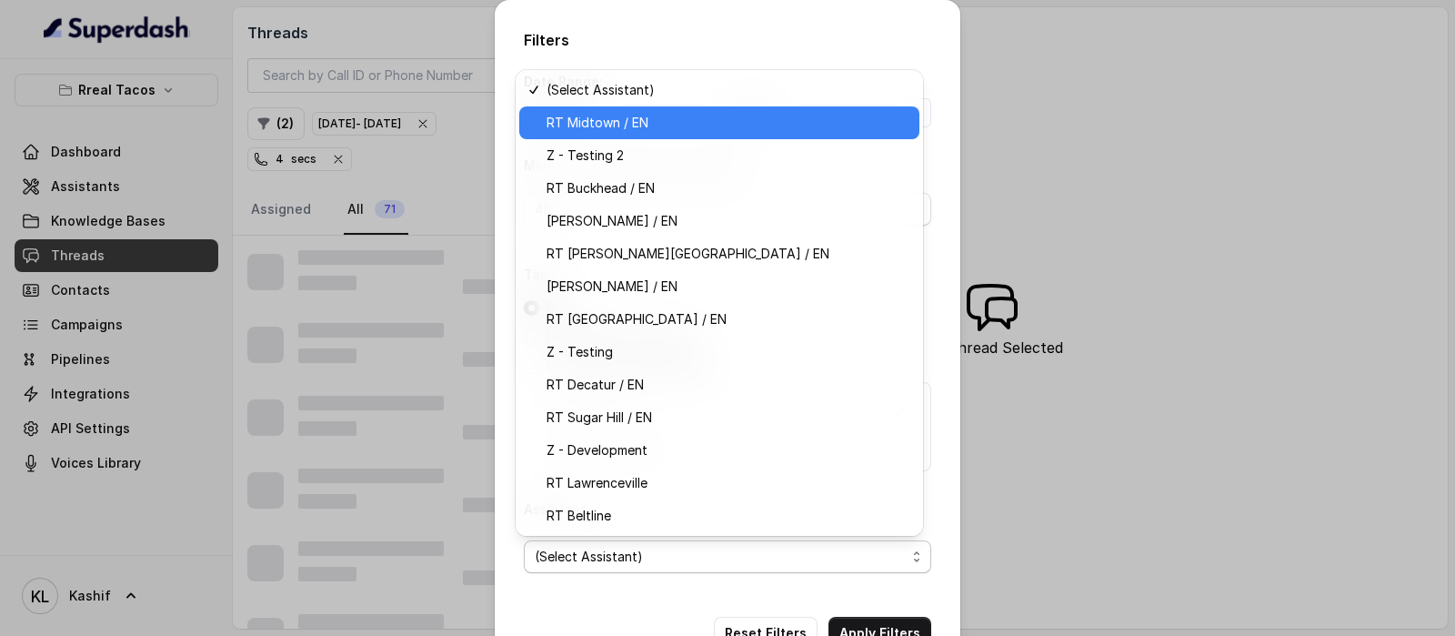
click at [762, 123] on span "RT Midtown / EN" at bounding box center [727, 123] width 362 height 22
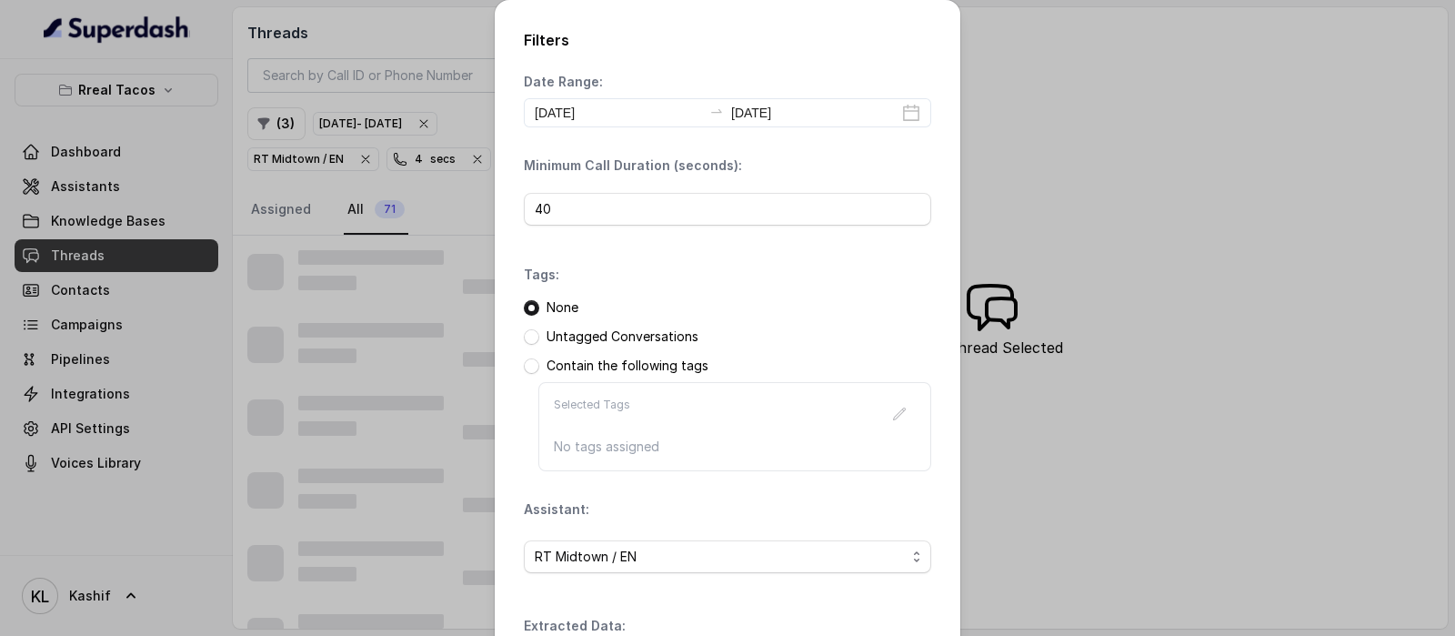
scroll to position [142, 0]
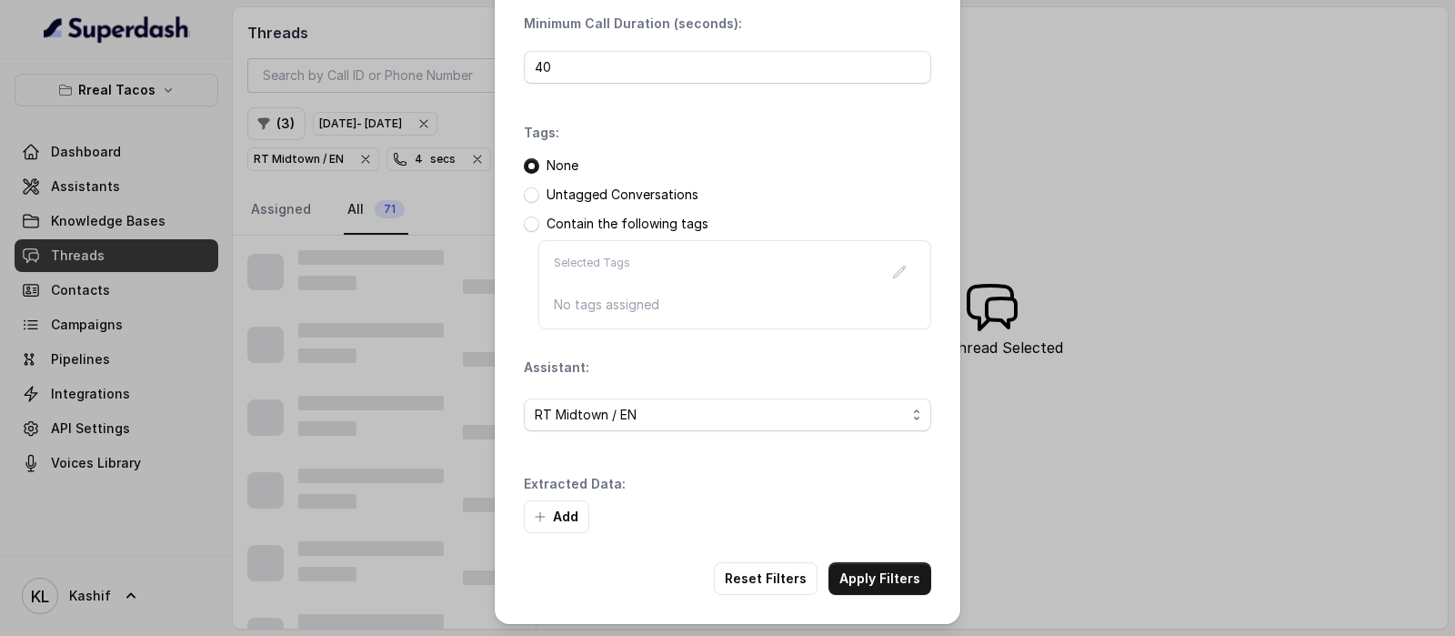
click at [863, 571] on font "Apply Filters" at bounding box center [879, 577] width 81 height 15
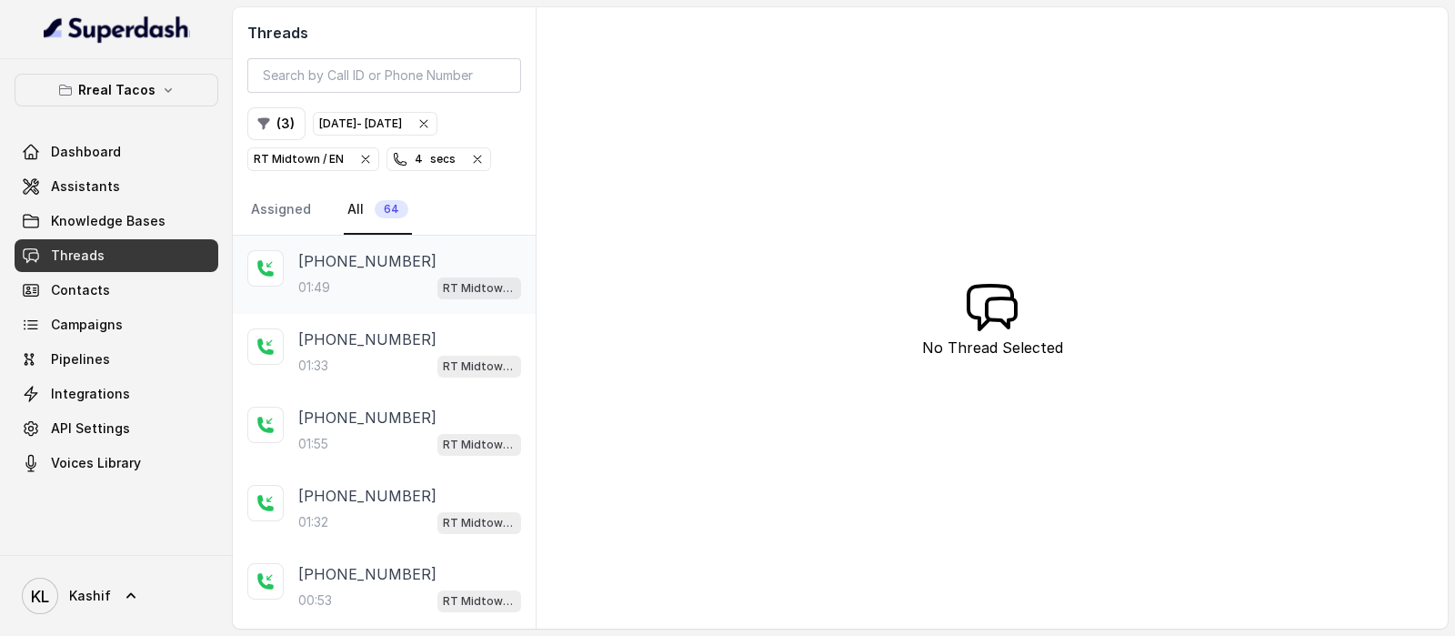
click at [363, 288] on div "01:49 RT Midtown / EN" at bounding box center [409, 288] width 223 height 24
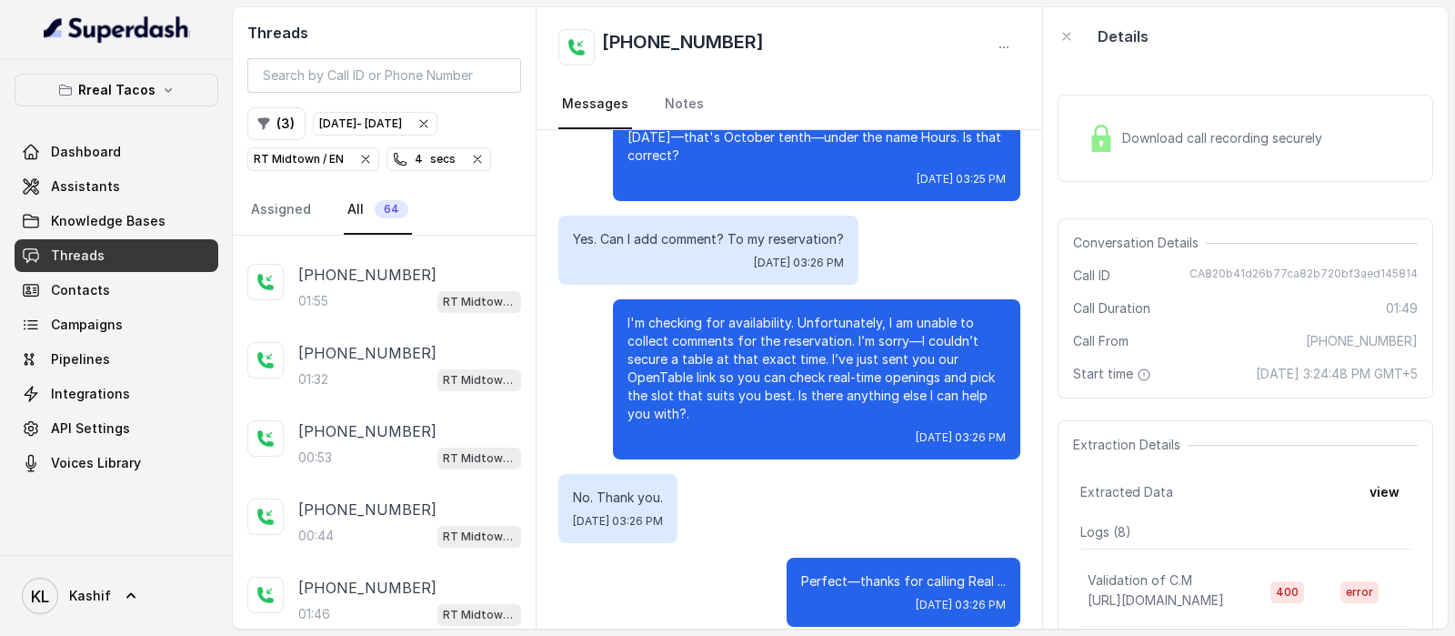
scroll to position [131, 0]
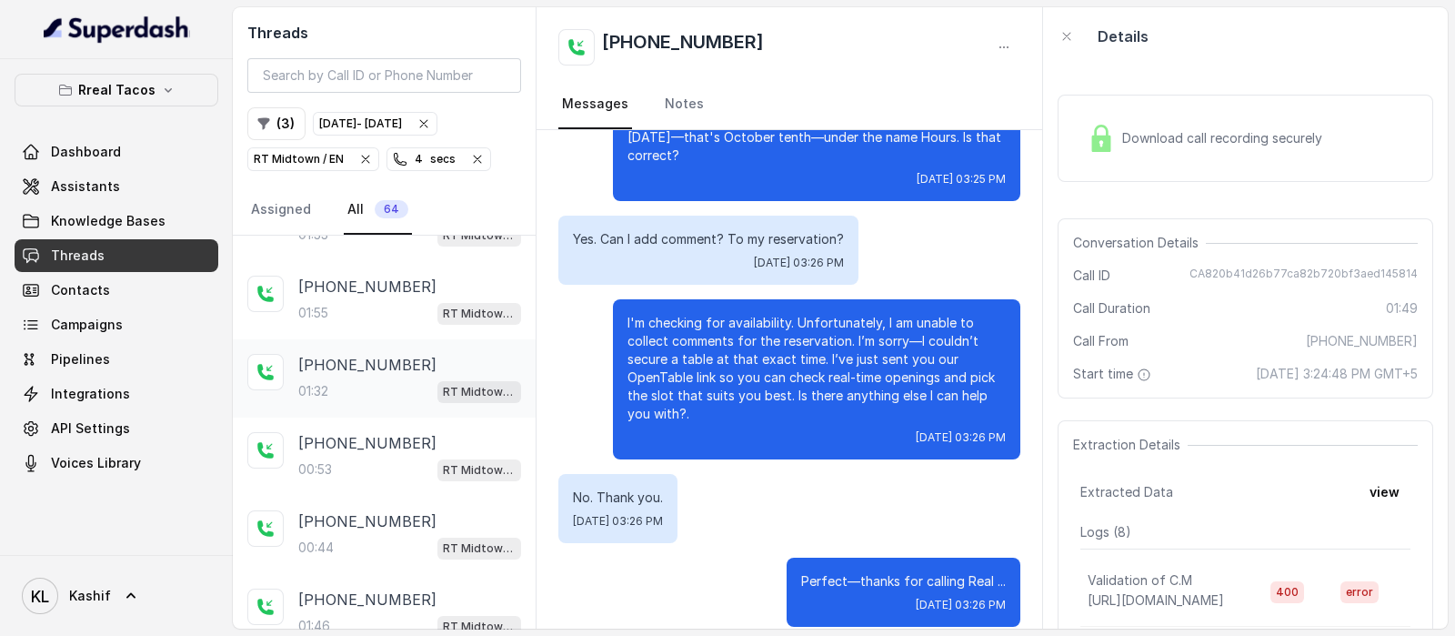
click at [359, 382] on div "01:32 RT Midtown / EN" at bounding box center [409, 391] width 223 height 24
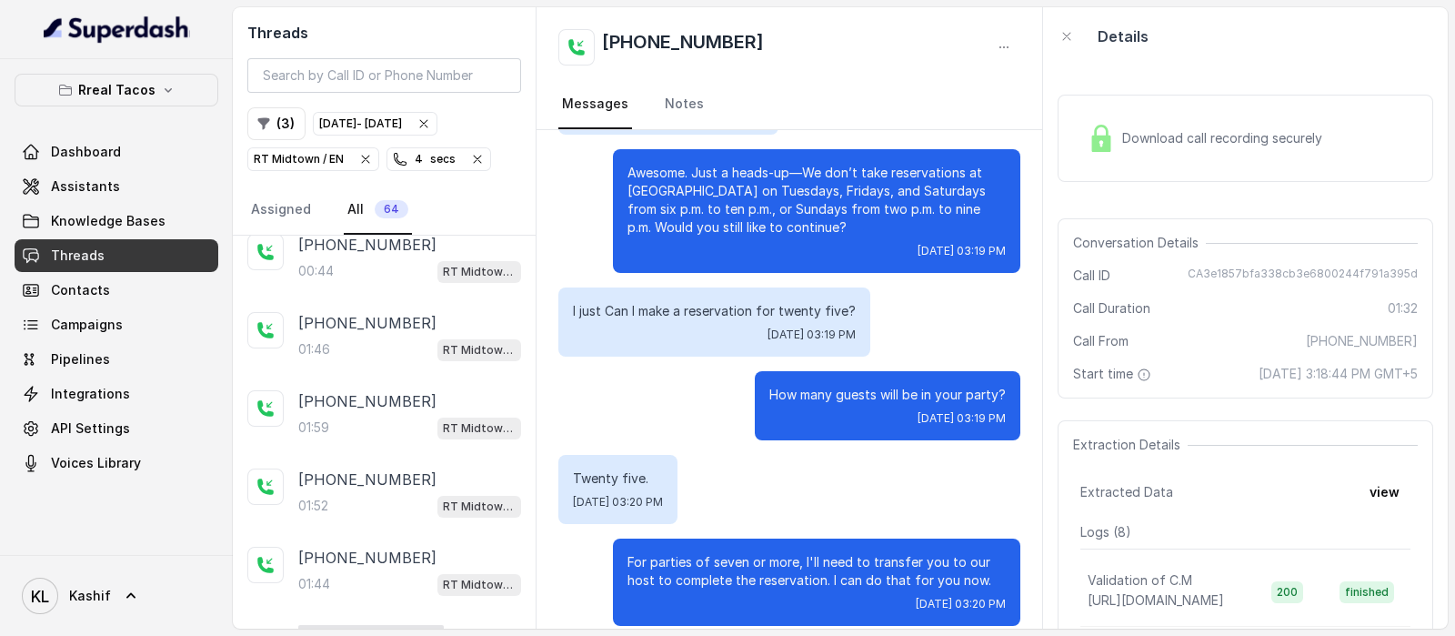
scroll to position [406, 0]
click at [380, 422] on div "01:59 RT Midtown / EN" at bounding box center [409, 428] width 223 height 24
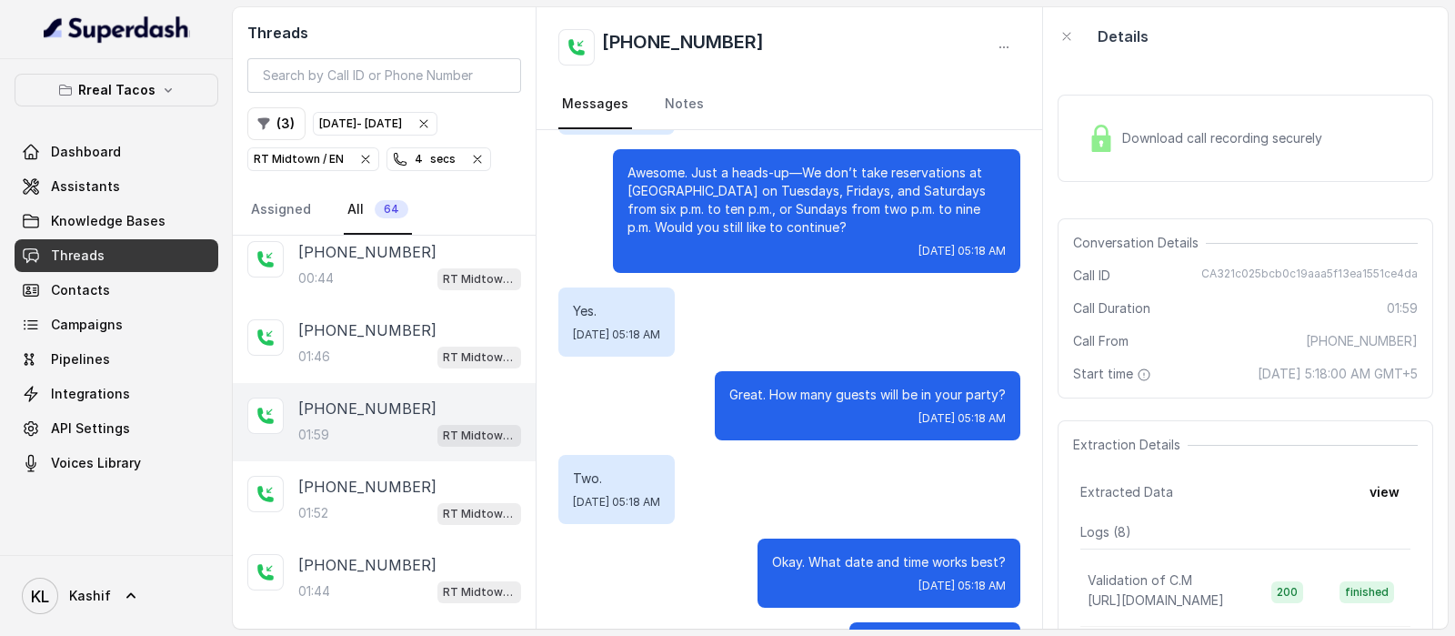
scroll to position [398, 0]
click at [350, 581] on div "01:44 RT Midtown / EN" at bounding box center [409, 593] width 223 height 24
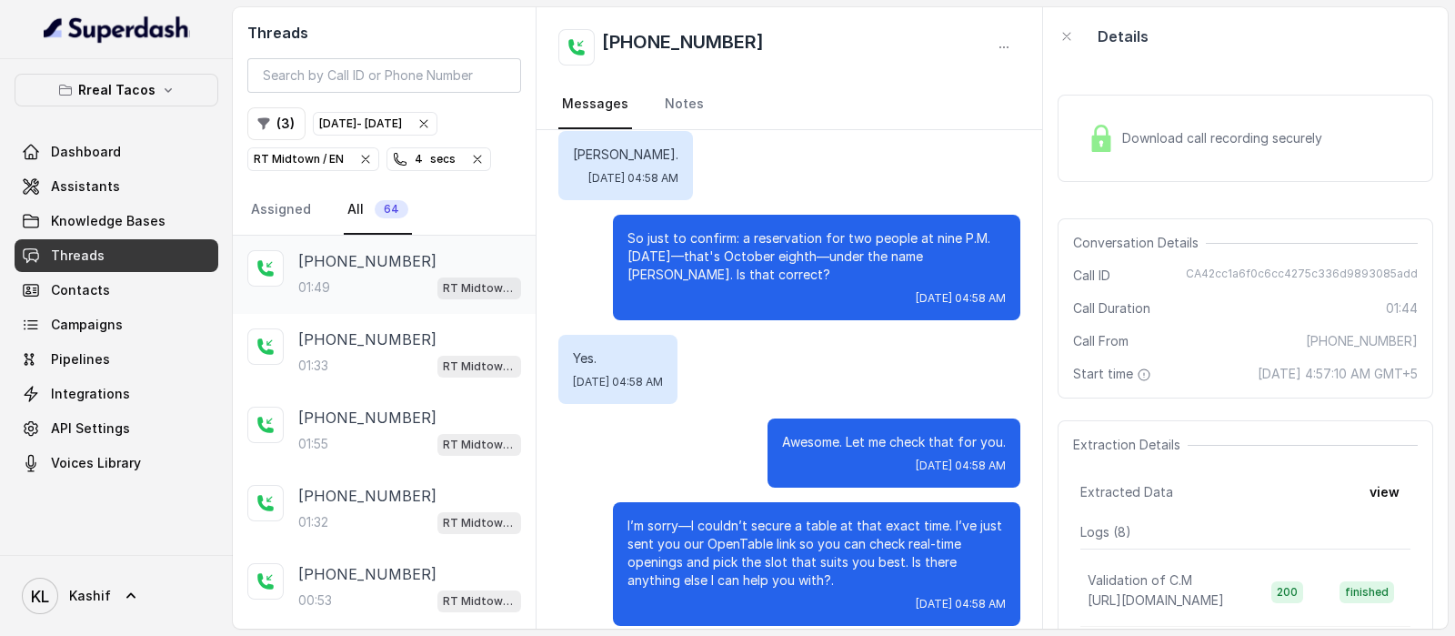
click at [350, 269] on p "[PHONE_NUMBER]" at bounding box center [367, 261] width 138 height 22
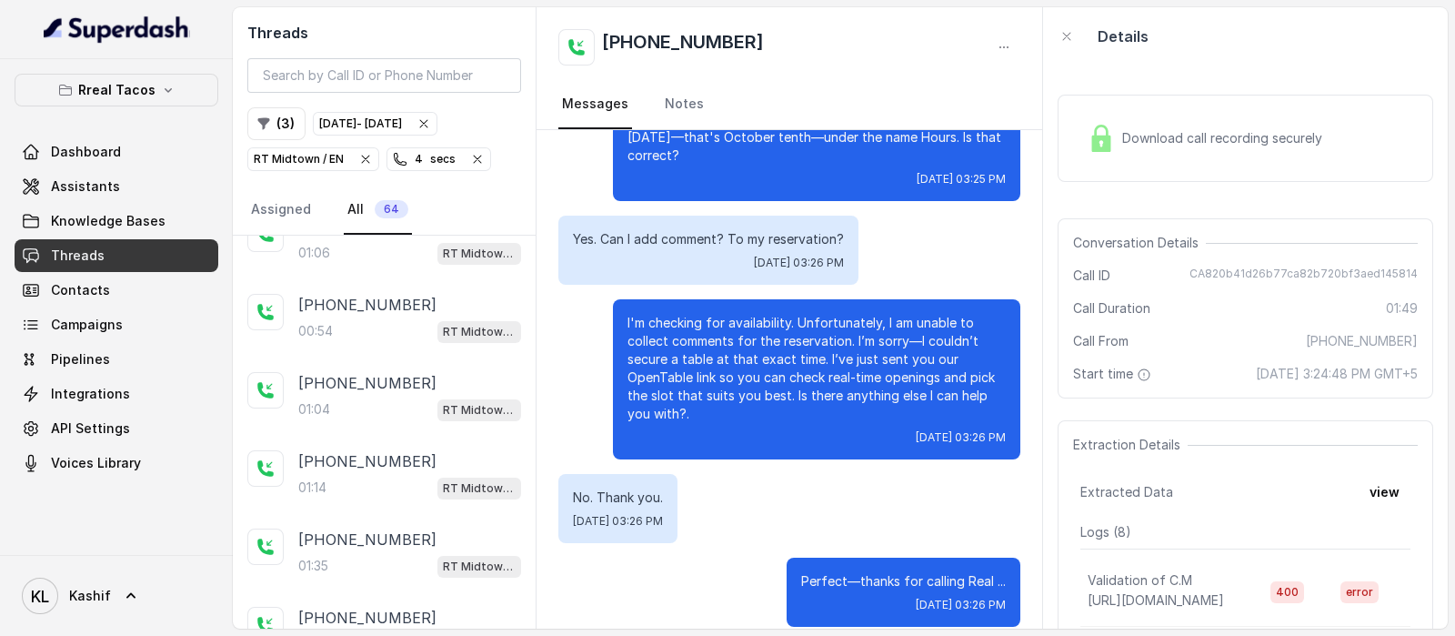
scroll to position [891, 0]
click at [341, 479] on div "01:14 RT Midtown / EN" at bounding box center [409, 491] width 223 height 24
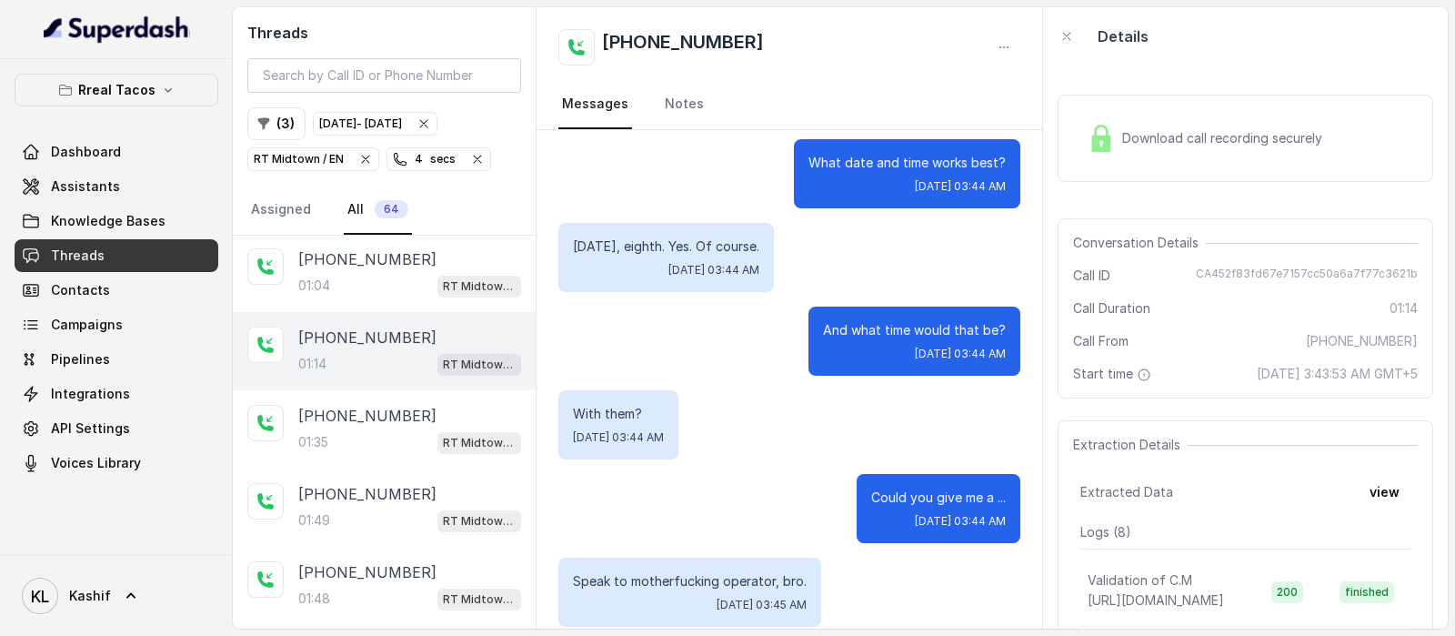
scroll to position [1228, 0]
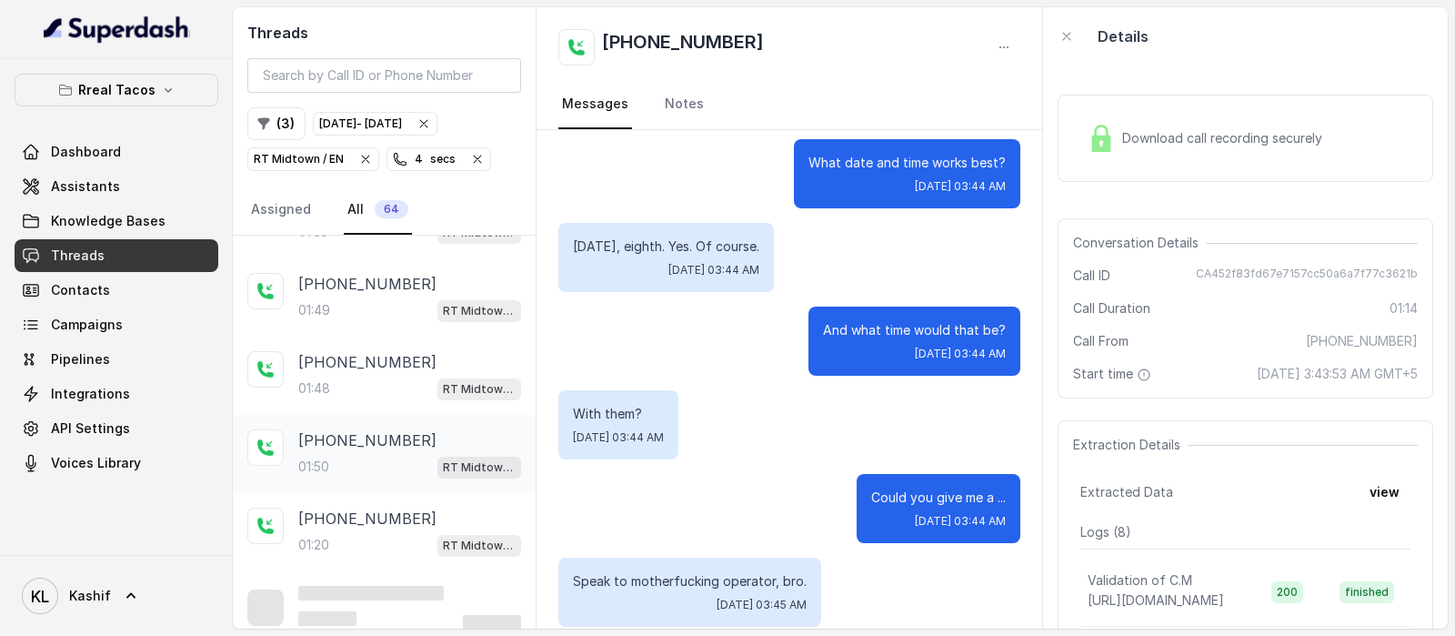
click at [376, 455] on div "01:50 RT Midtown / EN" at bounding box center [409, 467] width 223 height 24
